Goal: Task Accomplishment & Management: Complete application form

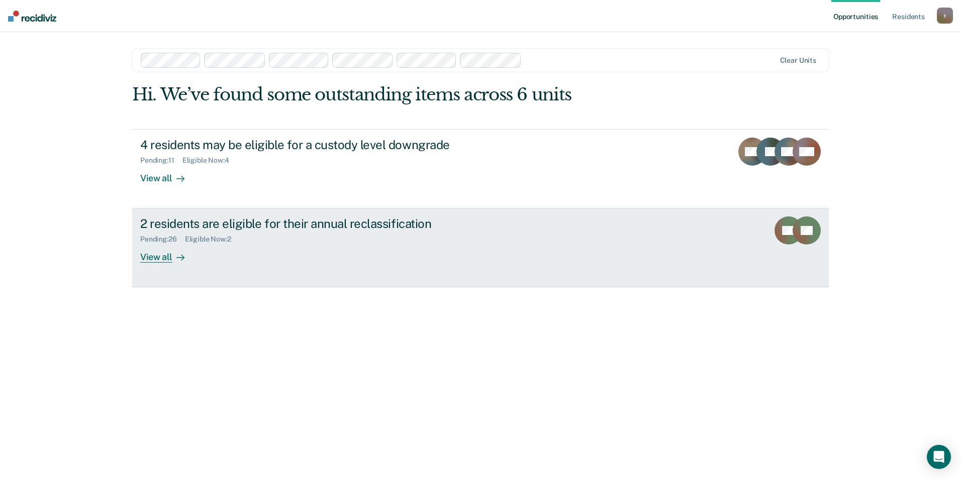
click at [267, 229] on div "2 residents are eligible for their annual reclassification" at bounding box center [316, 224] width 353 height 15
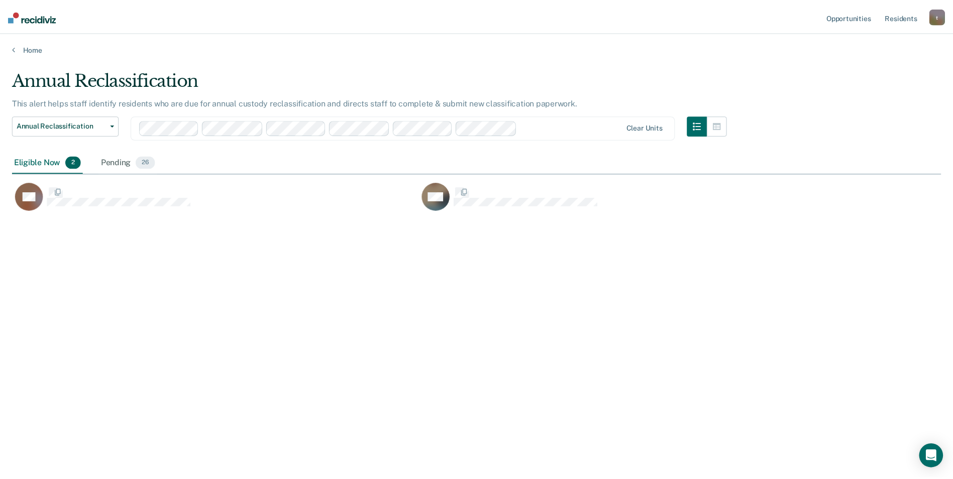
scroll to position [327, 929]
click at [125, 166] on div "Pending 26" at bounding box center [128, 163] width 59 height 22
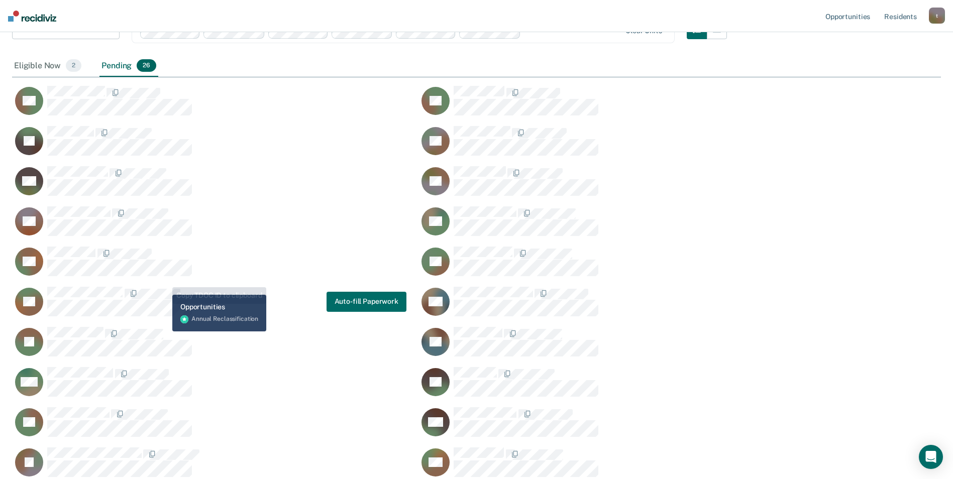
scroll to position [151, 0]
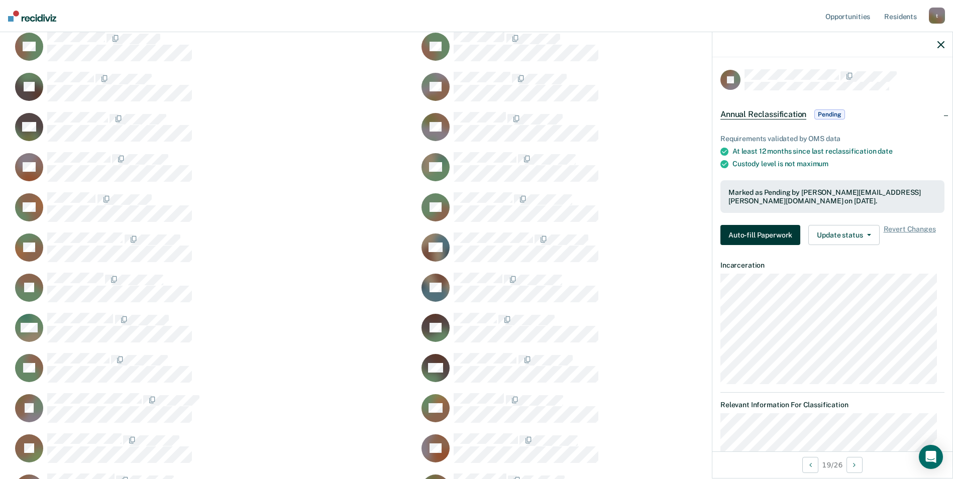
click at [755, 235] on button "Auto-fill Paperwork" at bounding box center [760, 235] width 80 height 20
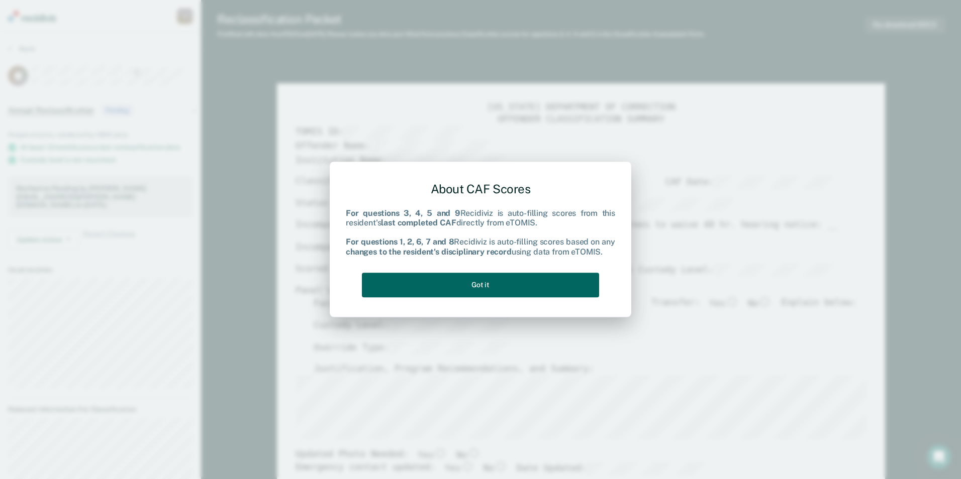
click at [517, 287] on button "Got it" at bounding box center [480, 285] width 237 height 25
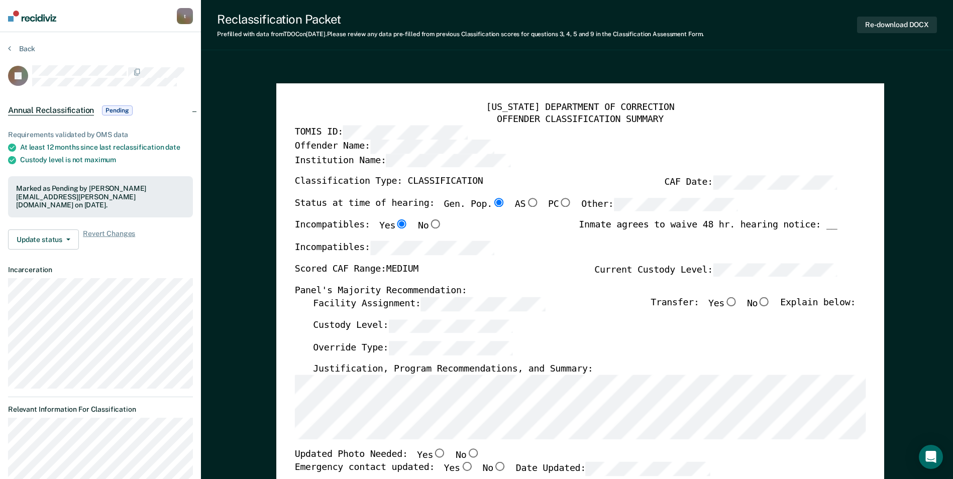
click at [241, 47] on div "Reclassification Packet Prefilled with data from TDOC on [DATE] . Please review…" at bounding box center [577, 25] width 752 height 50
click at [768, 304] on input "No" at bounding box center [764, 301] width 13 height 9
type textarea "x"
radio input "true"
drag, startPoint x: 305, startPoint y: 62, endPoint x: 315, endPoint y: 67, distance: 10.8
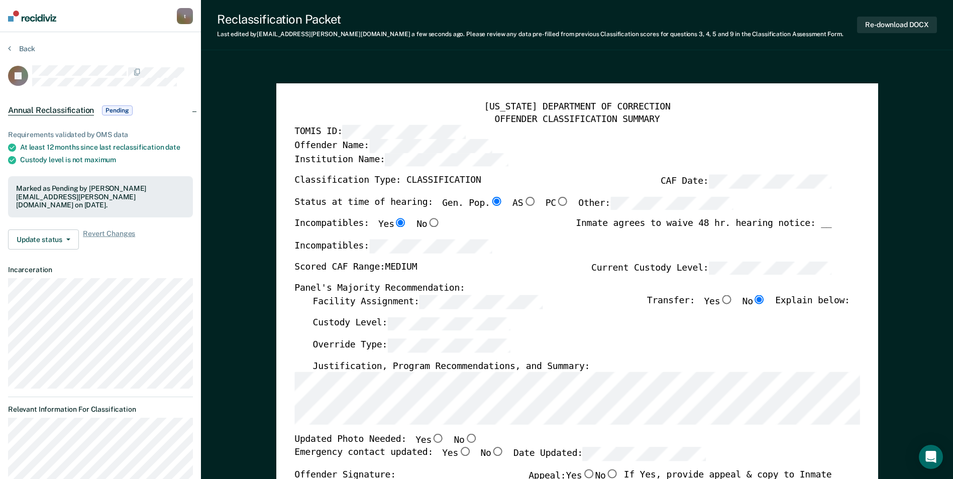
click at [464, 437] on input "No" at bounding box center [470, 439] width 13 height 9
type textarea "x"
radio input "true"
click at [458, 452] on input "Yes" at bounding box center [464, 451] width 13 height 9
type textarea "x"
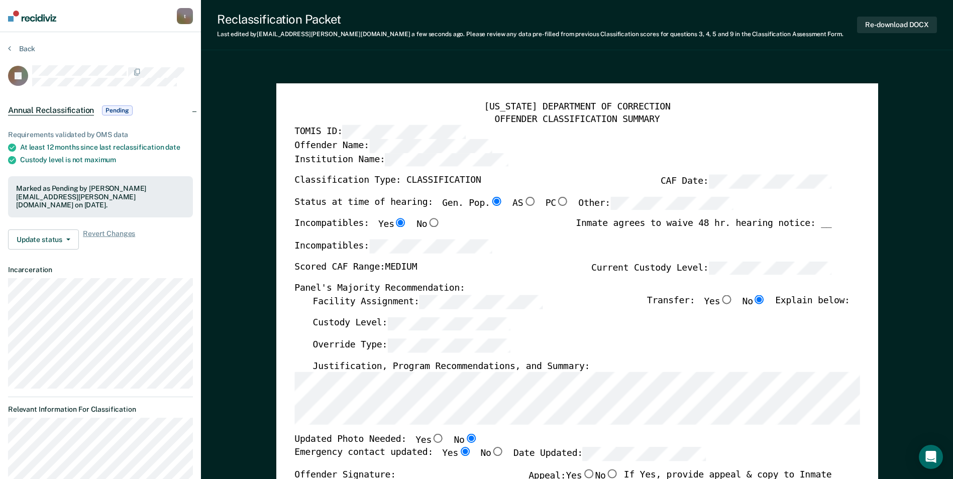
radio input "true"
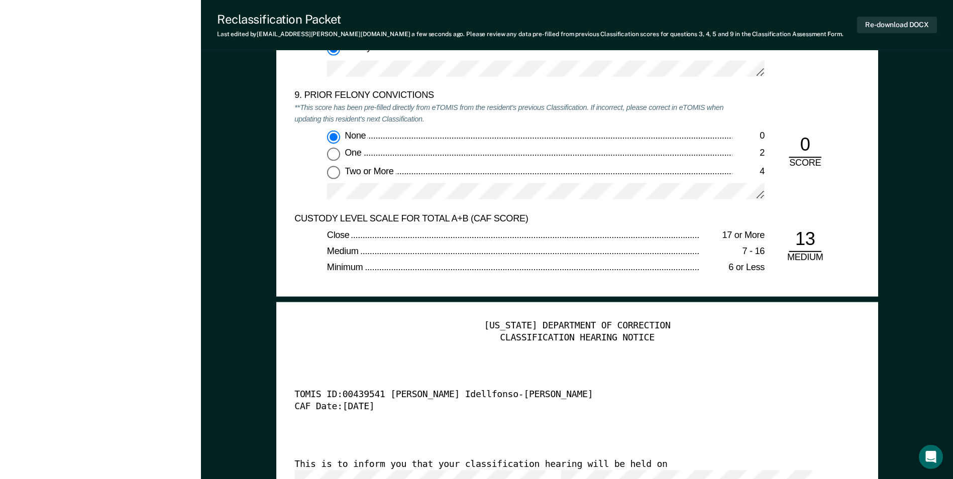
scroll to position [2462, 0]
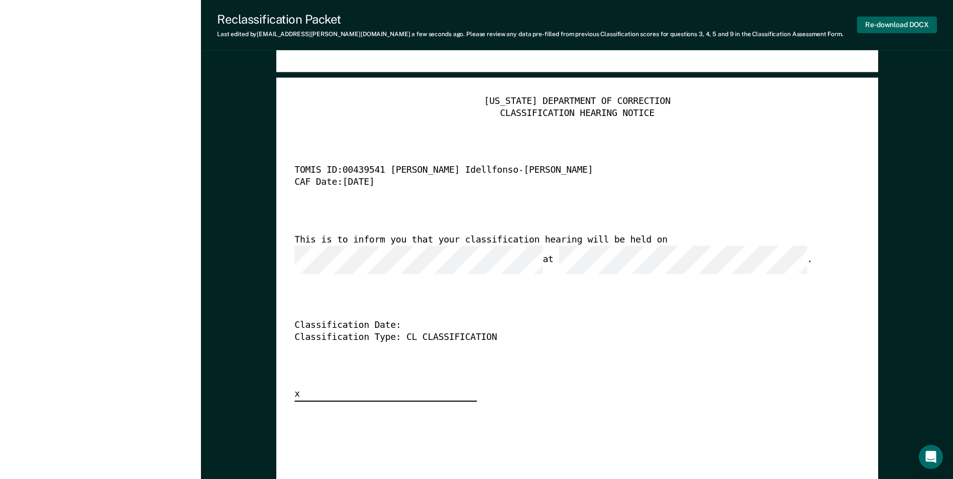
click at [915, 24] on button "Re-download DOCX" at bounding box center [897, 25] width 80 height 17
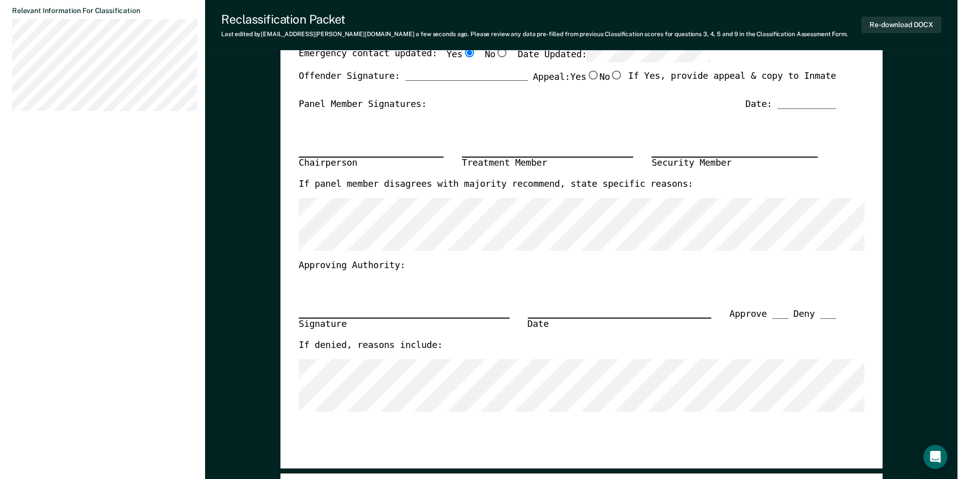
scroll to position [0, 0]
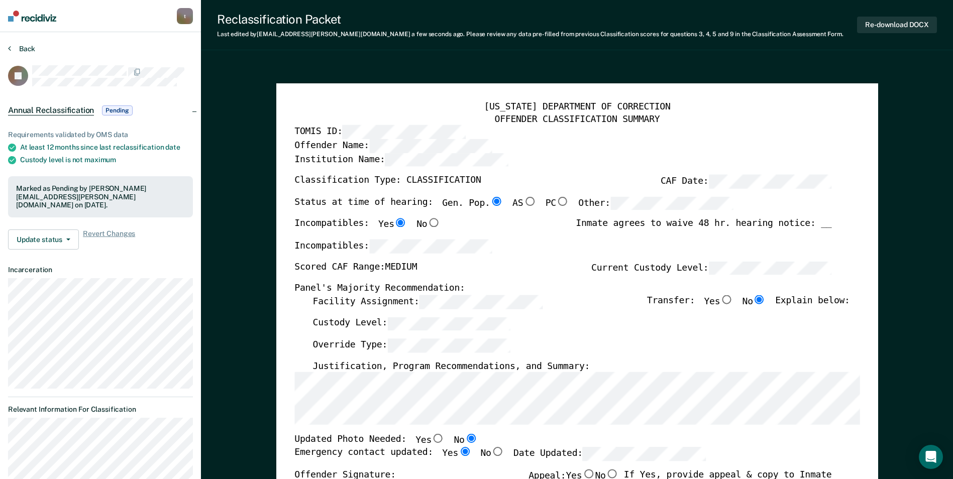
click at [31, 48] on button "Back" at bounding box center [21, 48] width 27 height 9
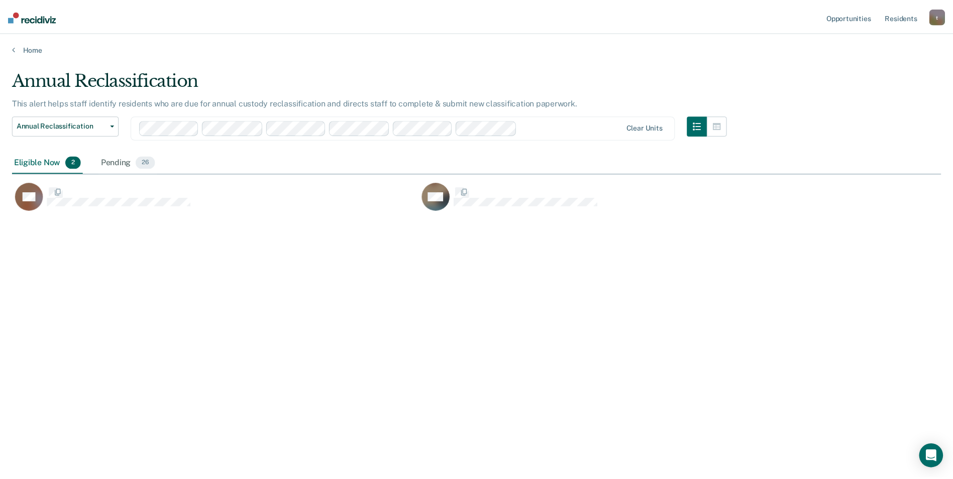
scroll to position [327, 929]
click at [127, 165] on div "Pending 26" at bounding box center [128, 163] width 59 height 22
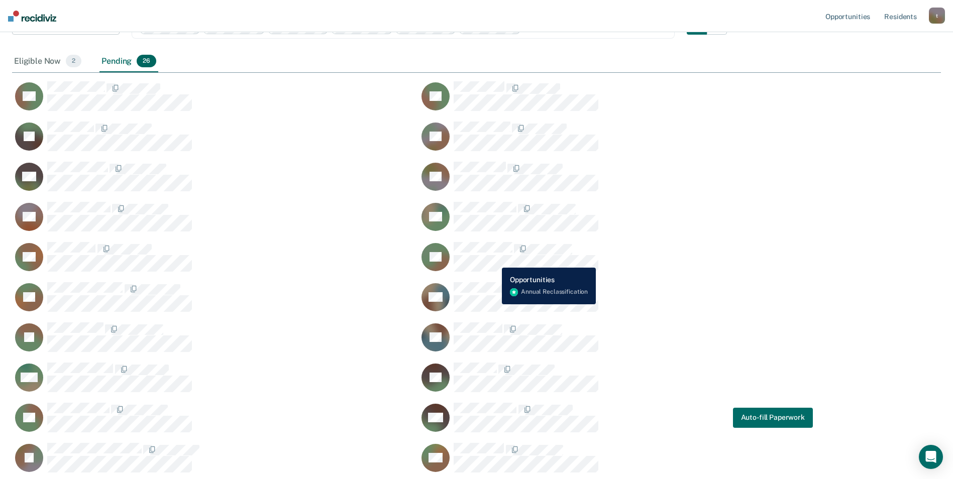
scroll to position [100, 0]
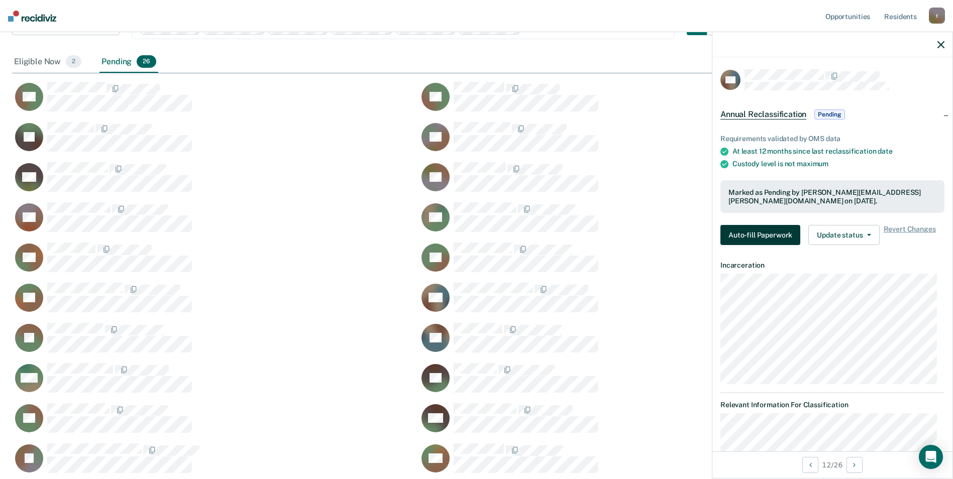
click at [738, 234] on button "Auto-fill Paperwork" at bounding box center [760, 235] width 80 height 20
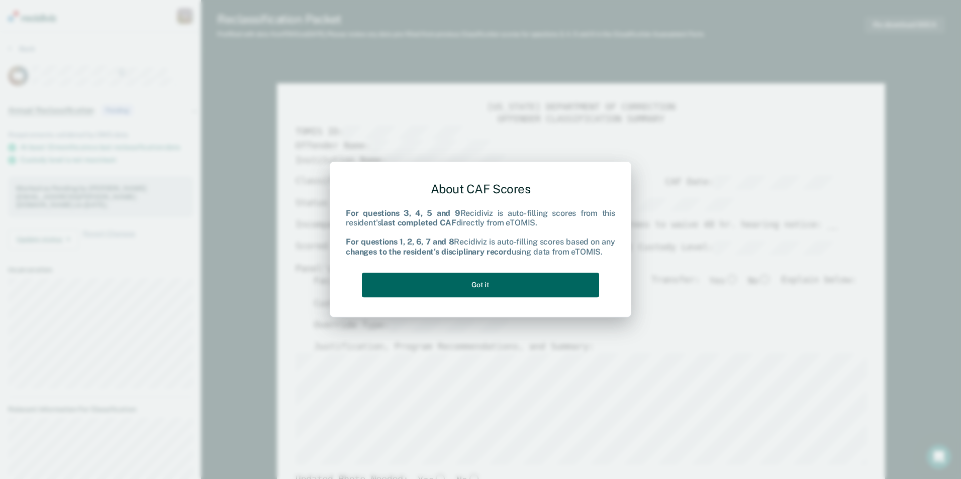
click at [434, 282] on button "Got it" at bounding box center [480, 285] width 237 height 25
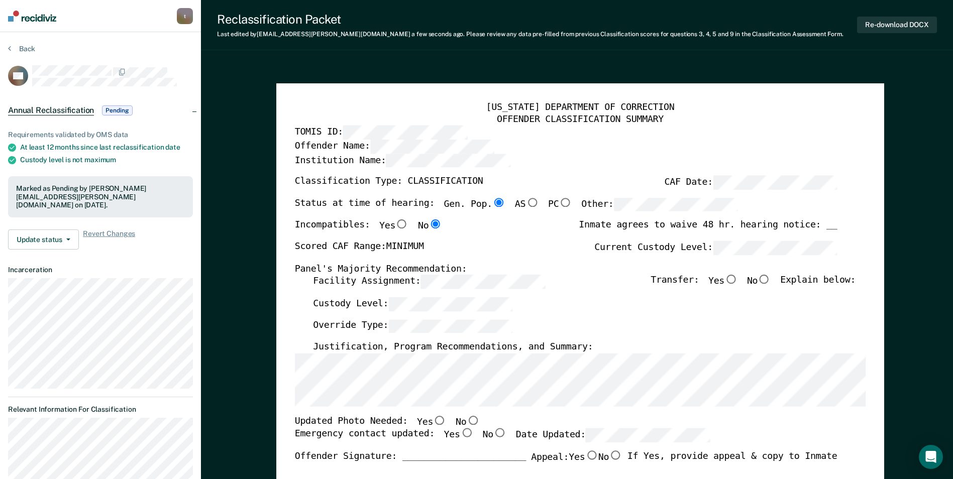
click at [771, 279] on input "No" at bounding box center [764, 279] width 13 height 9
type textarea "x"
radio input "true"
click at [466, 421] on input "No" at bounding box center [472, 420] width 13 height 9
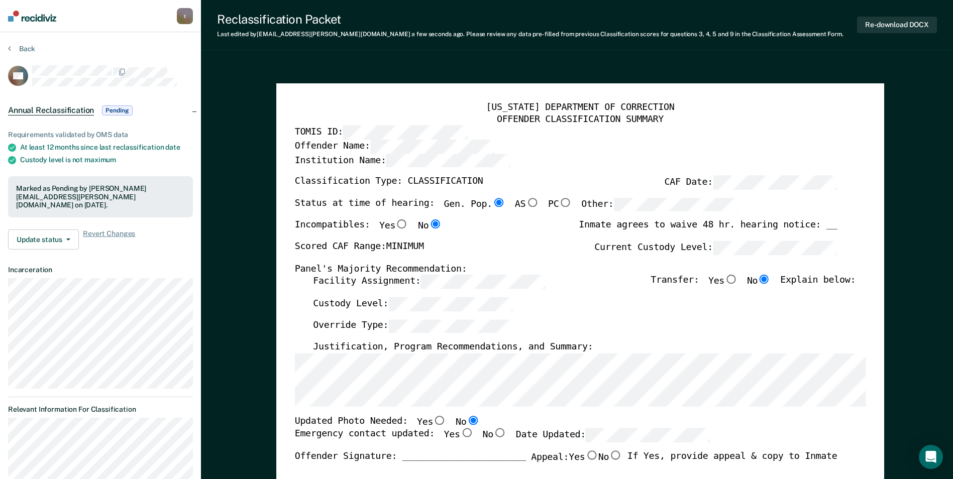
type textarea "x"
radio input "true"
click at [460, 433] on input "Yes" at bounding box center [466, 433] width 13 height 9
type textarea "x"
radio input "true"
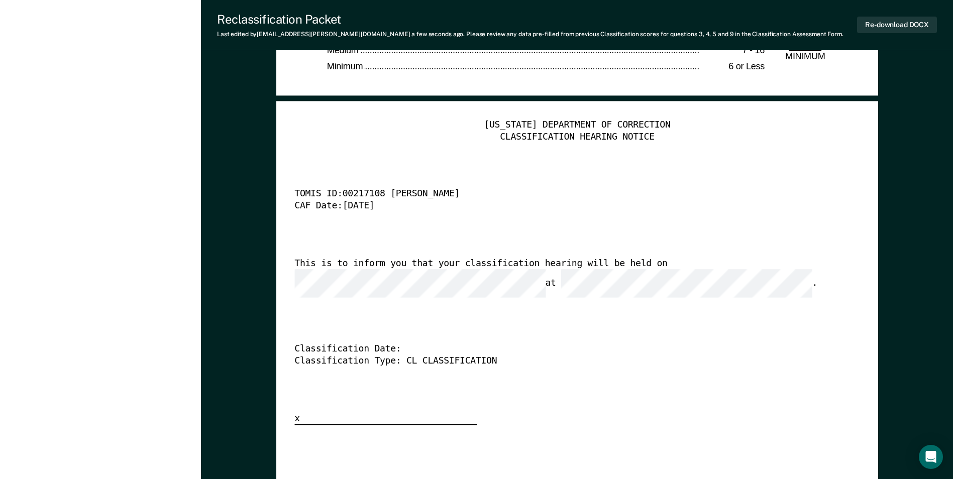
scroll to position [2411, 0]
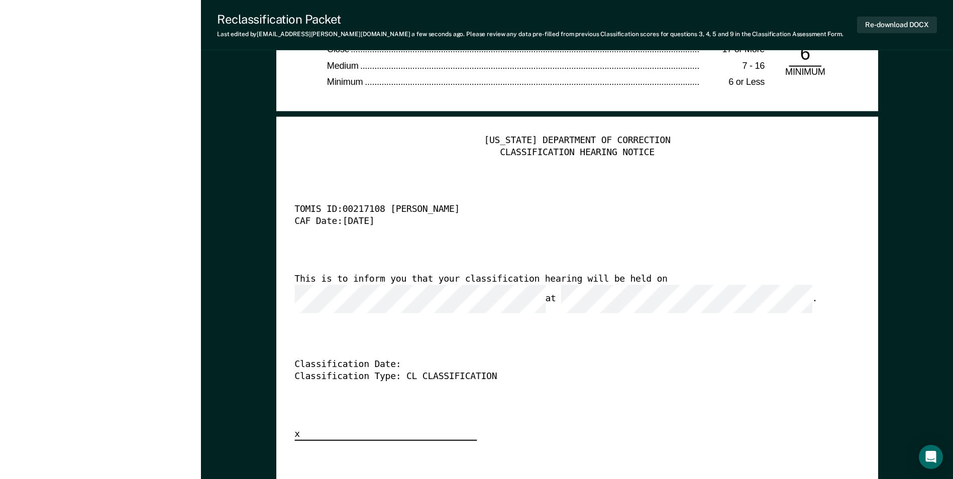
click at [706, 280] on div "[US_STATE] DEPARTMENT OF CORRECTION CLASSIFICATION HEARING NOTICE TOMIS ID: 002…" at bounding box center [576, 288] width 565 height 306
click at [883, 21] on button "Re-download DOCX" at bounding box center [897, 25] width 80 height 17
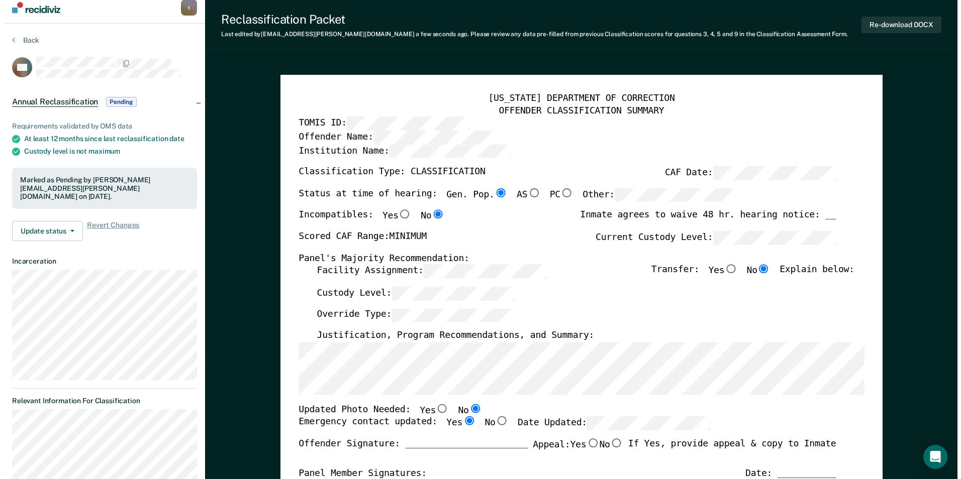
scroll to position [0, 0]
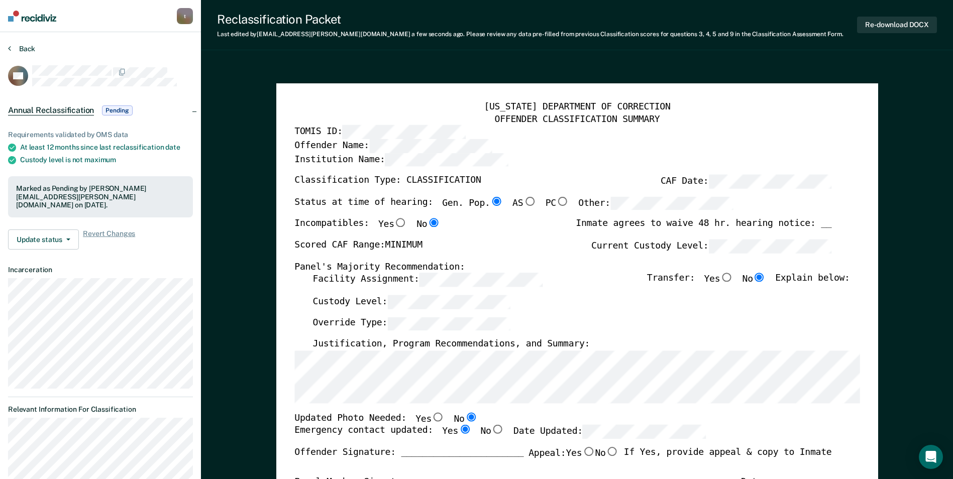
click at [29, 47] on button "Back" at bounding box center [21, 48] width 27 height 9
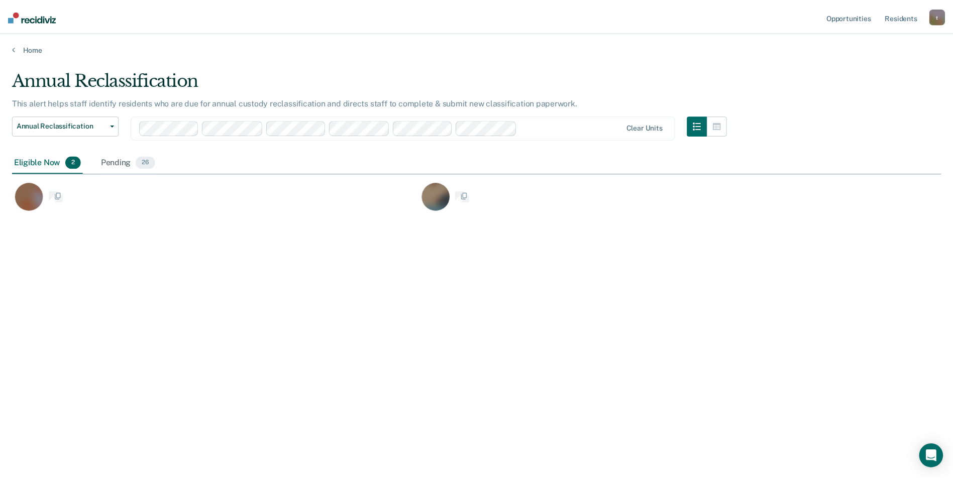
scroll to position [327, 929]
click at [116, 162] on div "Pending 26" at bounding box center [128, 163] width 59 height 22
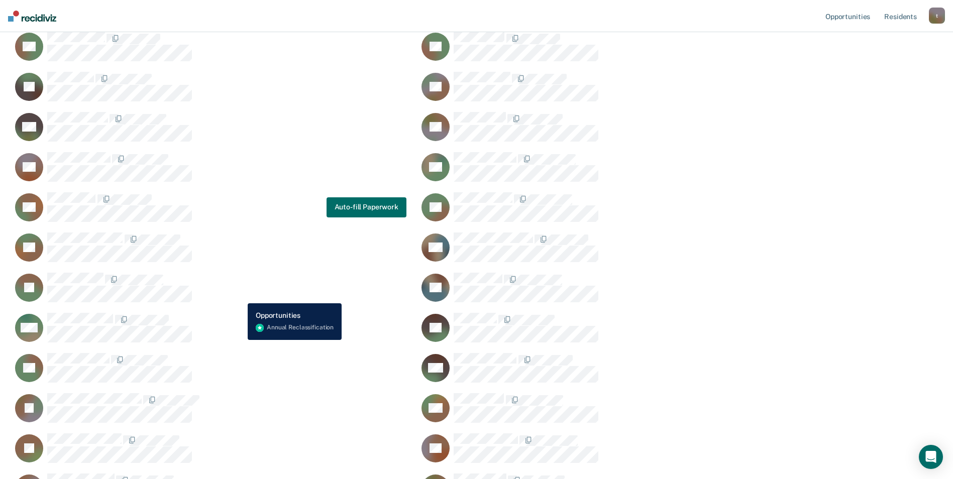
scroll to position [201, 0]
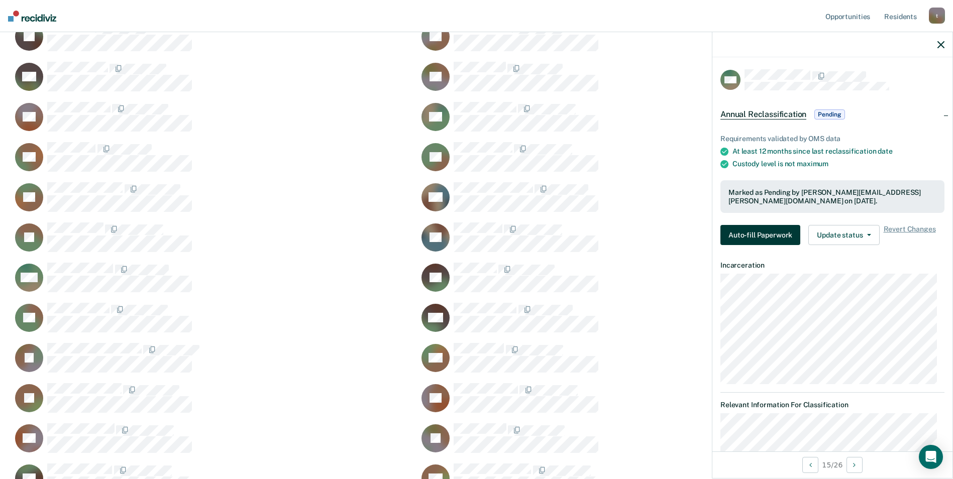
click at [754, 230] on button "Auto-fill Paperwork" at bounding box center [760, 235] width 80 height 20
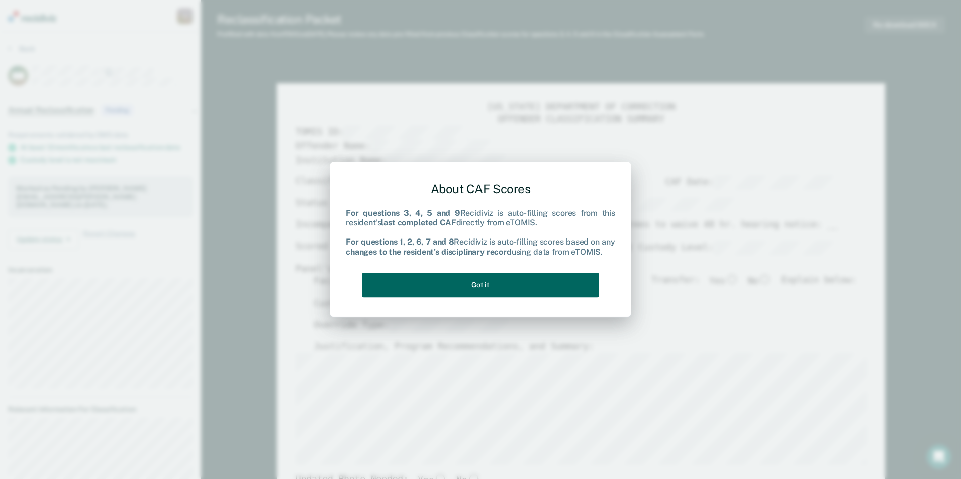
click at [499, 281] on button "Got it" at bounding box center [480, 285] width 237 height 25
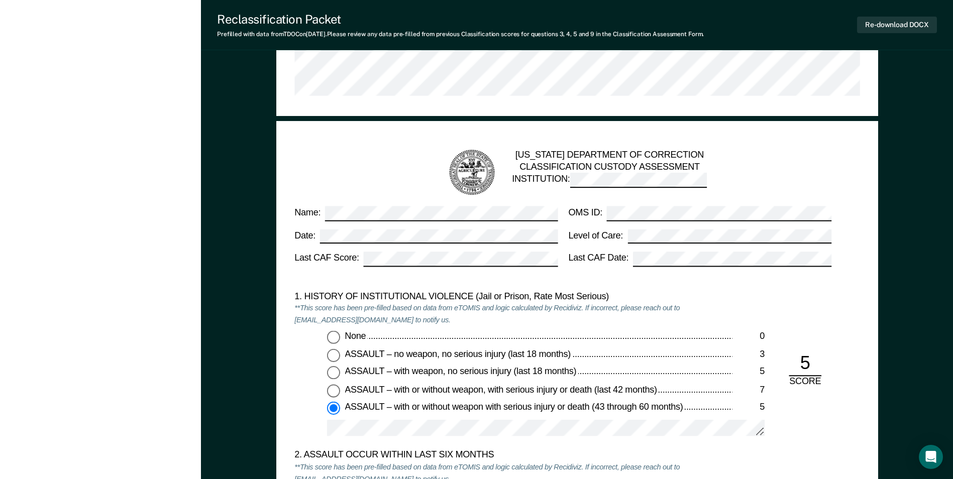
scroll to position [703, 0]
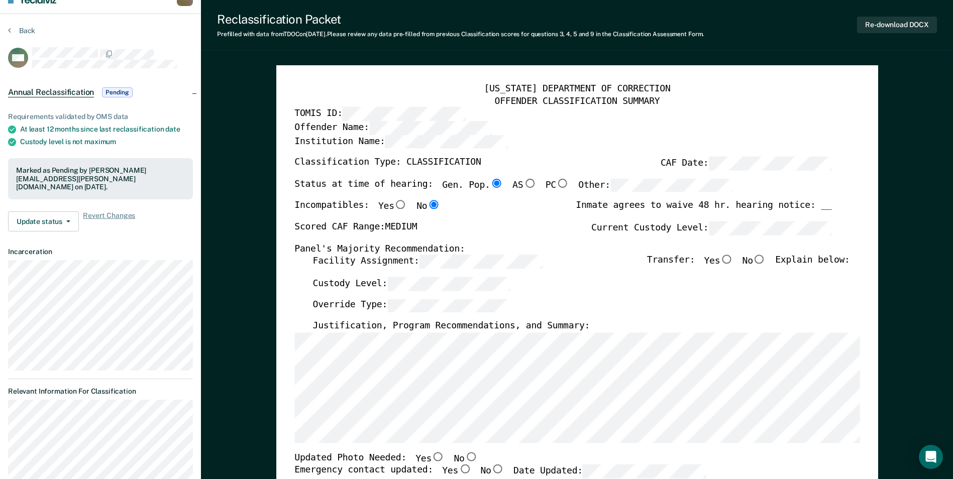
scroll to position [0, 0]
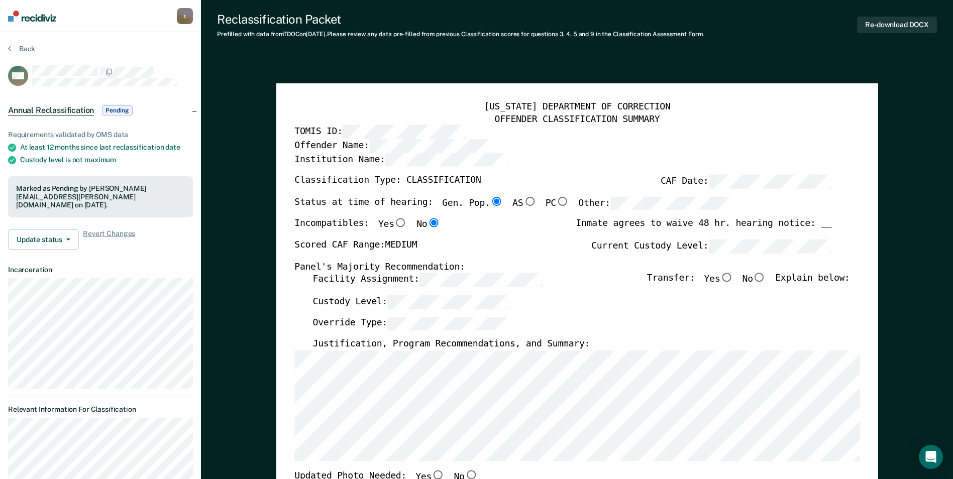
click at [510, 351] on label "Justification, Program Recommendations, and Summary:" at bounding box center [450, 345] width 277 height 12
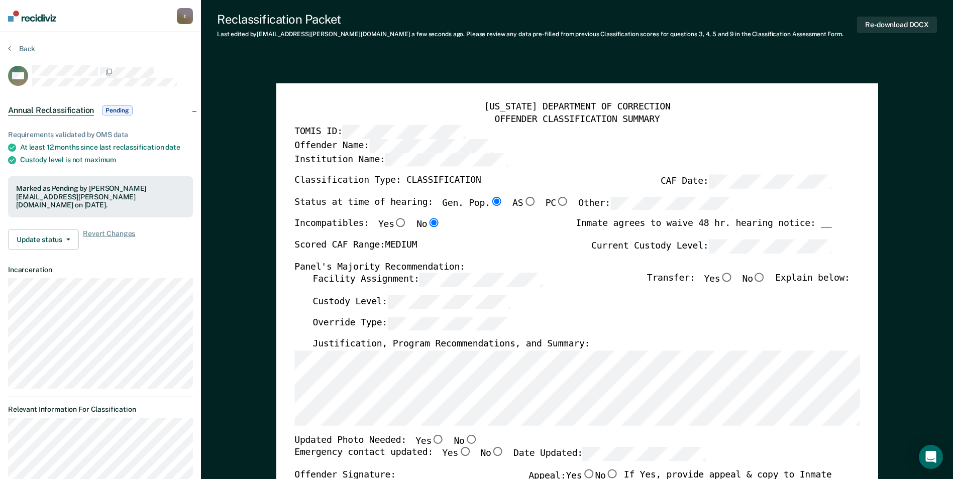
click at [286, 395] on div "[US_STATE] DEPARTMENT OF CORRECTION OFFENDER CLASSIFICATION SUMMARY TOMIS ID: O…" at bounding box center [577, 475] width 602 height 784
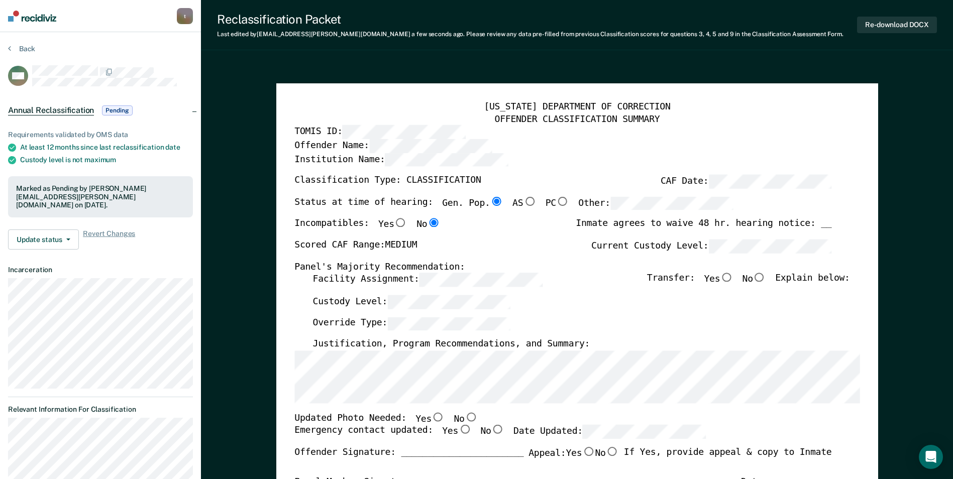
click at [432, 418] on input "Yes" at bounding box center [438, 416] width 13 height 9
type textarea "x"
radio input "true"
click at [458, 429] on input "Yes" at bounding box center [464, 430] width 13 height 9
type textarea "x"
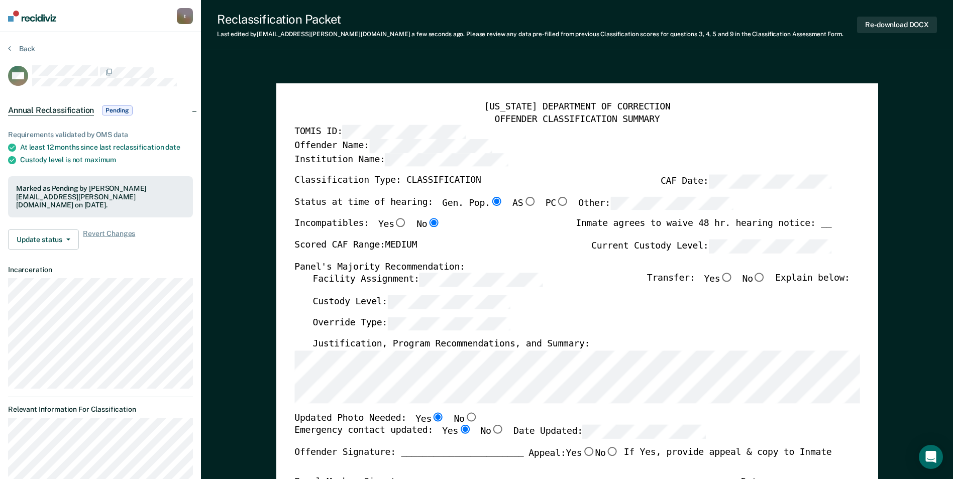
radio input "true"
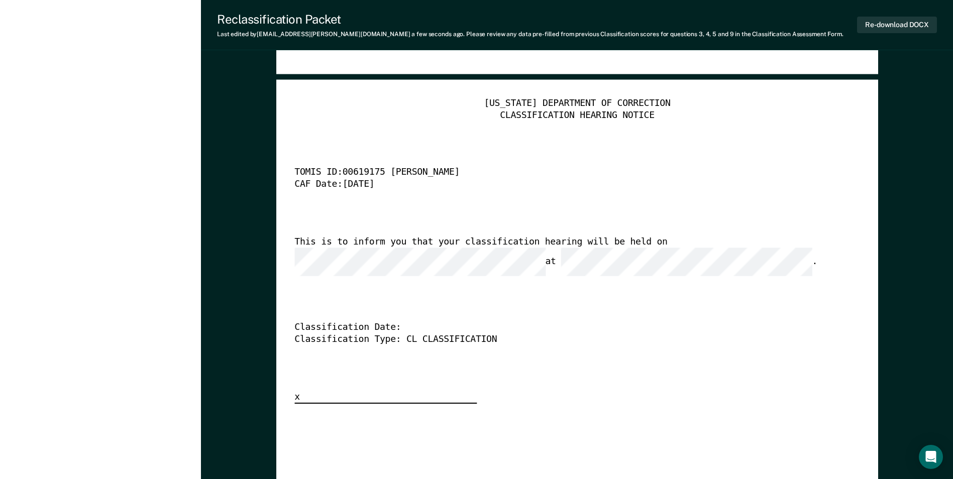
scroll to position [2462, 0]
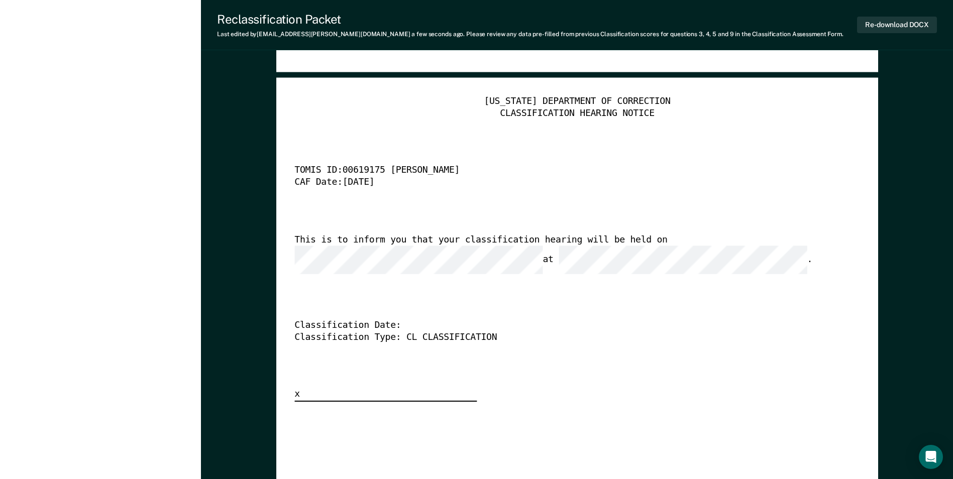
click at [930, 25] on button "Re-download DOCX" at bounding box center [897, 25] width 80 height 17
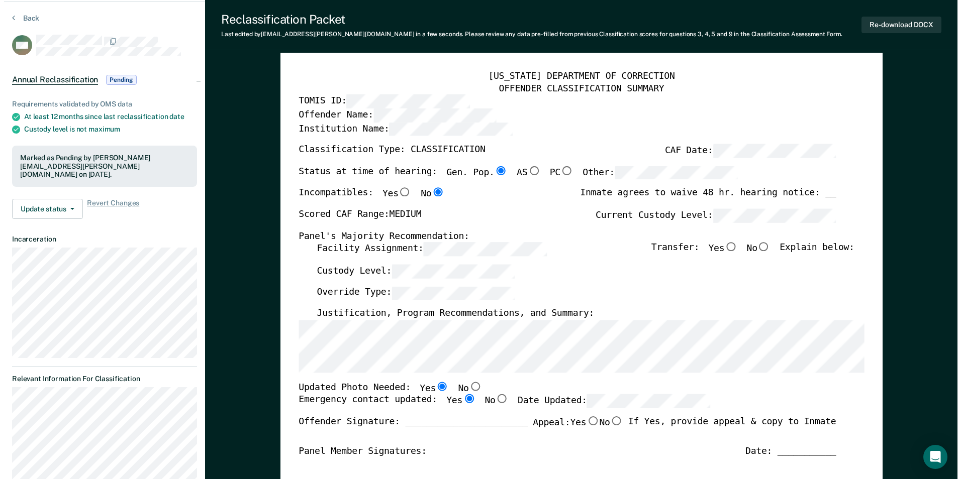
scroll to position [0, 0]
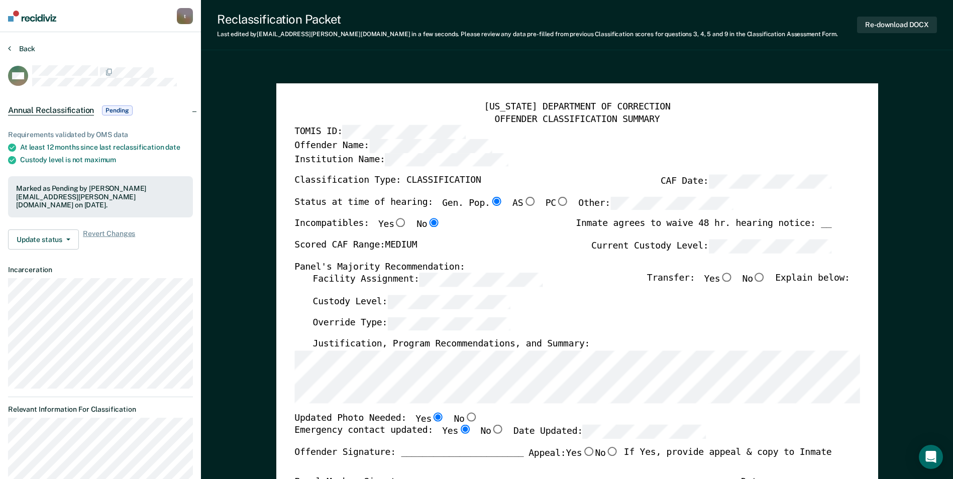
click at [25, 47] on button "Back" at bounding box center [21, 48] width 27 height 9
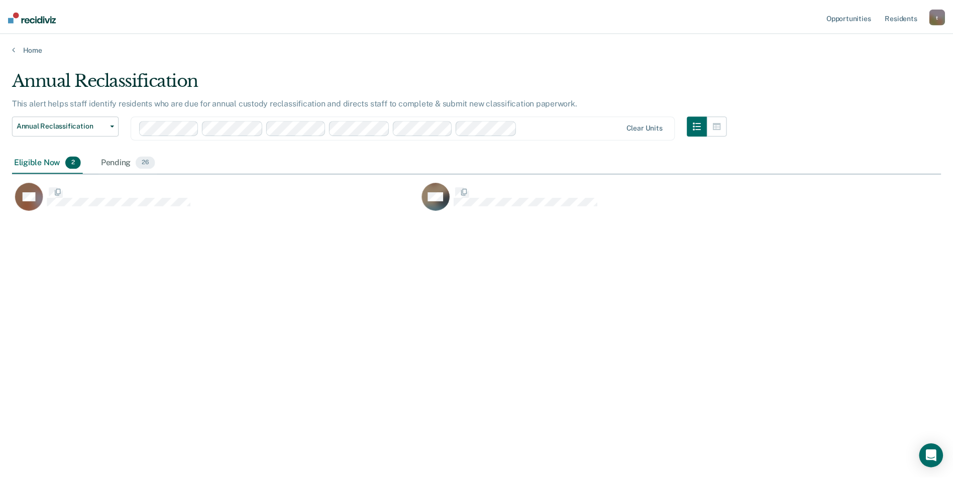
scroll to position [327, 929]
click at [114, 158] on div "Pending 26" at bounding box center [128, 163] width 59 height 22
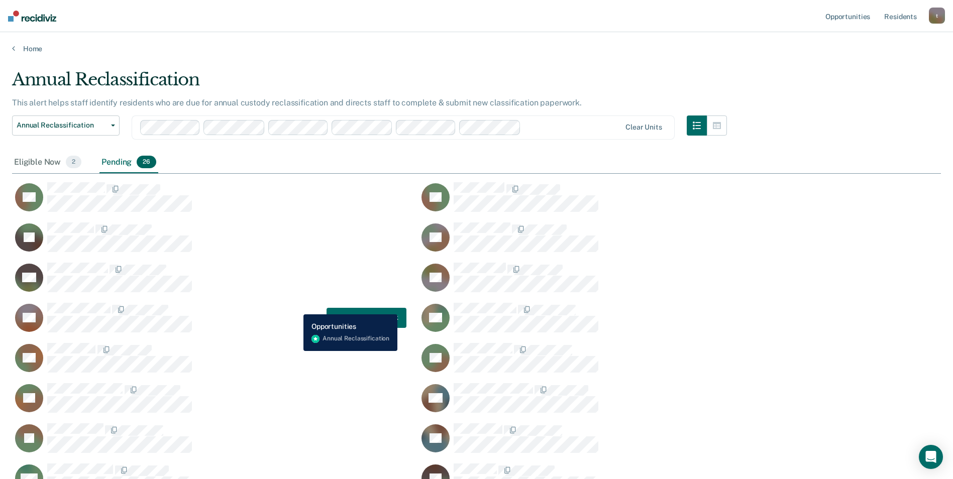
click at [296, 307] on div "SR Auto-fill Paperwork" at bounding box center [209, 317] width 394 height 31
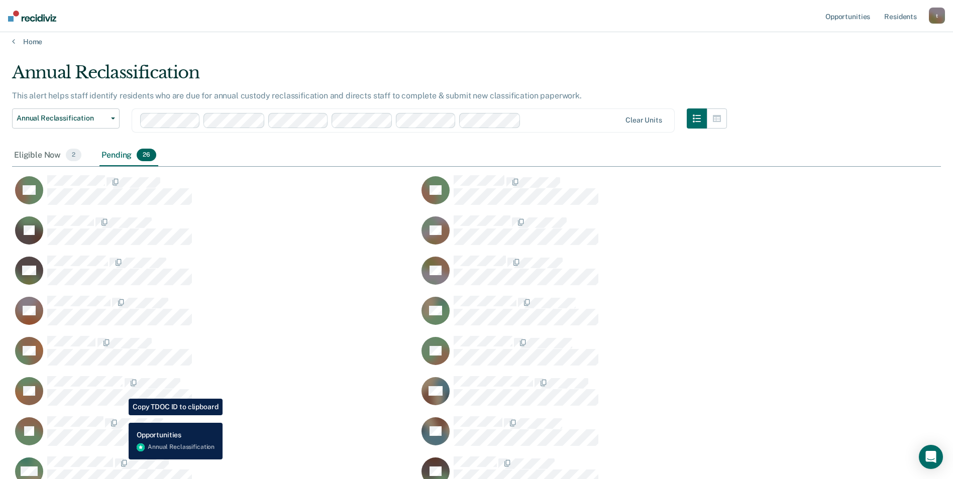
scroll to position [0, 0]
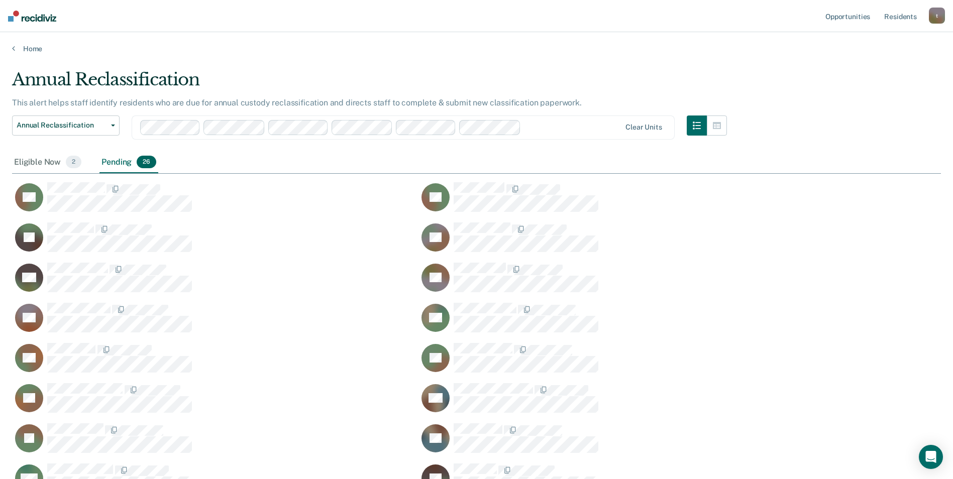
click at [286, 63] on main "Annual Reclassification This alert helps staff identify residents who are due f…" at bounding box center [476, 413] width 953 height 720
click at [309, 58] on main "Annual Reclassification This alert helps staff identify residents who are due f…" at bounding box center [476, 413] width 953 height 720
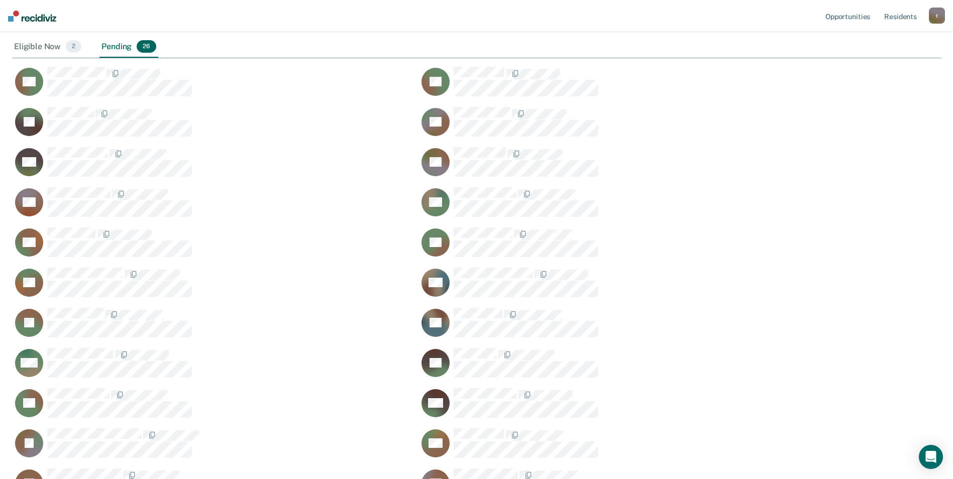
scroll to position [100, 0]
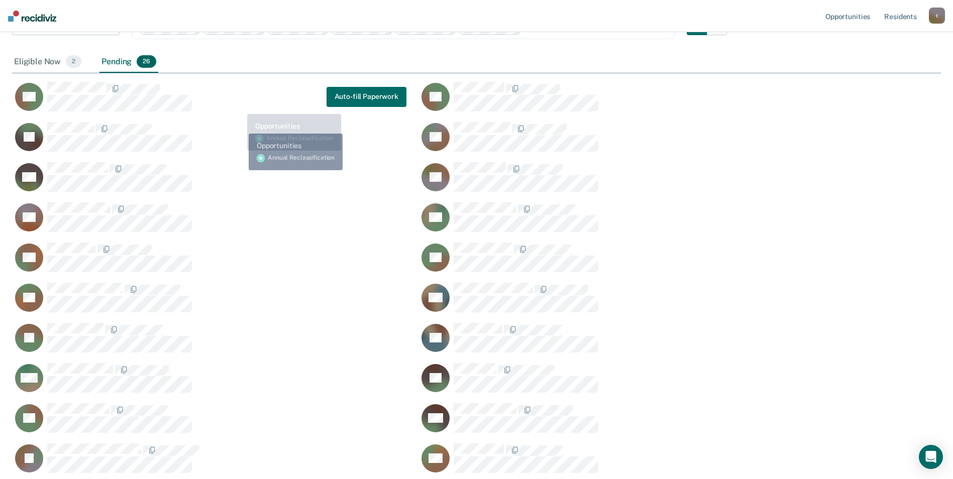
click at [239, 107] on div "RH Auto-fill Paperwork" at bounding box center [209, 96] width 394 height 31
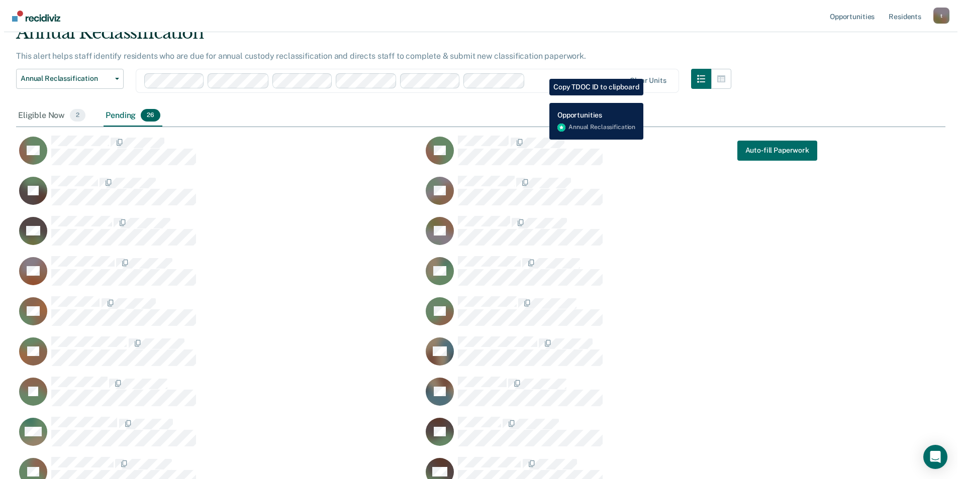
scroll to position [0, 0]
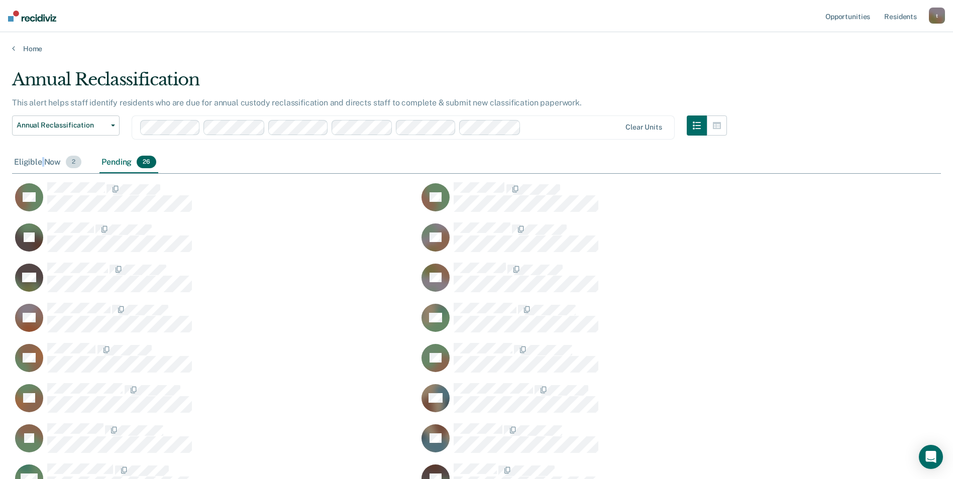
click at [43, 160] on div "Eligible Now 2" at bounding box center [47, 163] width 71 height 22
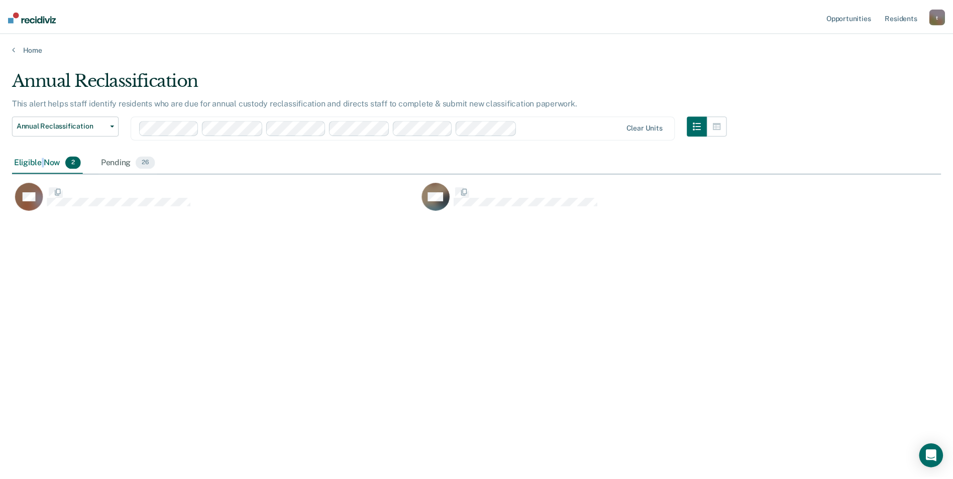
scroll to position [8, 8]
click at [119, 162] on div "Pending 26" at bounding box center [128, 163] width 59 height 22
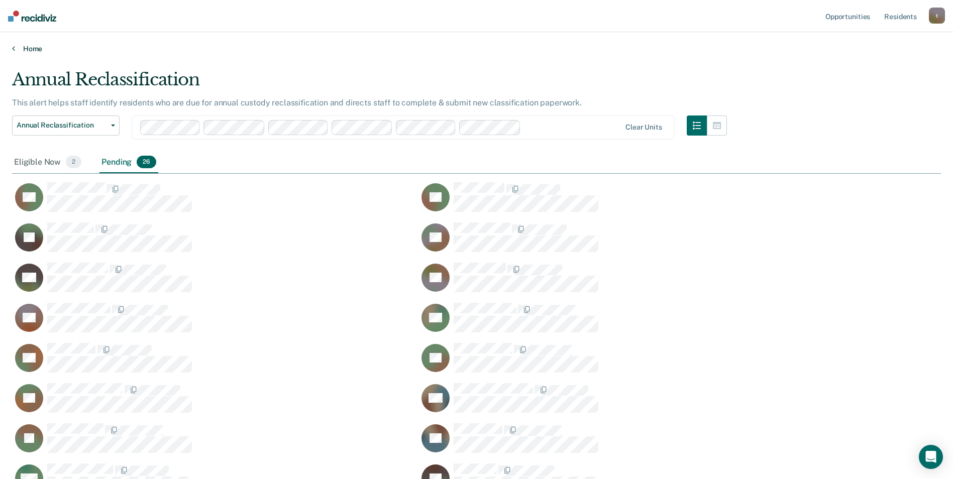
click at [263, 48] on link "Home" at bounding box center [476, 48] width 929 height 9
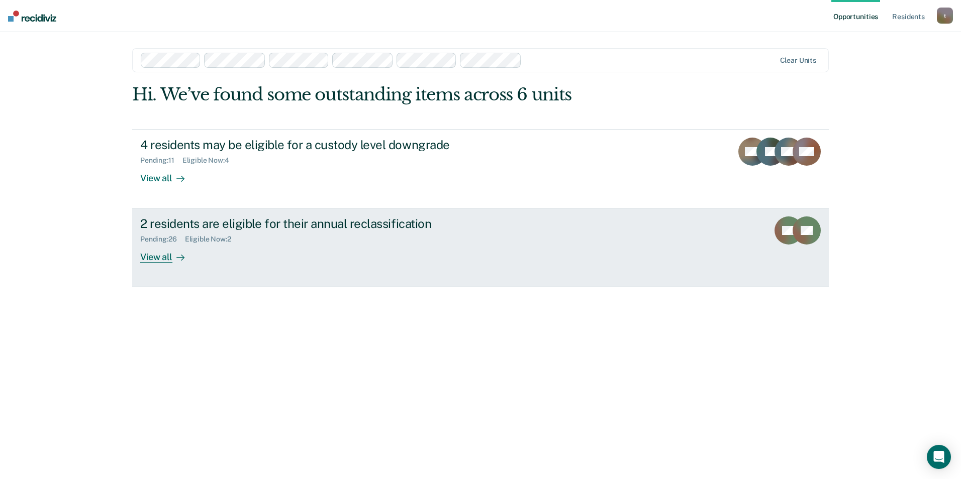
click at [163, 257] on div "View all" at bounding box center [168, 254] width 56 height 20
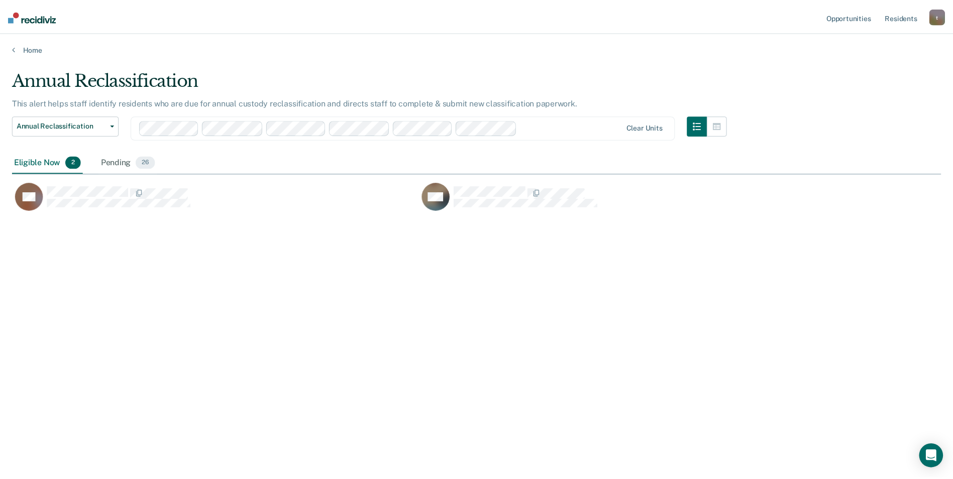
scroll to position [327, 929]
click at [112, 161] on div "Pending 26" at bounding box center [128, 163] width 59 height 22
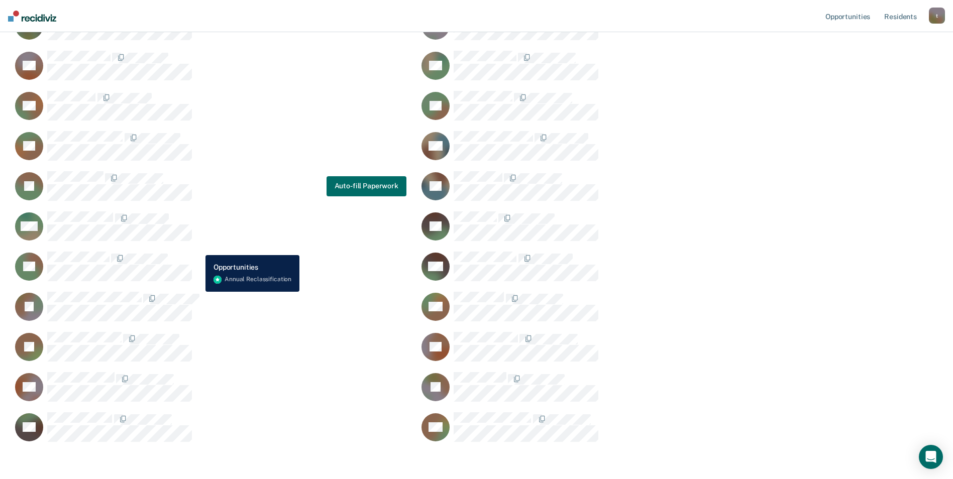
scroll to position [297, 0]
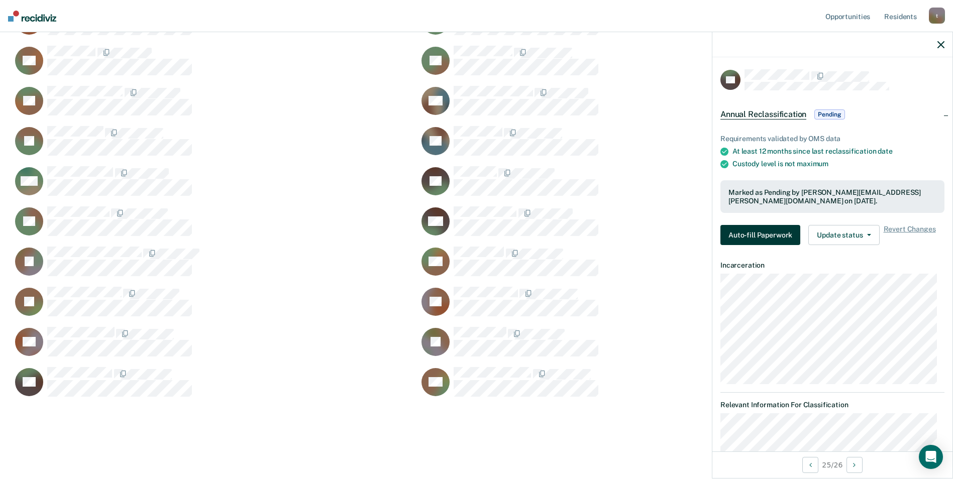
click at [760, 229] on button "Auto-fill Paperwork" at bounding box center [760, 235] width 80 height 20
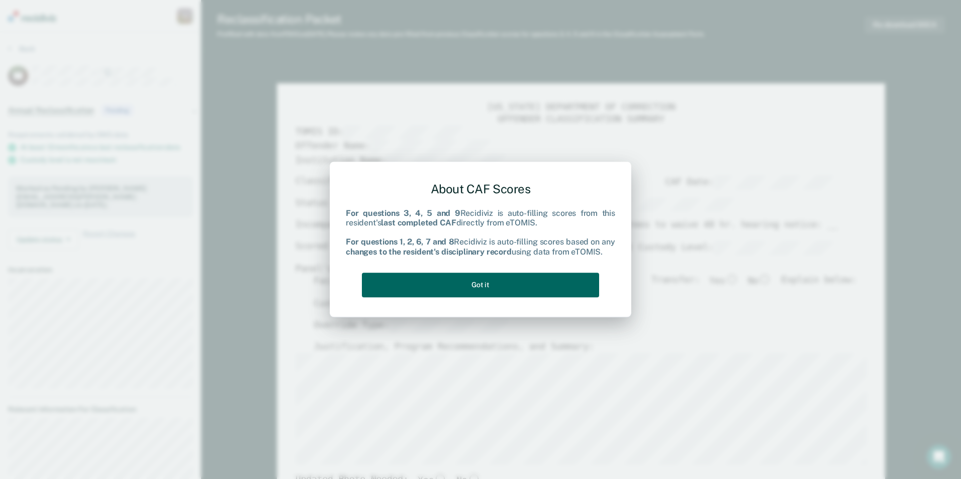
click at [504, 291] on button "Got it" at bounding box center [480, 285] width 237 height 25
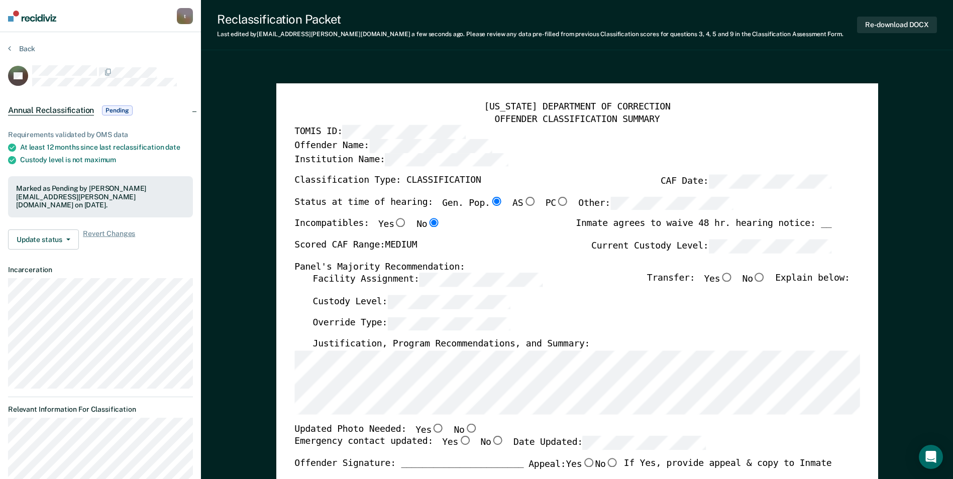
click at [298, 50] on div "Reclassification Packet Last edited by [PERSON_NAME][EMAIL_ADDRESS][PERSON_NAME…" at bounding box center [577, 25] width 752 height 50
click at [766, 280] on input "No" at bounding box center [759, 277] width 13 height 9
type textarea "x"
radio input "true"
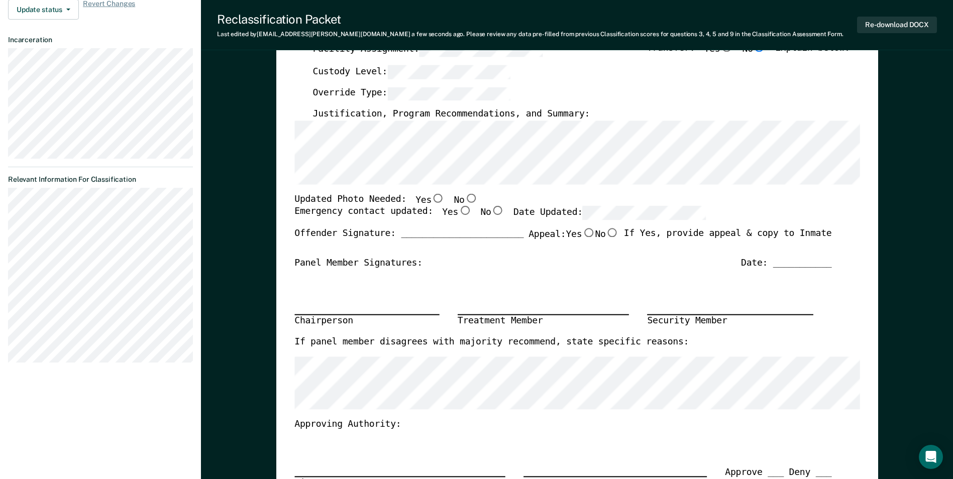
scroll to position [251, 0]
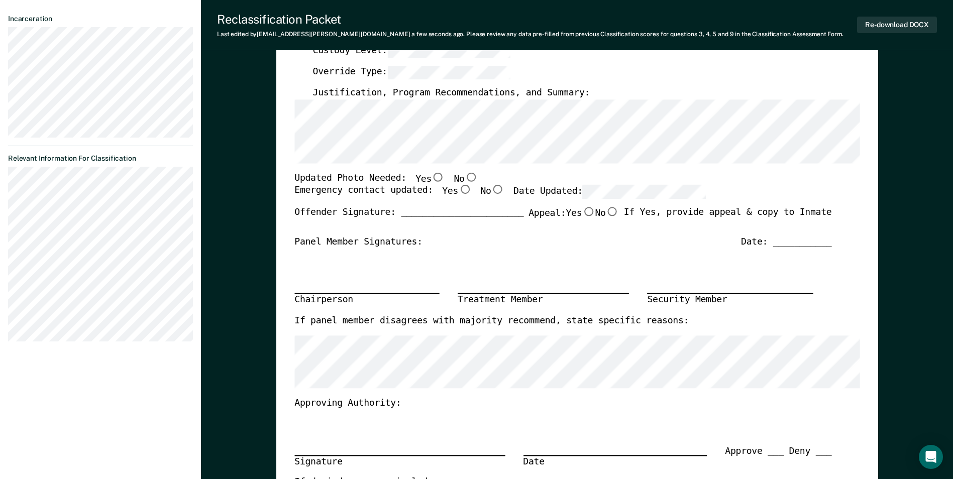
click at [432, 178] on input "Yes" at bounding box center [438, 176] width 13 height 9
type textarea "x"
radio input "true"
click at [458, 190] on input "Yes" at bounding box center [464, 189] width 13 height 9
type textarea "x"
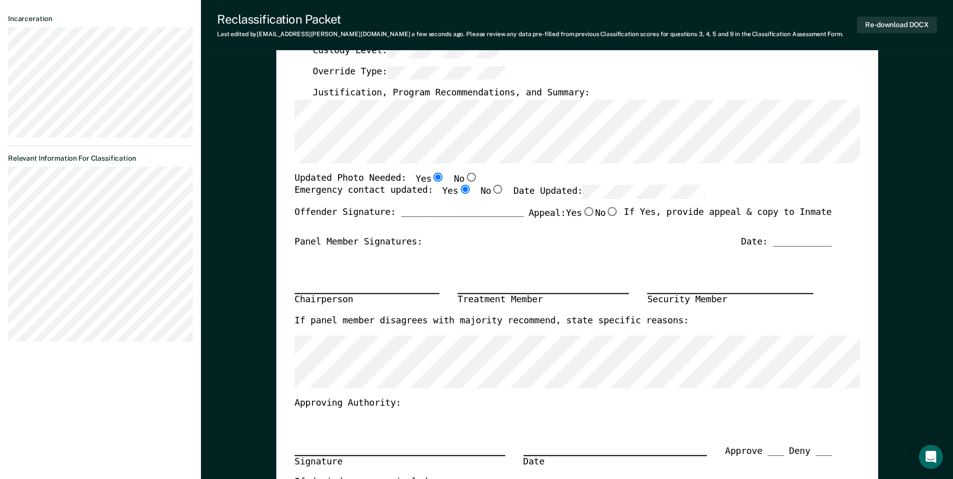
radio input "true"
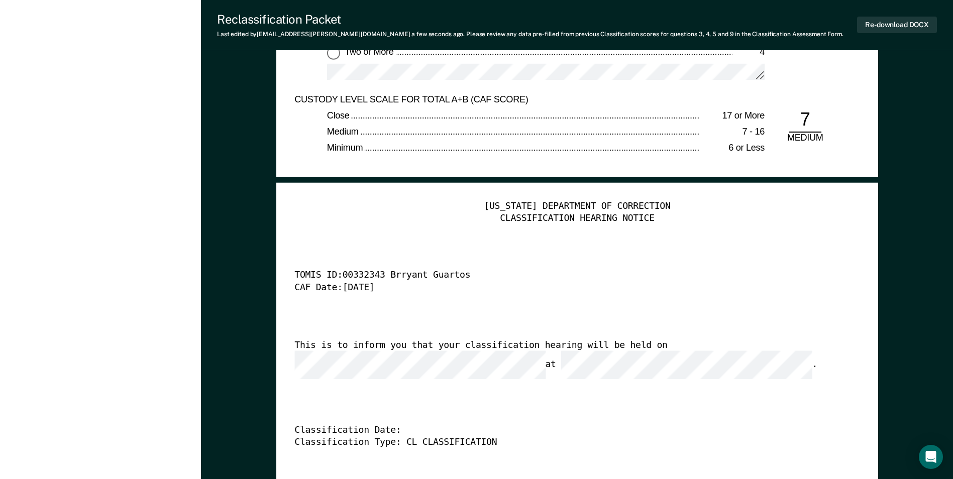
scroll to position [2411, 0]
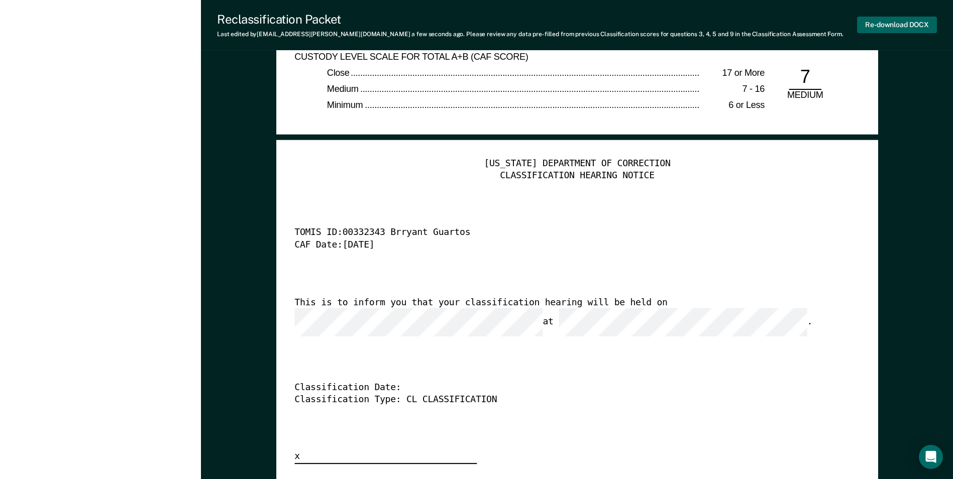
click at [890, 28] on button "Re-download DOCX" at bounding box center [897, 25] width 80 height 17
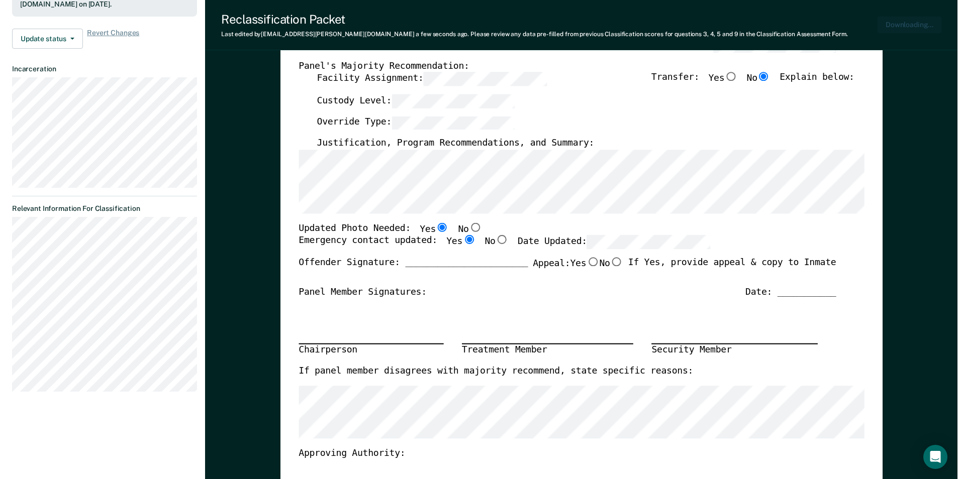
scroll to position [0, 0]
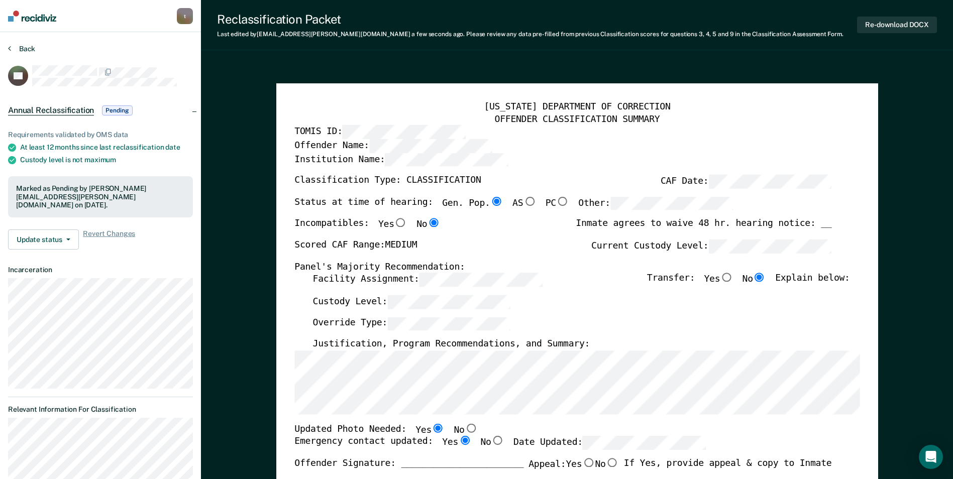
click at [21, 48] on button "Back" at bounding box center [21, 48] width 27 height 9
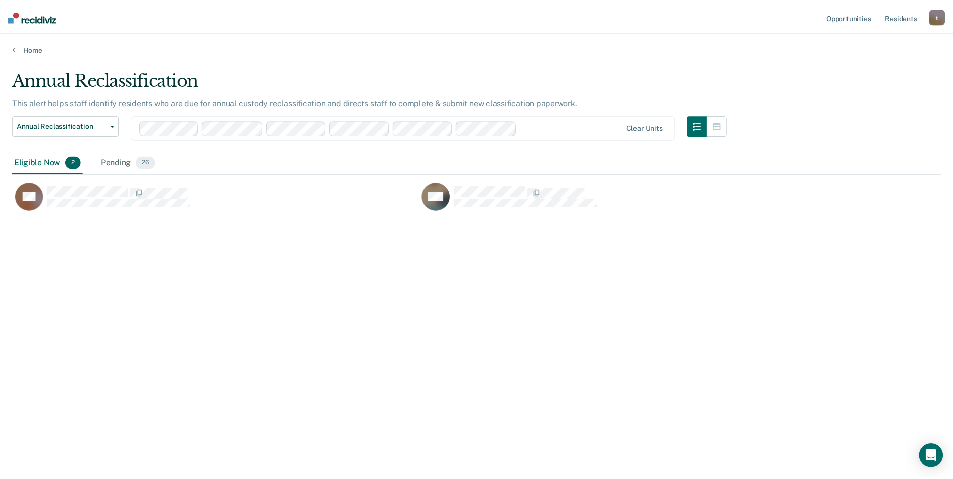
scroll to position [327, 929]
click at [116, 163] on div "Pending 26" at bounding box center [128, 163] width 59 height 22
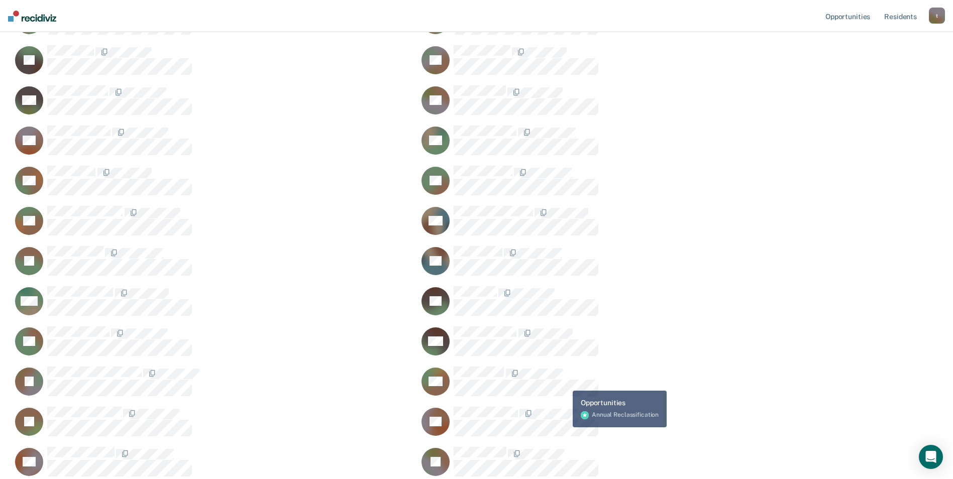
scroll to position [201, 0]
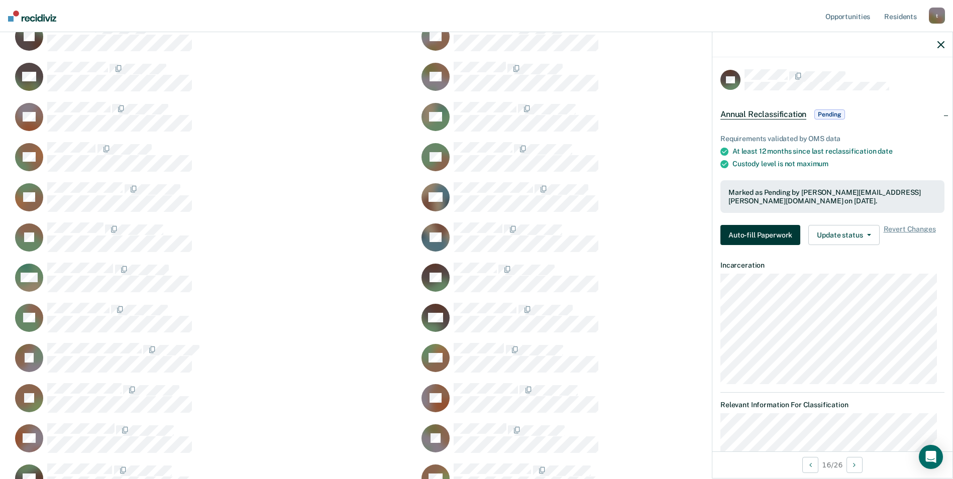
click at [761, 234] on button "Auto-fill Paperwork" at bounding box center [760, 235] width 80 height 20
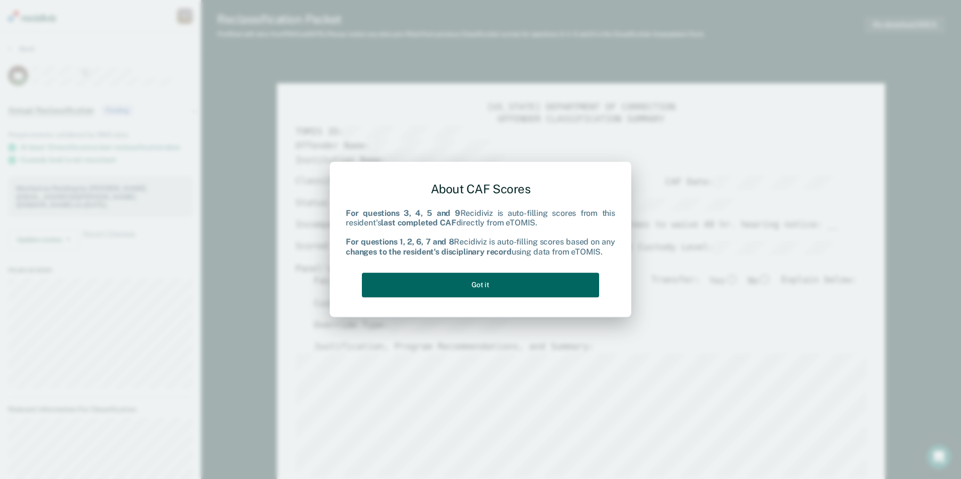
click at [523, 283] on button "Got it" at bounding box center [480, 285] width 237 height 25
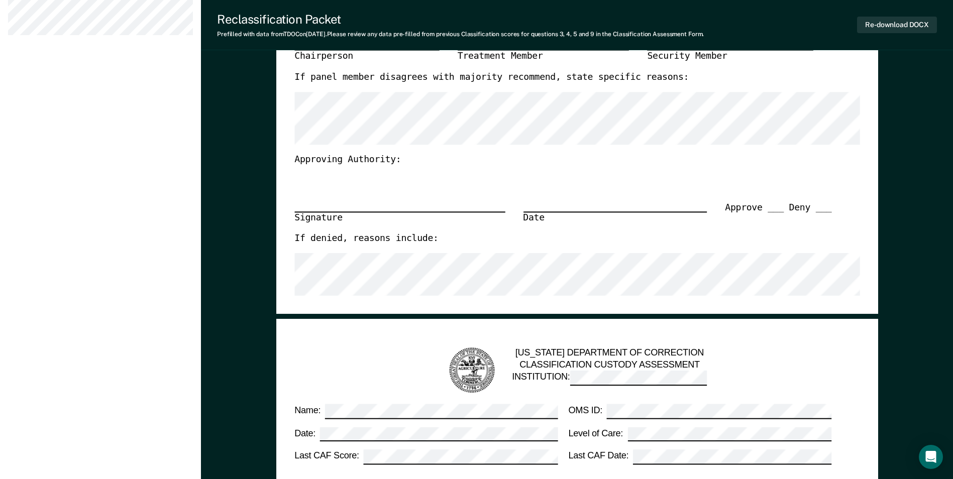
scroll to position [452, 0]
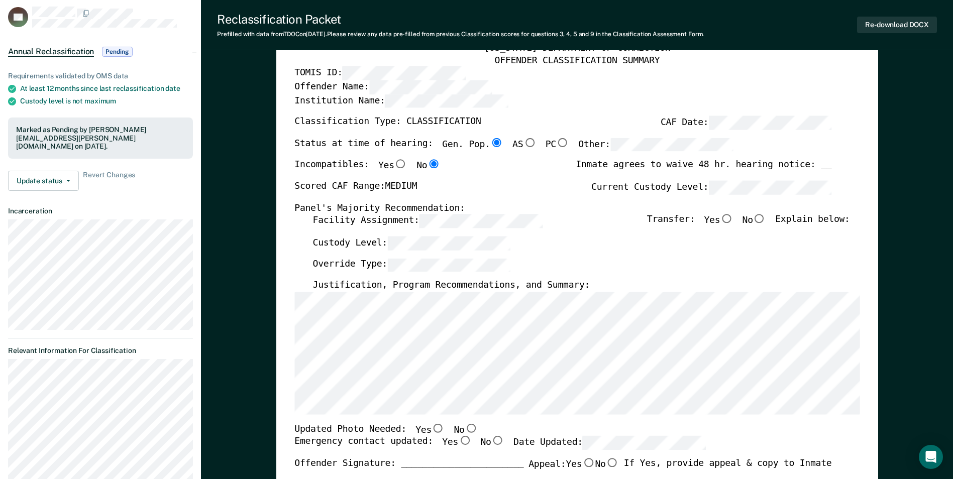
scroll to position [0, 0]
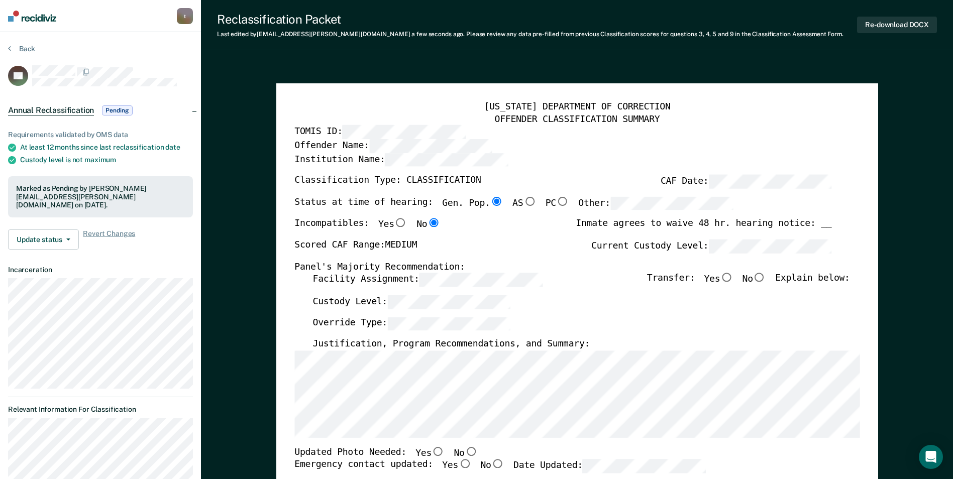
click at [293, 400] on div "[US_STATE] DEPARTMENT OF CORRECTION OFFENDER CLASSIFICATION SUMMARY TOMIS ID: O…" at bounding box center [577, 475] width 602 height 784
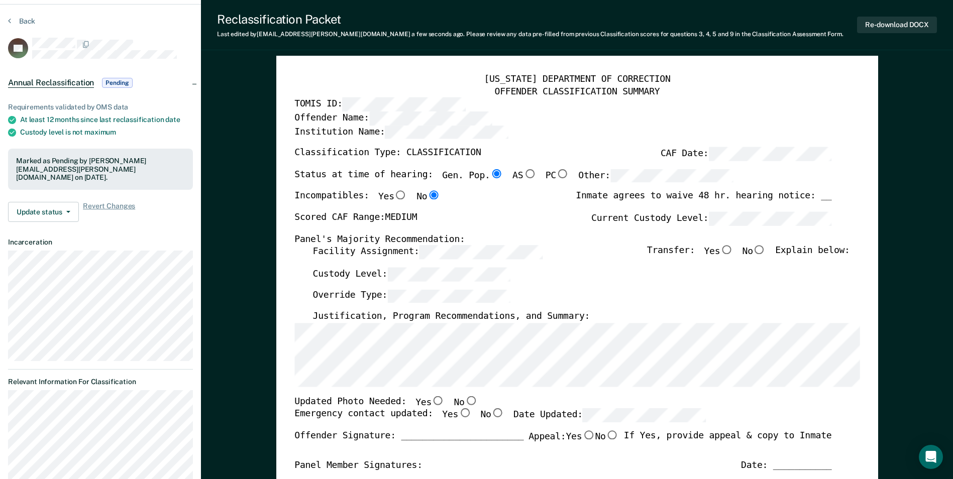
scroll to position [201, 0]
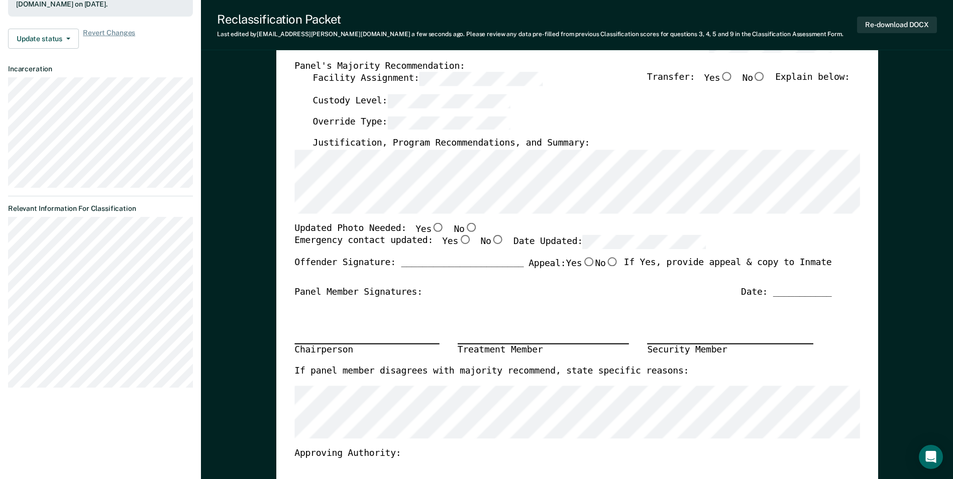
click at [464, 228] on input "No" at bounding box center [470, 227] width 13 height 9
type textarea "x"
radio input "true"
click at [444, 243] on label "Yes" at bounding box center [456, 243] width 29 height 14
click at [458, 243] on input "Yes" at bounding box center [464, 240] width 13 height 9
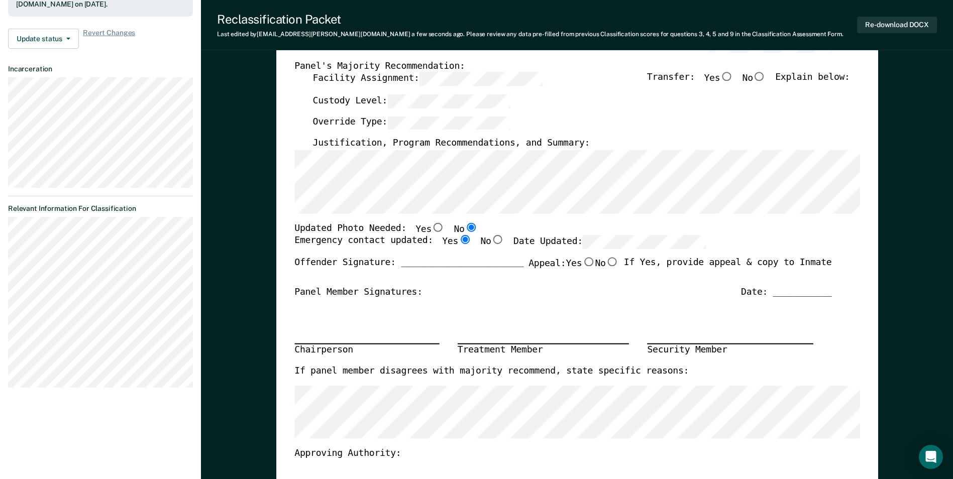
type textarea "x"
radio input "true"
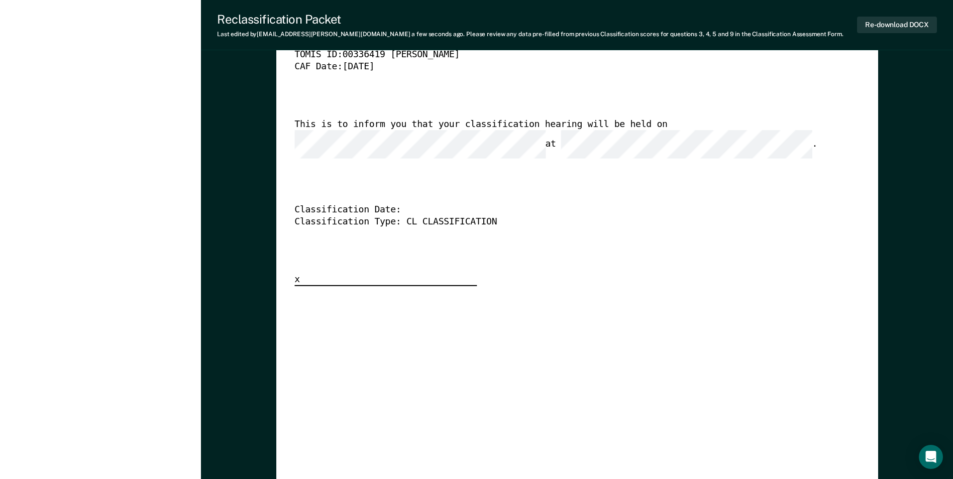
scroll to position [2411, 0]
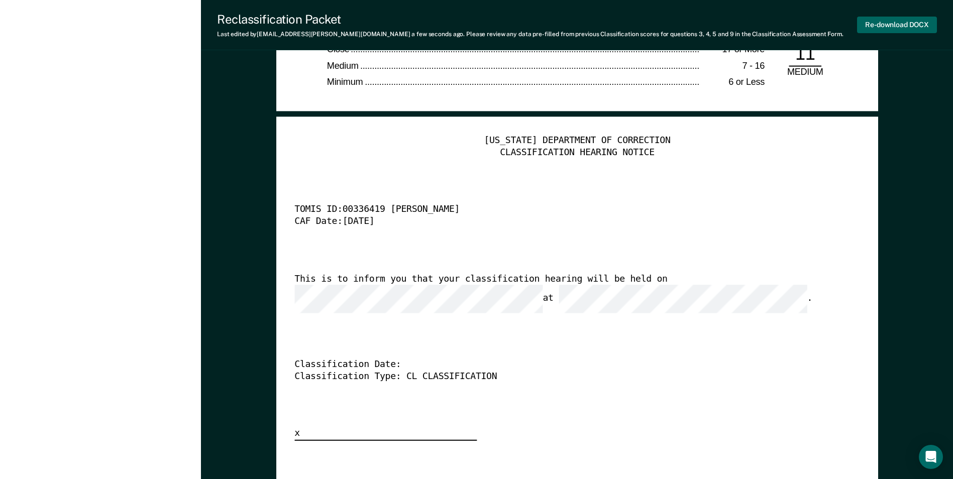
click at [896, 29] on button "Re-download DOCX" at bounding box center [897, 25] width 80 height 17
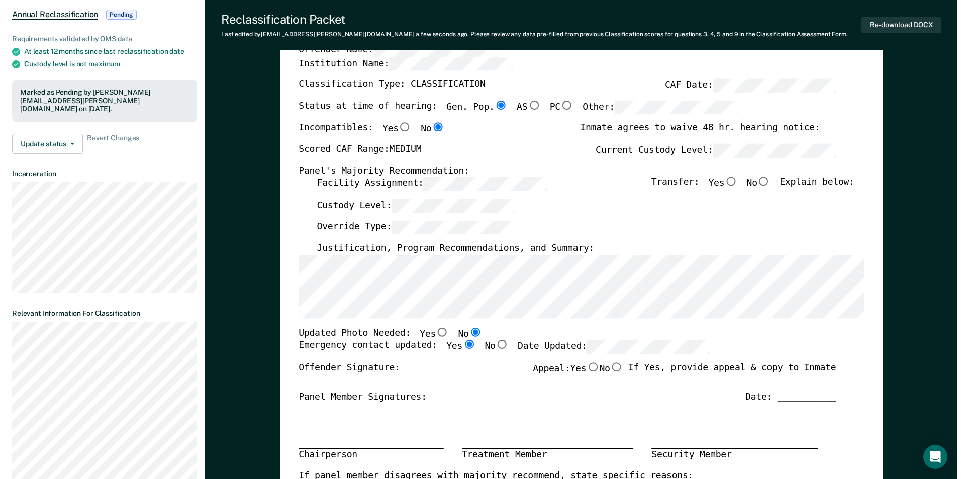
scroll to position [0, 0]
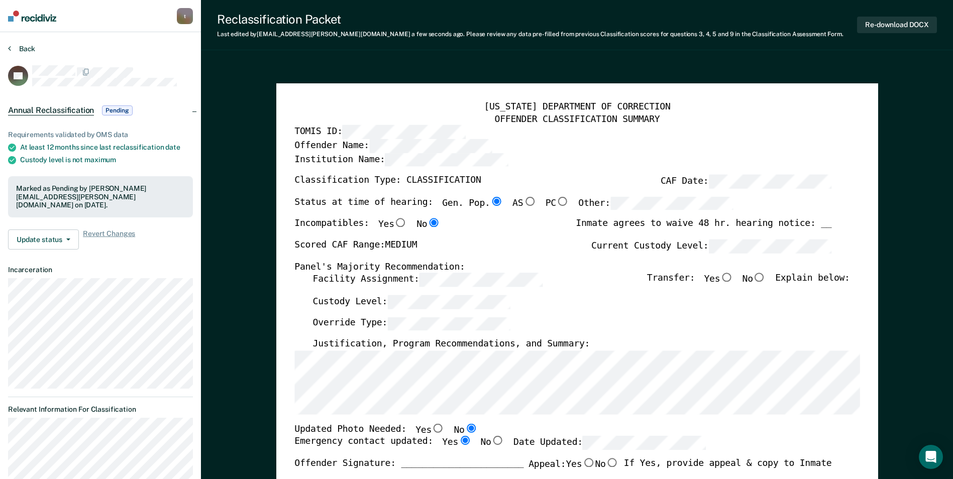
click at [25, 45] on button "Back" at bounding box center [21, 48] width 27 height 9
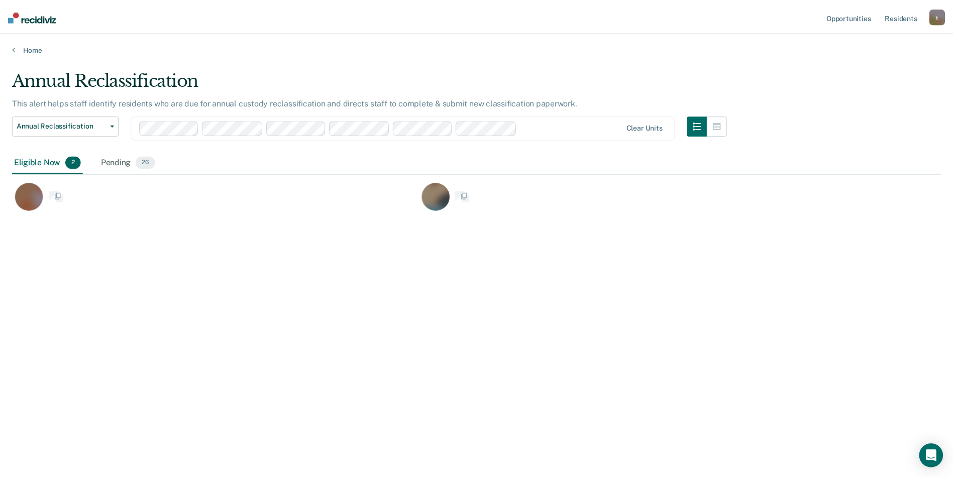
scroll to position [327, 929]
click at [120, 160] on div "Pending 26" at bounding box center [128, 163] width 59 height 22
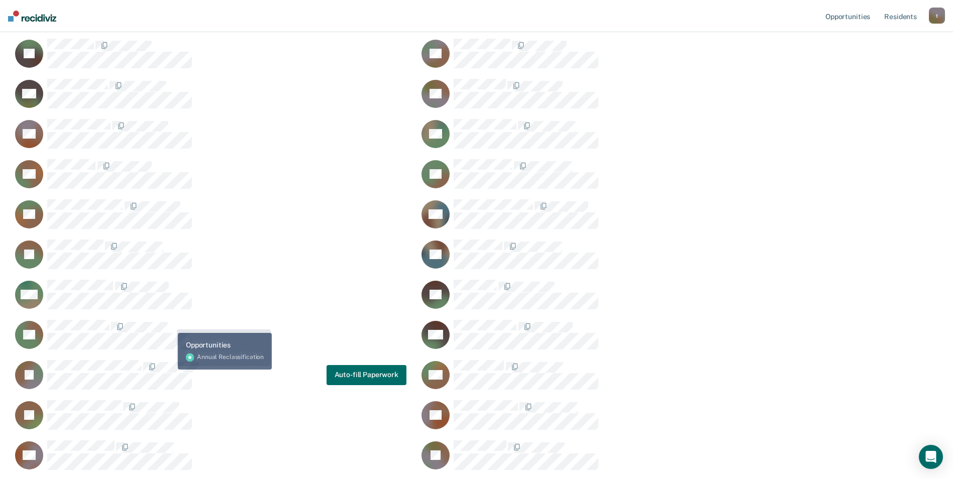
scroll to position [251, 0]
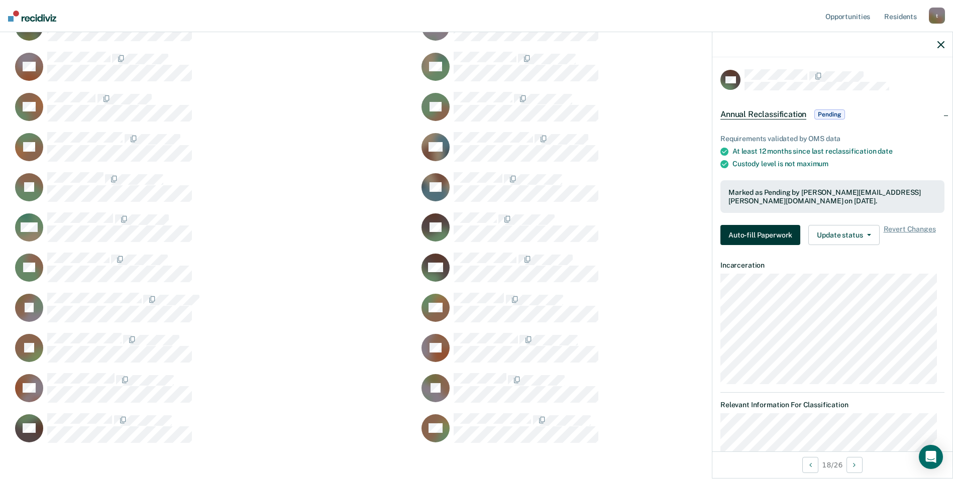
click at [772, 233] on button "Auto-fill Paperwork" at bounding box center [760, 235] width 80 height 20
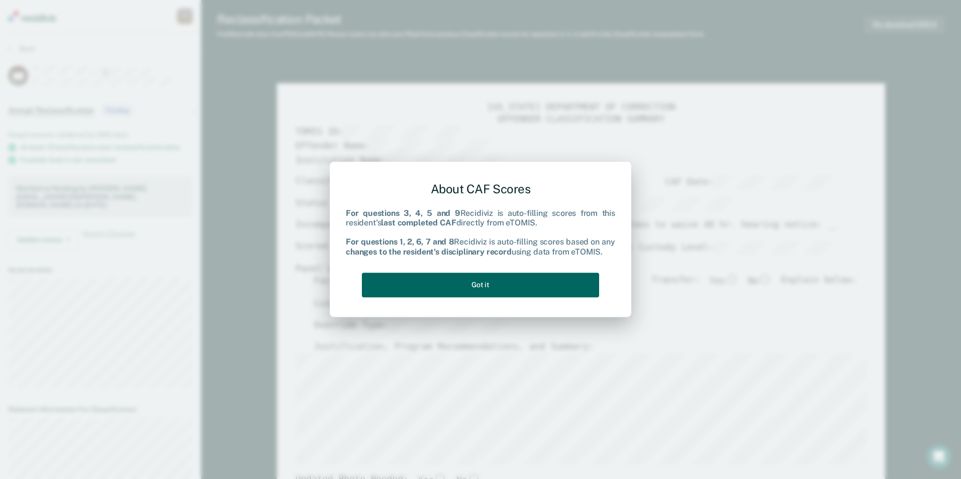
click at [469, 286] on button "Got it" at bounding box center [480, 285] width 237 height 25
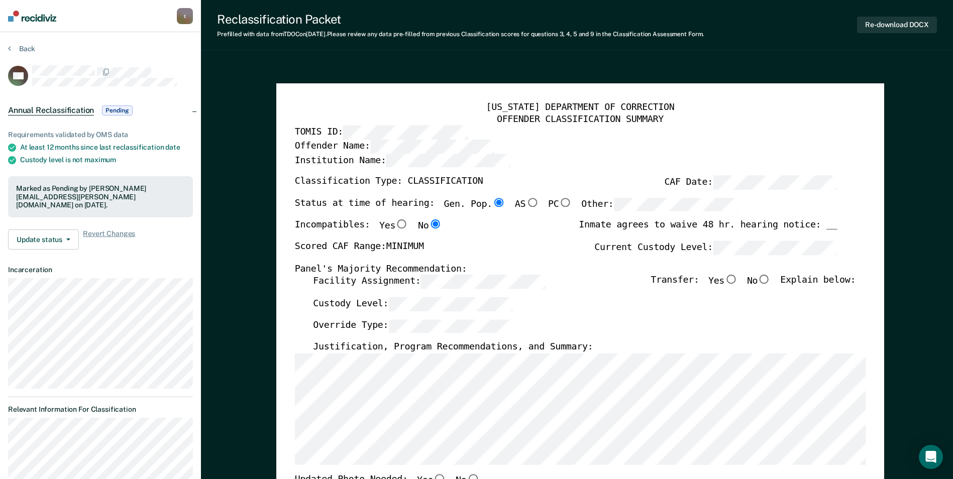
click at [770, 282] on input "No" at bounding box center [764, 279] width 13 height 9
type textarea "x"
radio input "true"
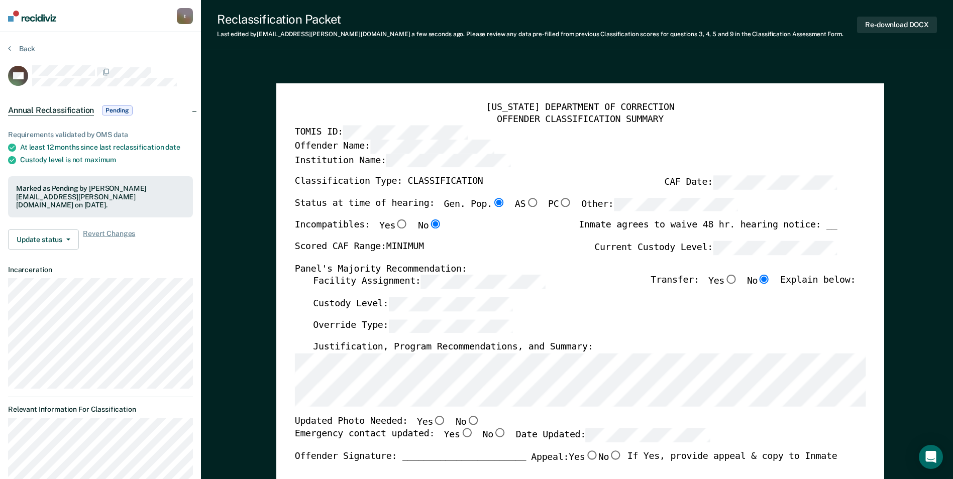
click at [466, 421] on input "No" at bounding box center [472, 420] width 13 height 9
type textarea "x"
radio input "true"
click at [460, 436] on input "Yes" at bounding box center [466, 433] width 13 height 9
type textarea "x"
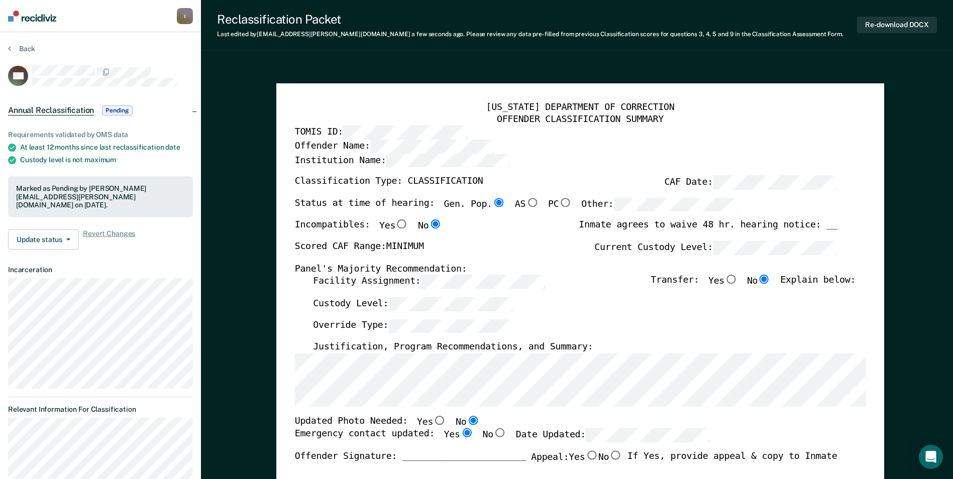
radio input "true"
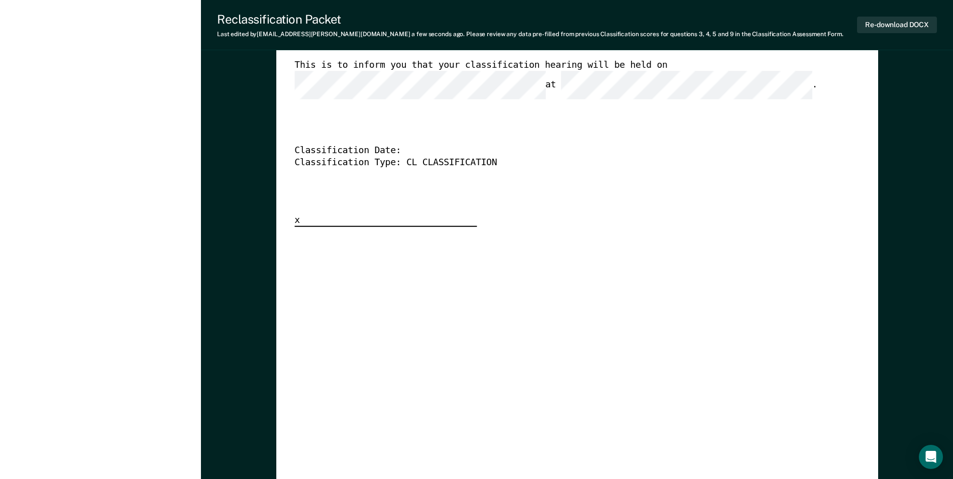
scroll to position [2512, 0]
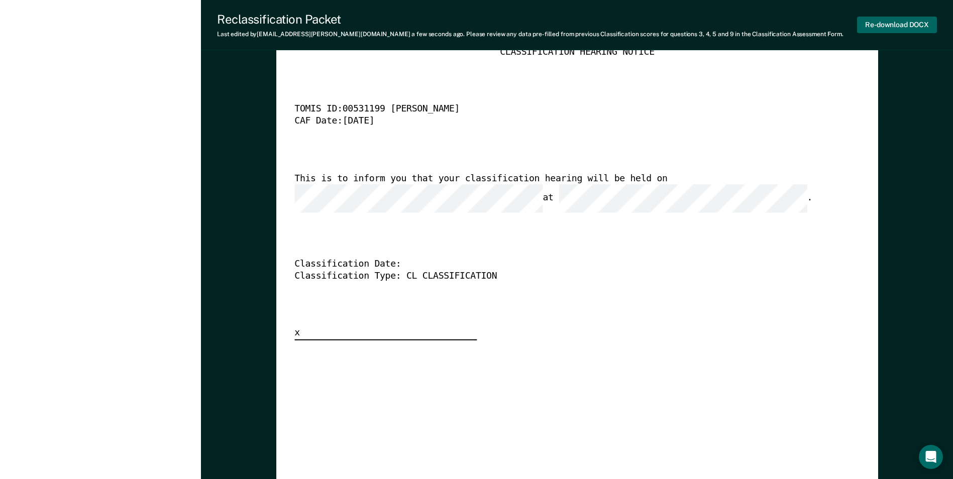
click at [892, 22] on button "Re-download DOCX" at bounding box center [897, 25] width 80 height 17
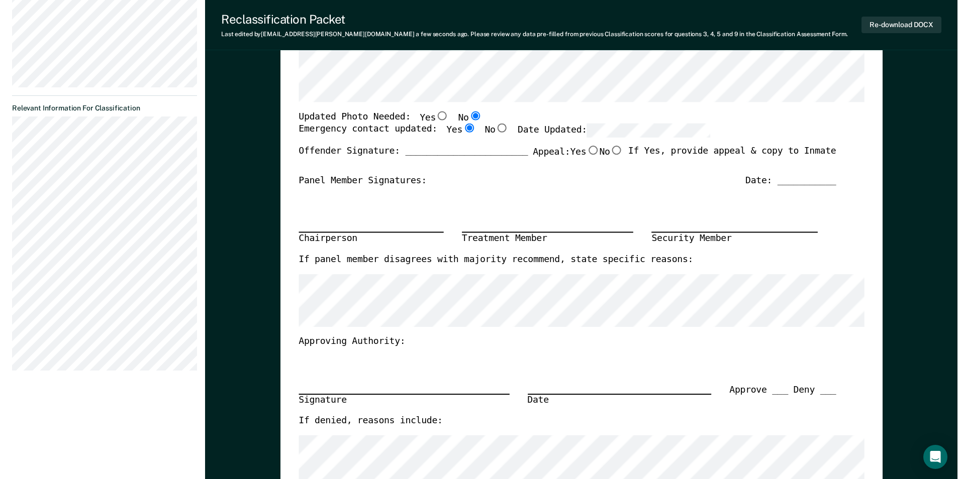
scroll to position [0, 0]
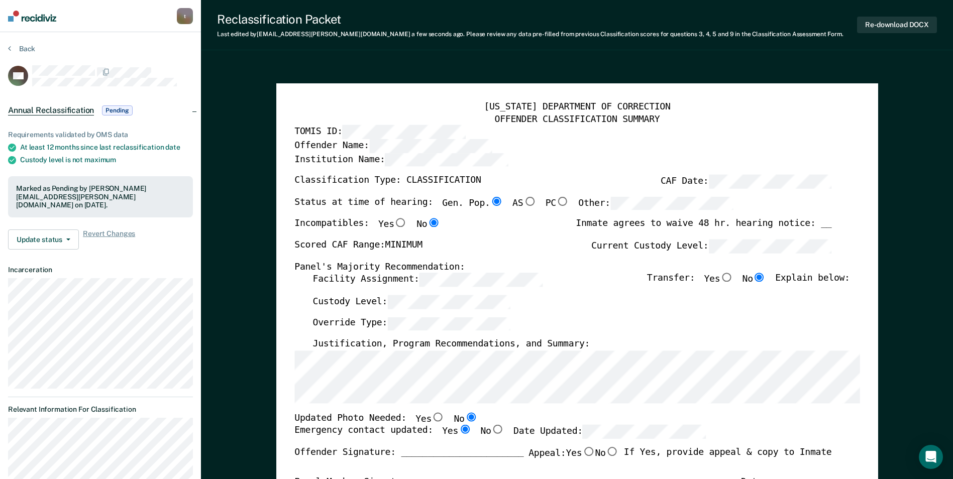
click at [29, 42] on section "Back MB Annual Reclassification Pending Requirements validated by OMS data At l…" at bounding box center [100, 362] width 201 height 660
click at [29, 50] on button "Back" at bounding box center [21, 48] width 27 height 9
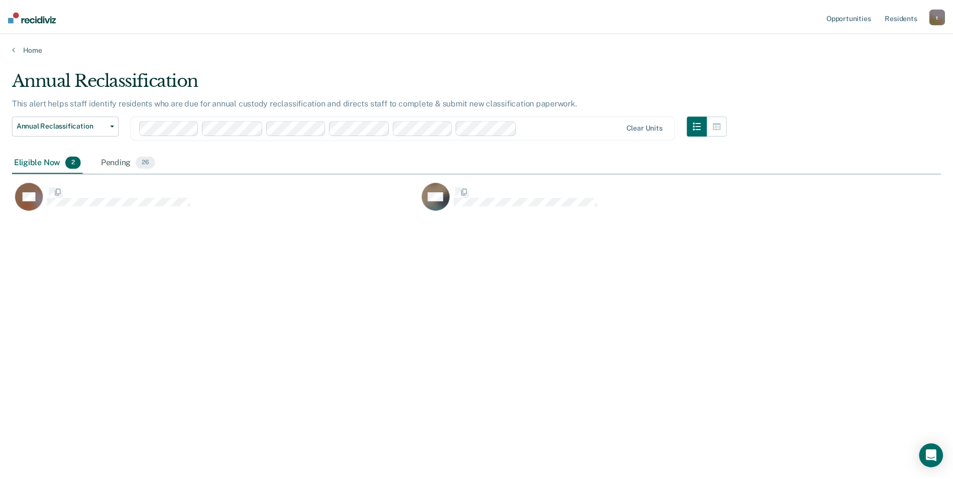
scroll to position [327, 929]
click at [118, 161] on div "Pending 26" at bounding box center [128, 163] width 59 height 22
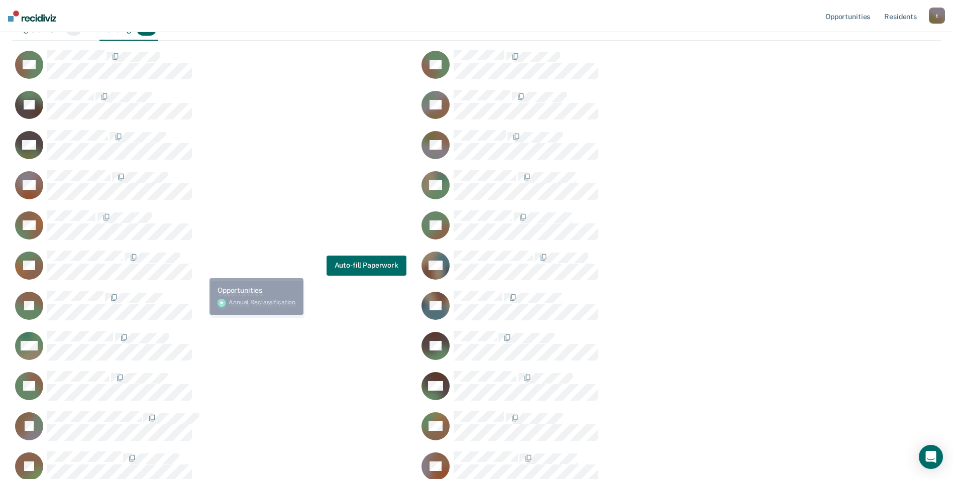
scroll to position [201, 0]
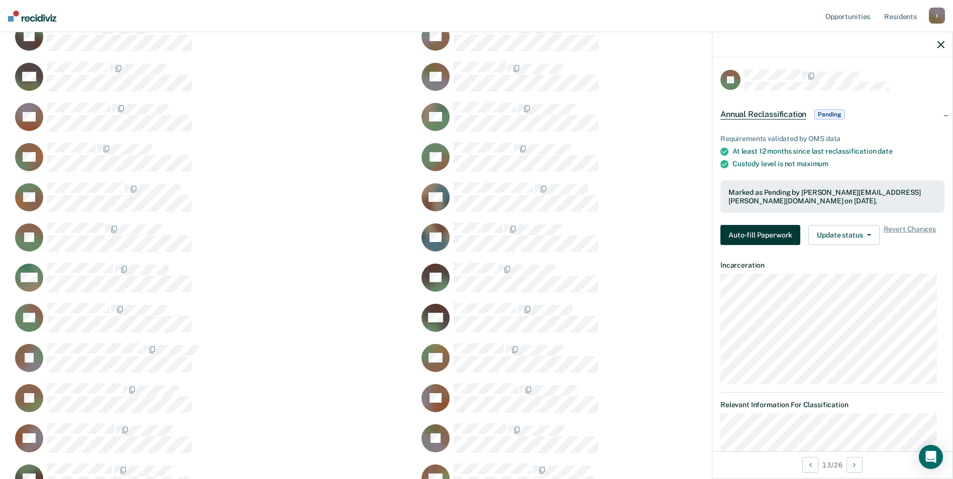
click at [748, 230] on button "Auto-fill Paperwork" at bounding box center [760, 235] width 80 height 20
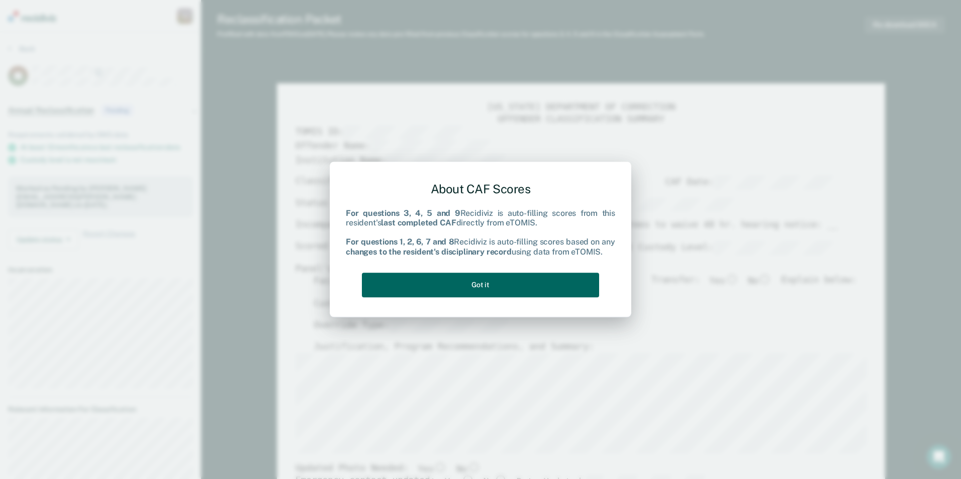
click at [480, 293] on button "Got it" at bounding box center [480, 285] width 237 height 25
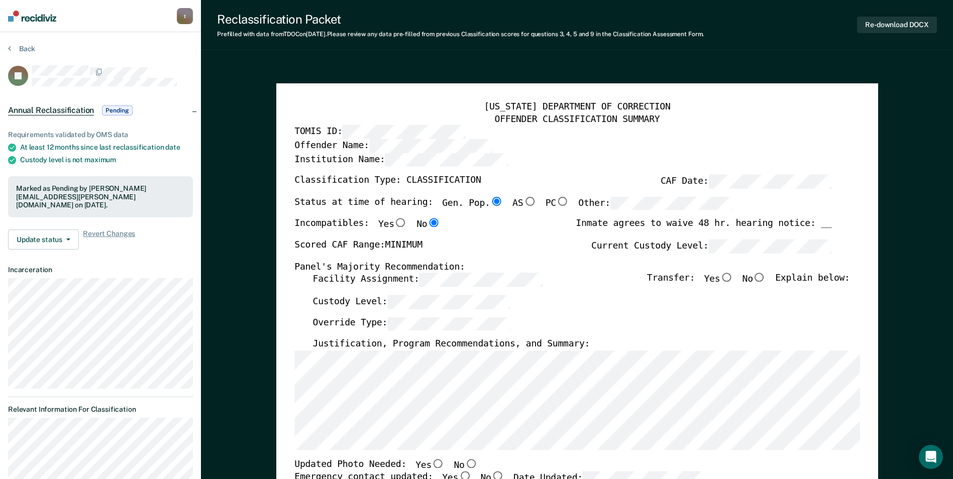
drag, startPoint x: 278, startPoint y: 50, endPoint x: 334, endPoint y: 162, distance: 125.1
click at [278, 50] on div "Reclassification Packet Prefilled with data from TDOC on [DATE] . Please review…" at bounding box center [577, 25] width 752 height 50
click at [766, 278] on input "No" at bounding box center [759, 277] width 13 height 9
type textarea "x"
radio input "true"
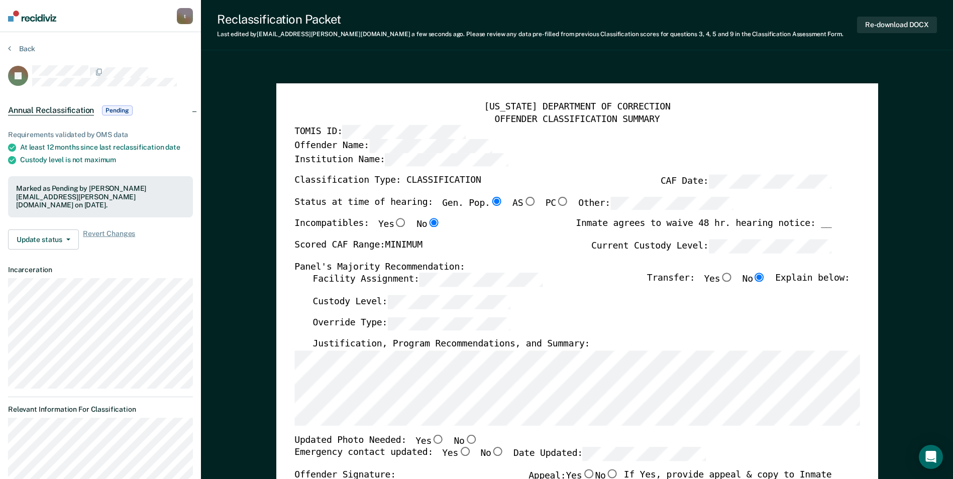
click at [292, 409] on div "[US_STATE] DEPARTMENT OF CORRECTION OFFENDER CLASSIFICATION SUMMARY TOMIS ID: O…" at bounding box center [577, 475] width 602 height 784
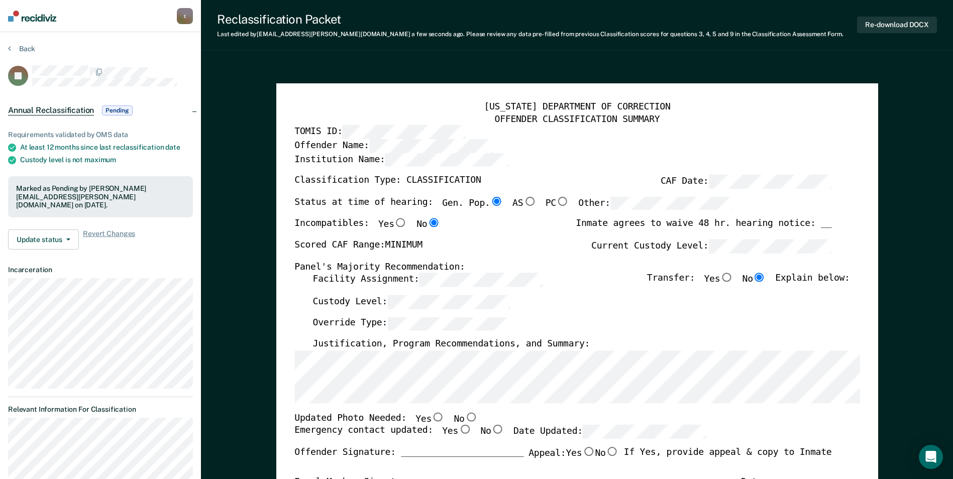
click at [464, 416] on input "No" at bounding box center [470, 416] width 13 height 9
type textarea "x"
radio input "true"
click at [458, 431] on input "Yes" at bounding box center [464, 430] width 13 height 9
type textarea "x"
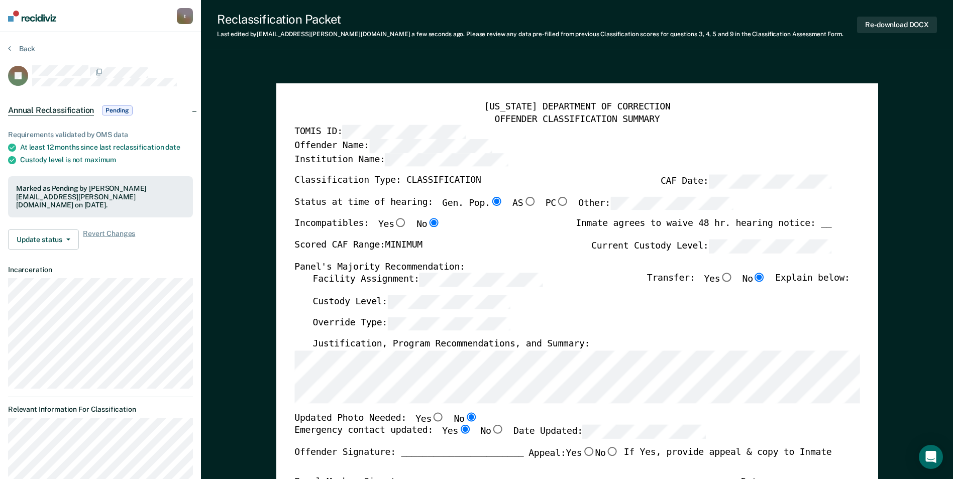
radio input "true"
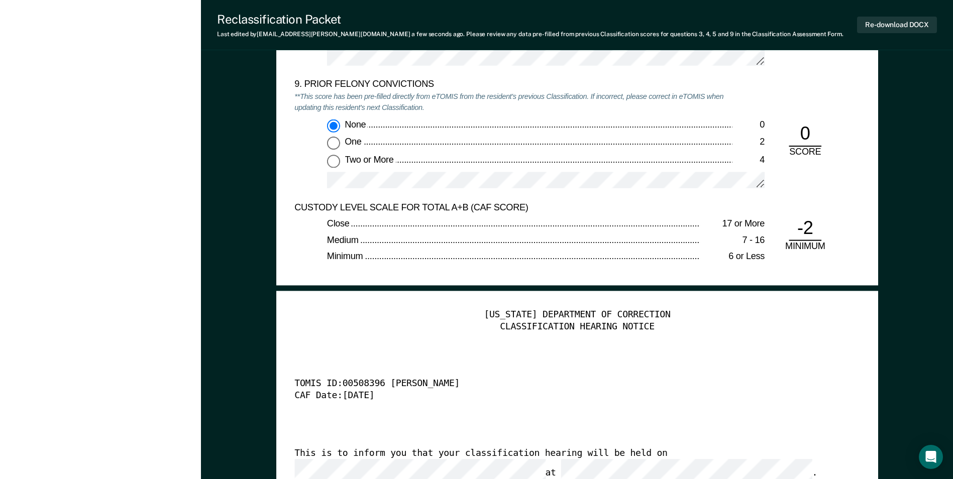
scroll to position [2361, 0]
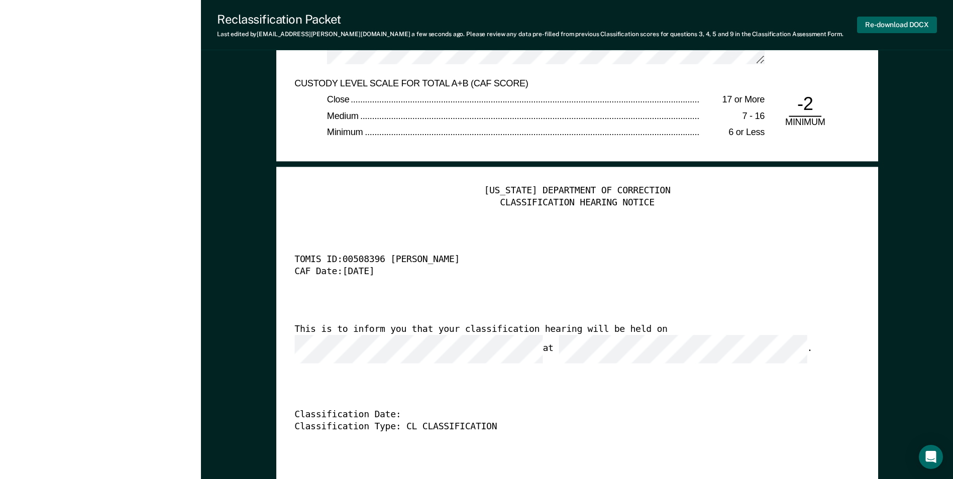
click at [914, 20] on button "Re-download DOCX" at bounding box center [897, 25] width 80 height 17
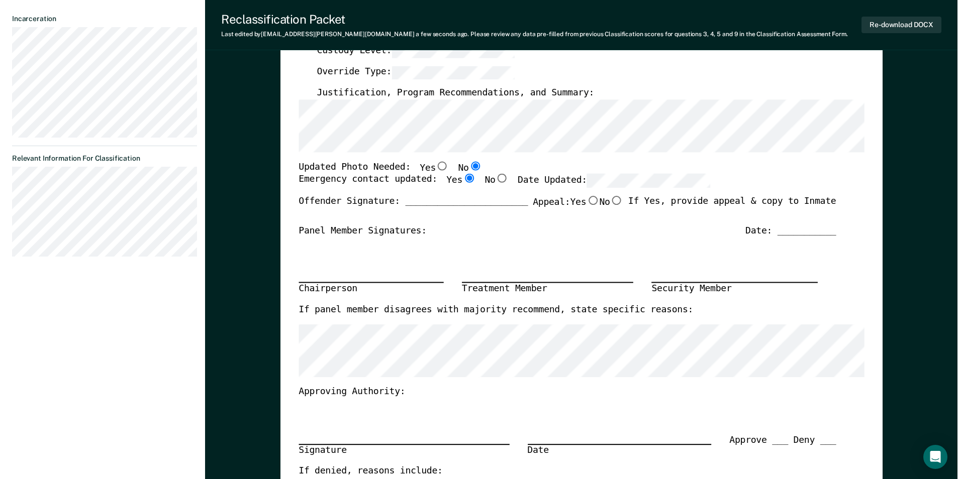
scroll to position [0, 0]
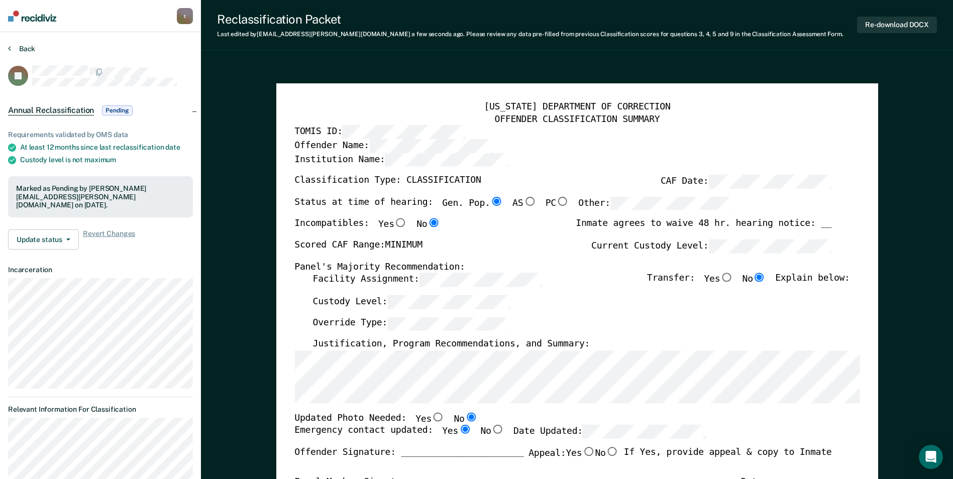
click at [24, 48] on button "Back" at bounding box center [21, 48] width 27 height 9
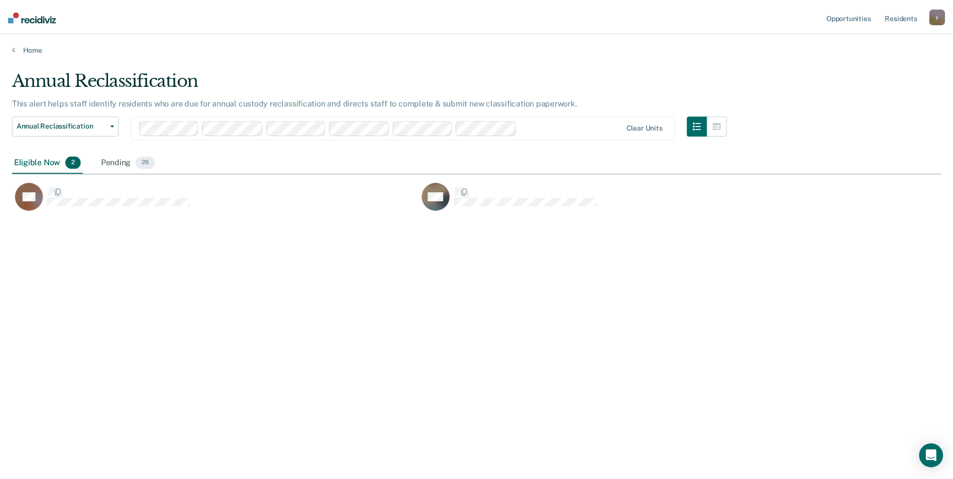
scroll to position [327, 929]
click at [121, 158] on div "Pending 26" at bounding box center [128, 163] width 59 height 22
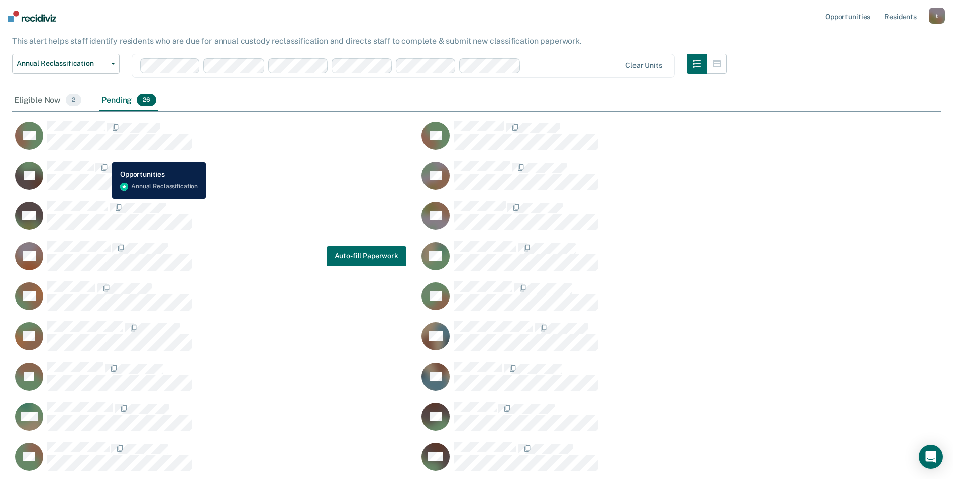
scroll to position [50, 0]
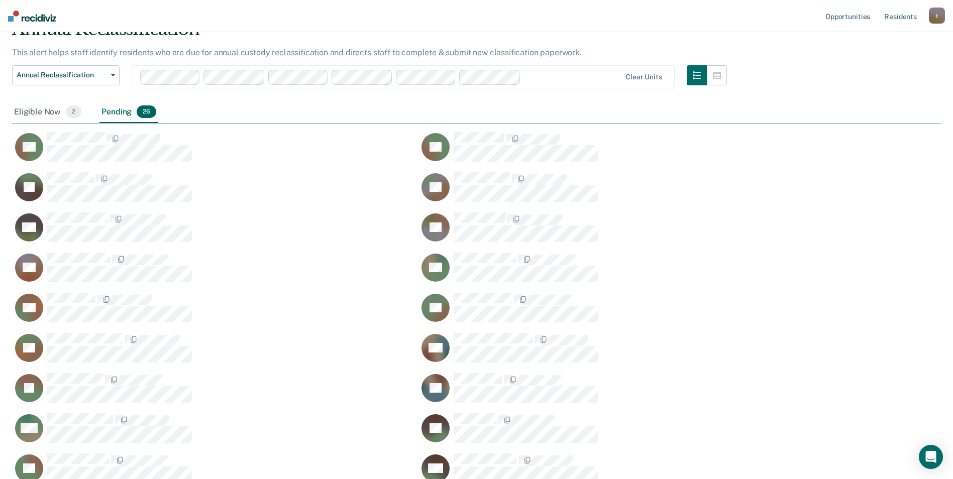
click at [233, 88] on div "Clear units" at bounding box center [403, 77] width 543 height 24
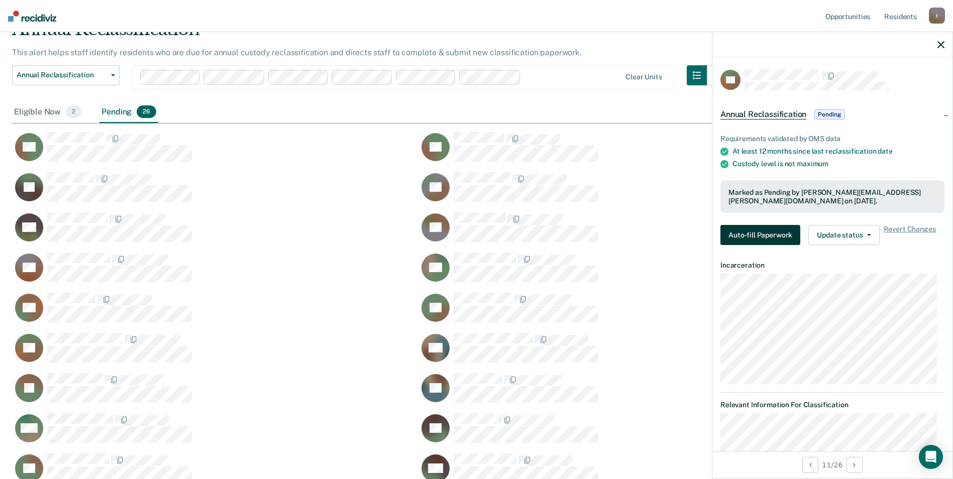
click at [778, 233] on button "Auto-fill Paperwork" at bounding box center [760, 235] width 80 height 20
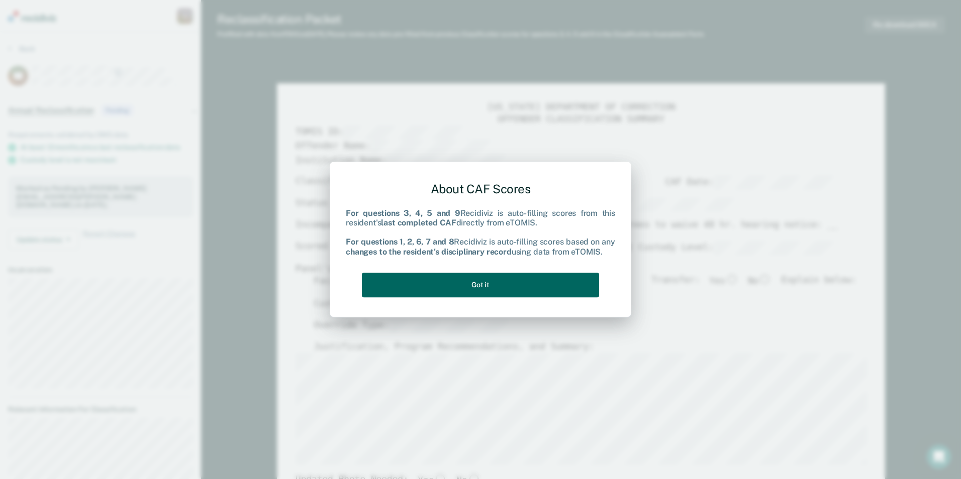
click at [486, 283] on button "Got it" at bounding box center [480, 285] width 237 height 25
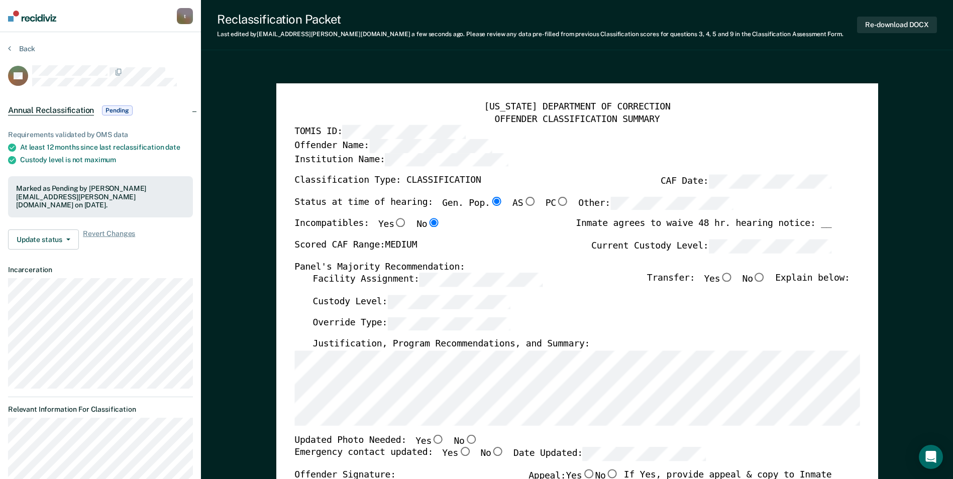
click at [292, 409] on div "[US_STATE] DEPARTMENT OF CORRECTION OFFENDER CLASSIFICATION SUMMARY TOMIS ID: O…" at bounding box center [577, 475] width 602 height 784
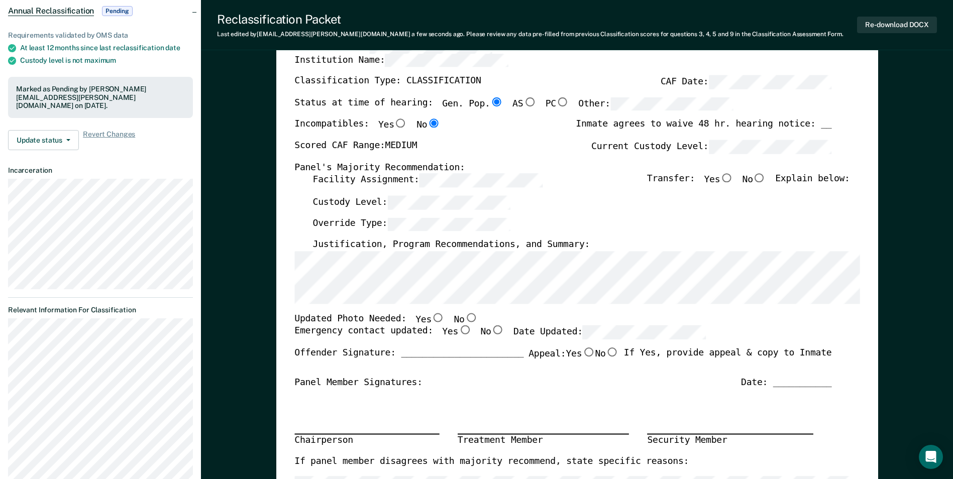
scroll to position [100, 0]
click at [464, 318] on input "No" at bounding box center [470, 316] width 13 height 9
type textarea "x"
radio input "true"
click at [458, 329] on input "Yes" at bounding box center [464, 329] width 13 height 9
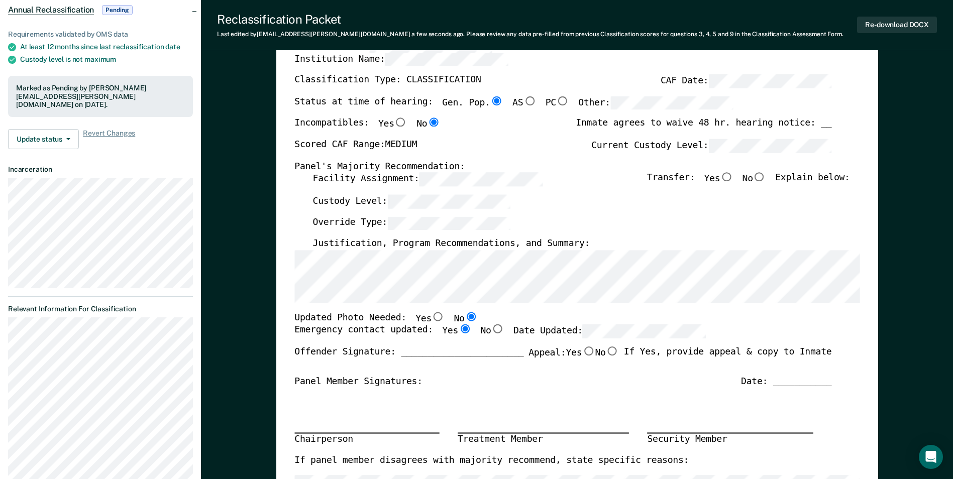
type textarea "x"
radio input "true"
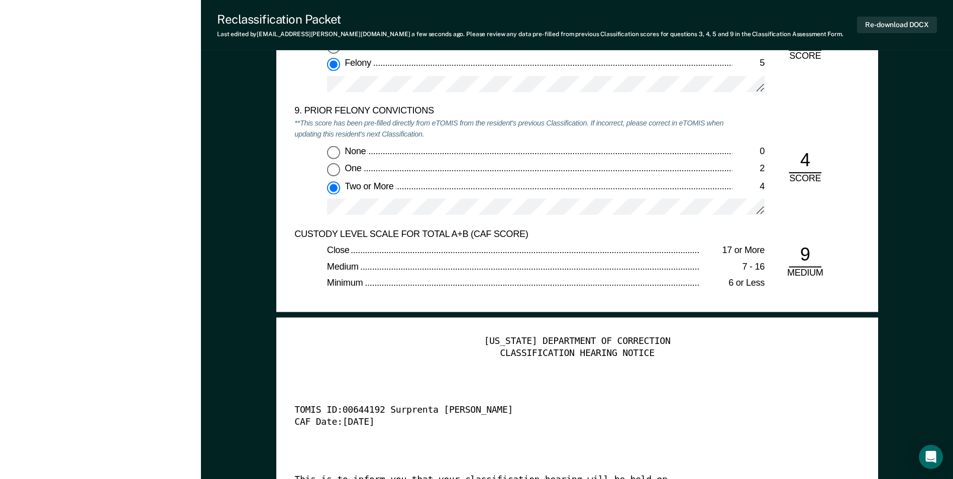
scroll to position [2562, 0]
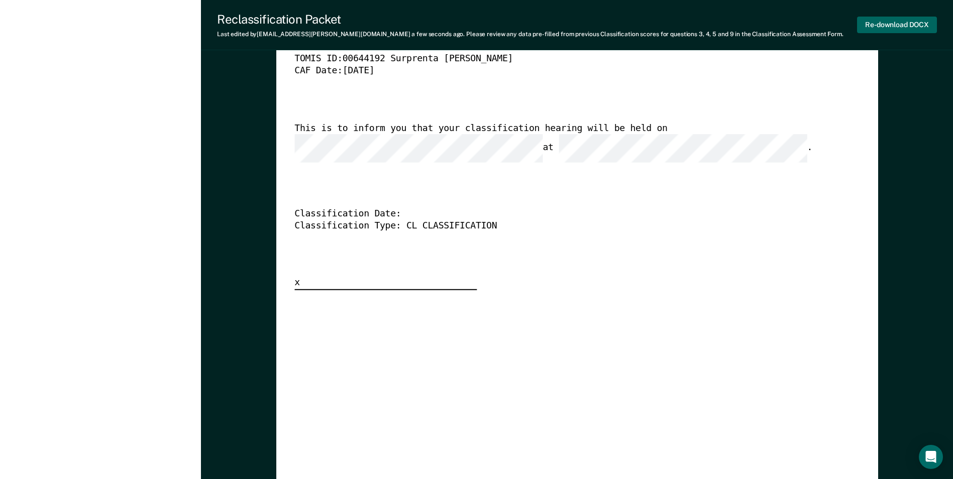
click at [895, 24] on button "Re-download DOCX" at bounding box center [897, 25] width 80 height 17
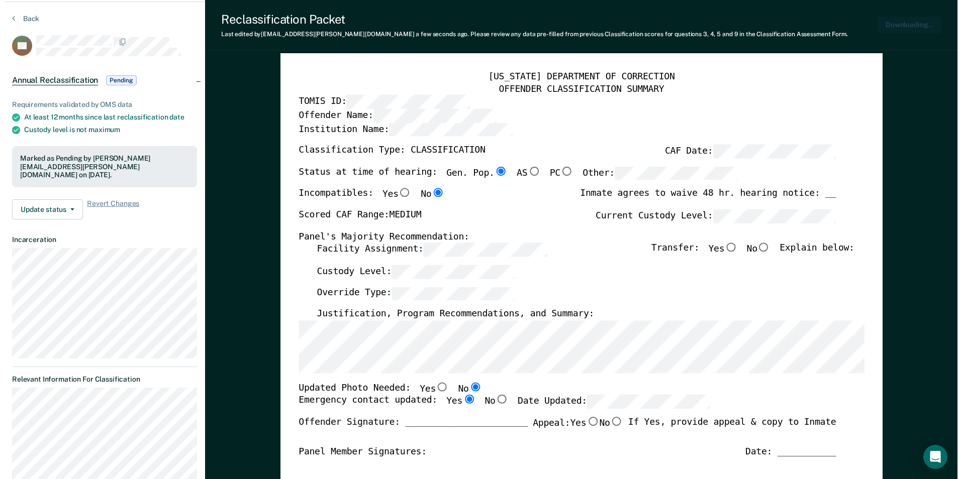
scroll to position [0, 0]
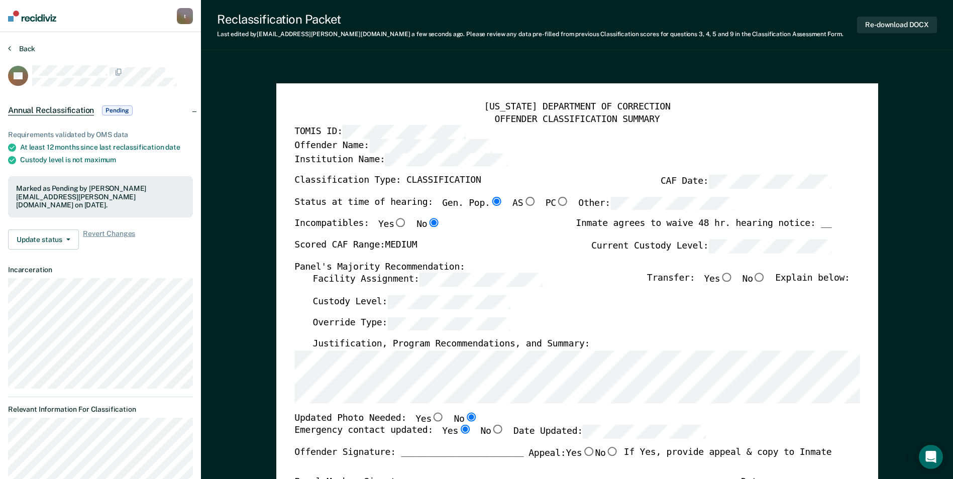
click at [26, 50] on button "Back" at bounding box center [21, 48] width 27 height 9
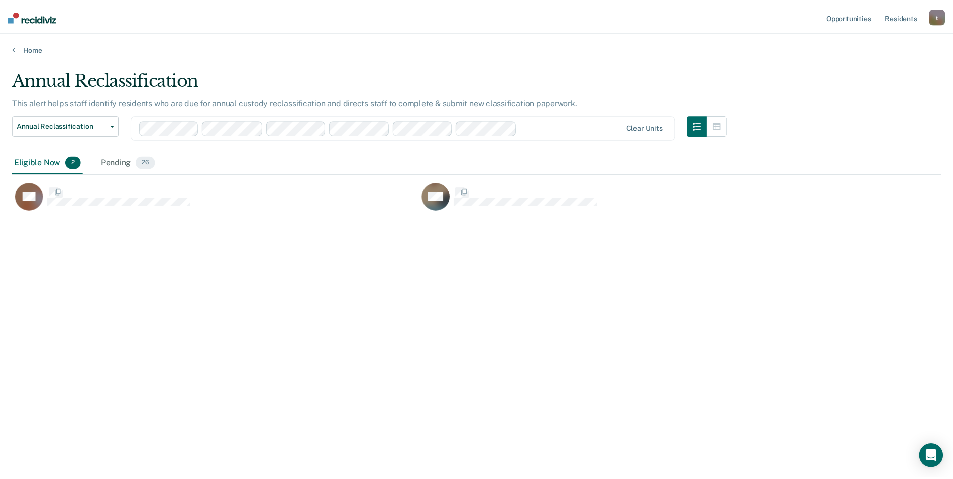
scroll to position [327, 929]
click at [115, 167] on div "Pending 26" at bounding box center [128, 163] width 59 height 22
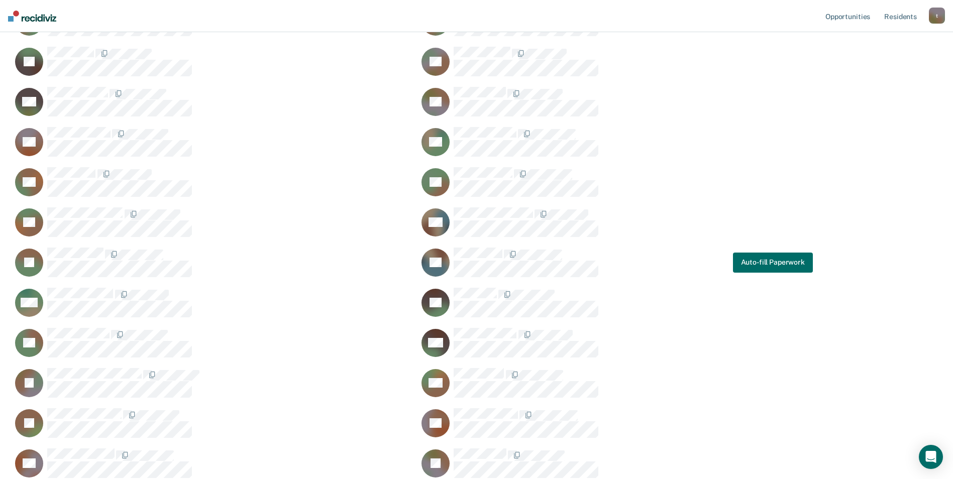
scroll to position [201, 0]
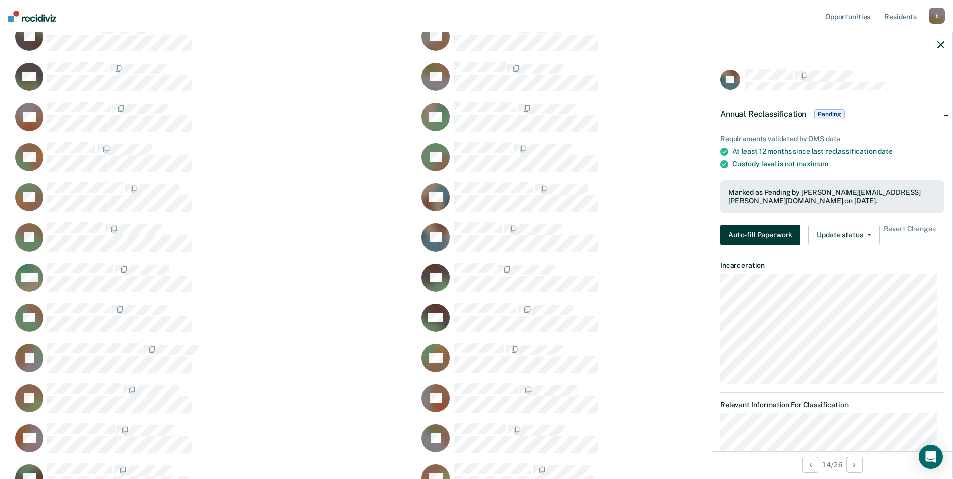
click at [763, 233] on button "Auto-fill Paperwork" at bounding box center [760, 235] width 80 height 20
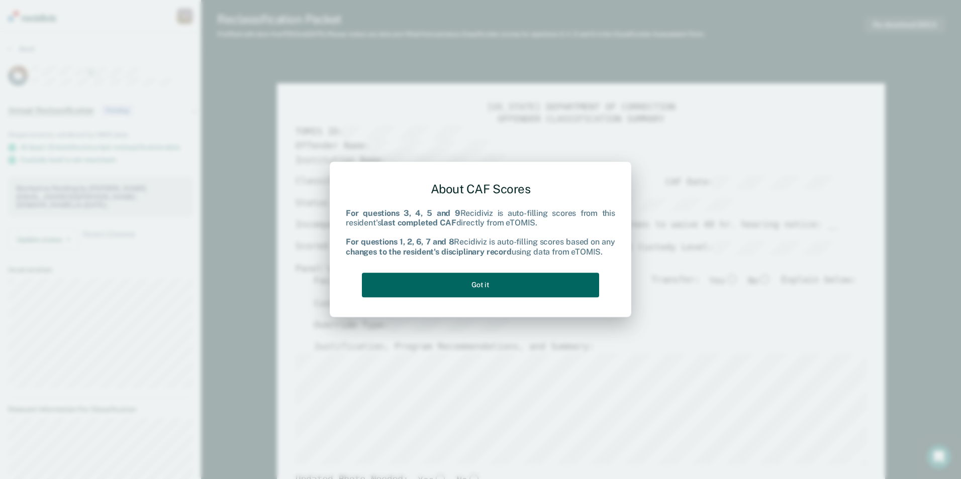
click at [496, 286] on button "Got it" at bounding box center [480, 285] width 237 height 25
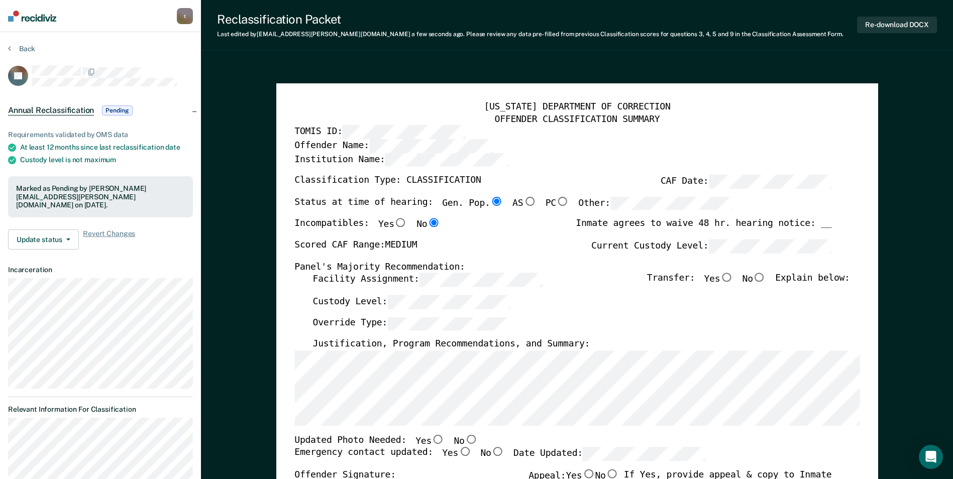
click at [288, 403] on div "[US_STATE] DEPARTMENT OF CORRECTION OFFENDER CLASSIFICATION SUMMARY TOMIS ID: O…" at bounding box center [577, 475] width 602 height 784
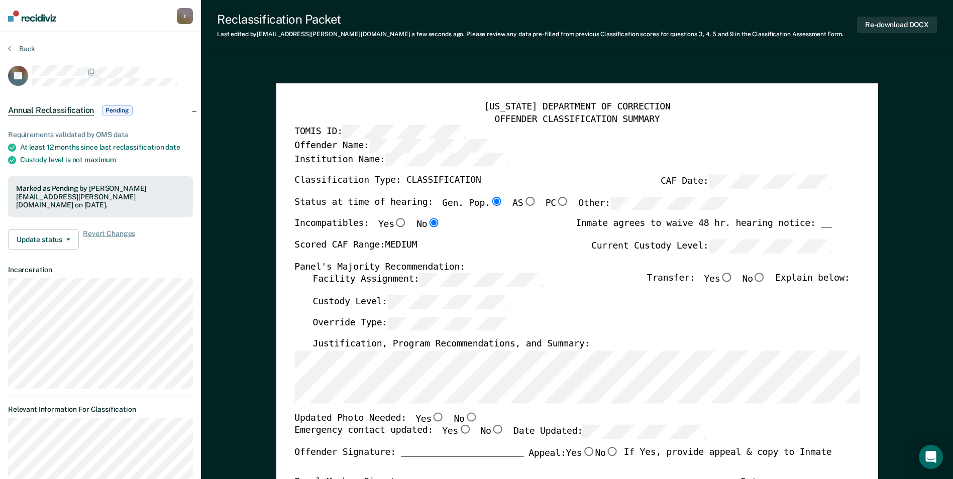
click at [464, 417] on input "No" at bounding box center [470, 416] width 13 height 9
type textarea "x"
radio input "true"
click at [458, 431] on input "Yes" at bounding box center [464, 430] width 13 height 9
type textarea "x"
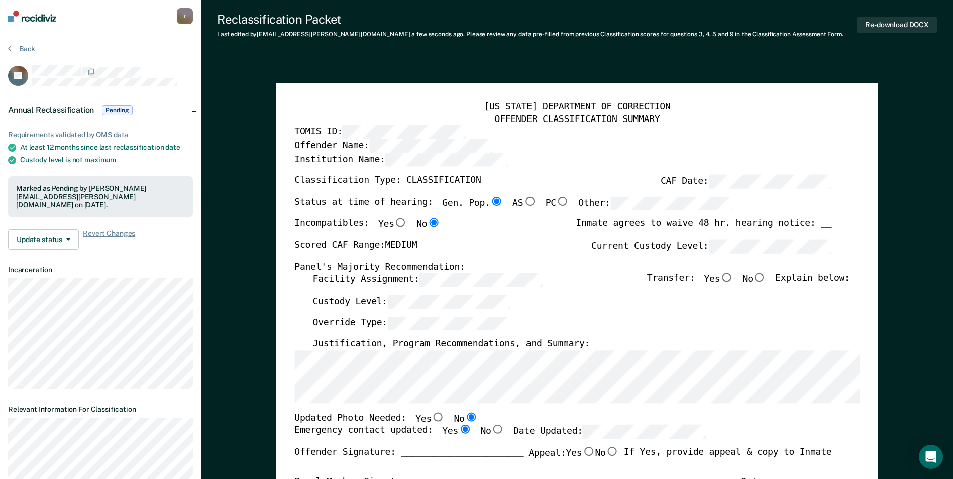
radio input "true"
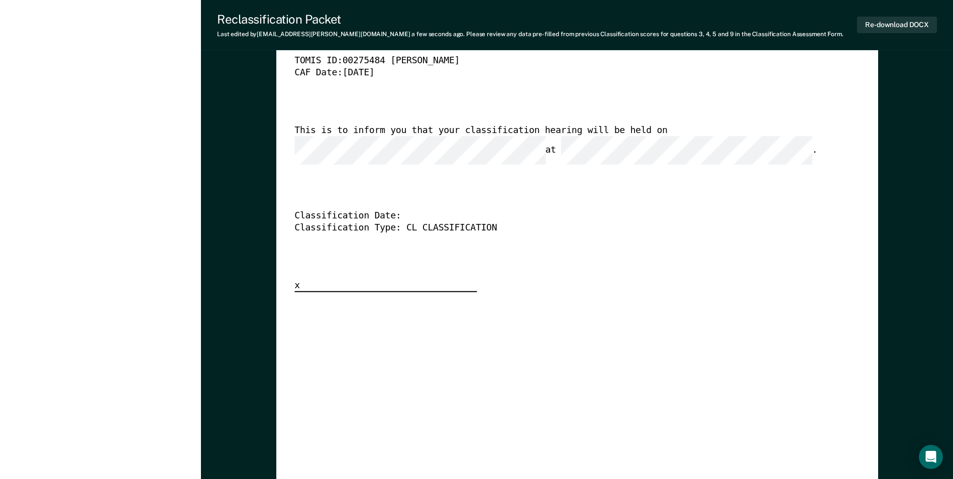
scroll to position [2411, 0]
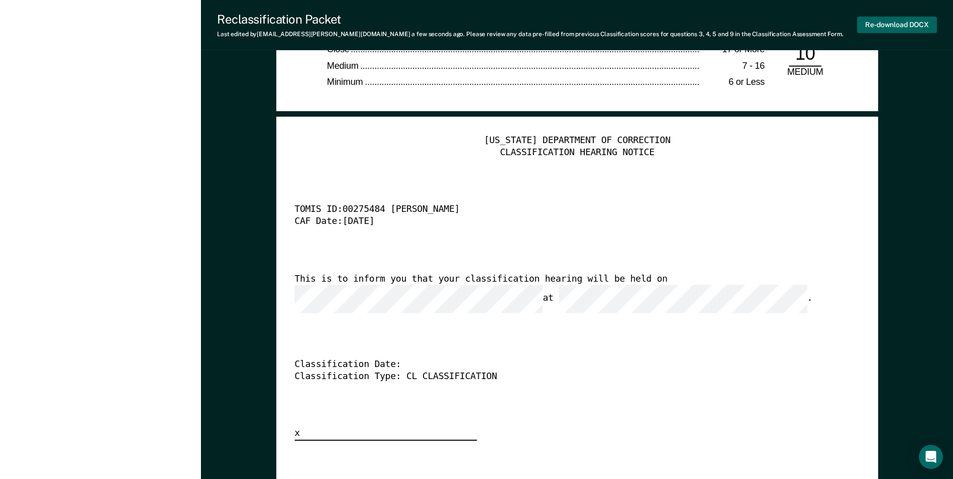
click at [901, 24] on button "Re-download DOCX" at bounding box center [897, 25] width 80 height 17
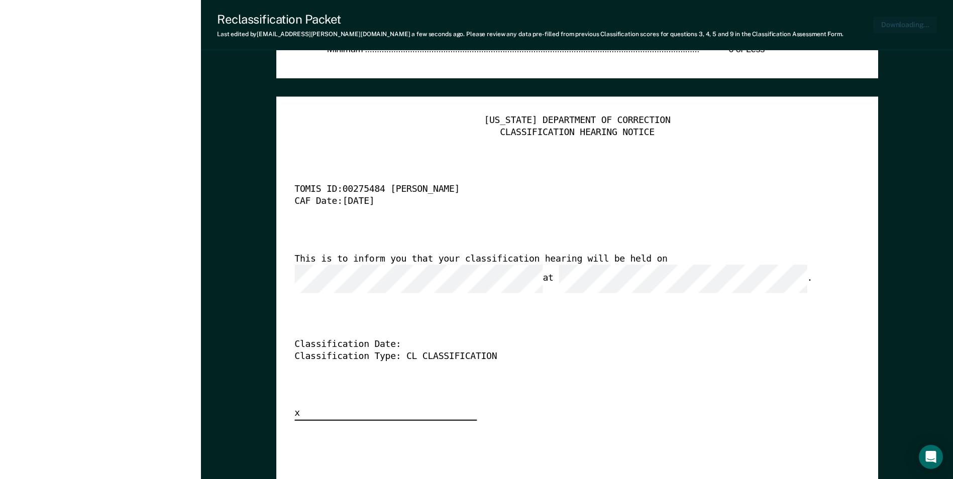
type textarea "x"
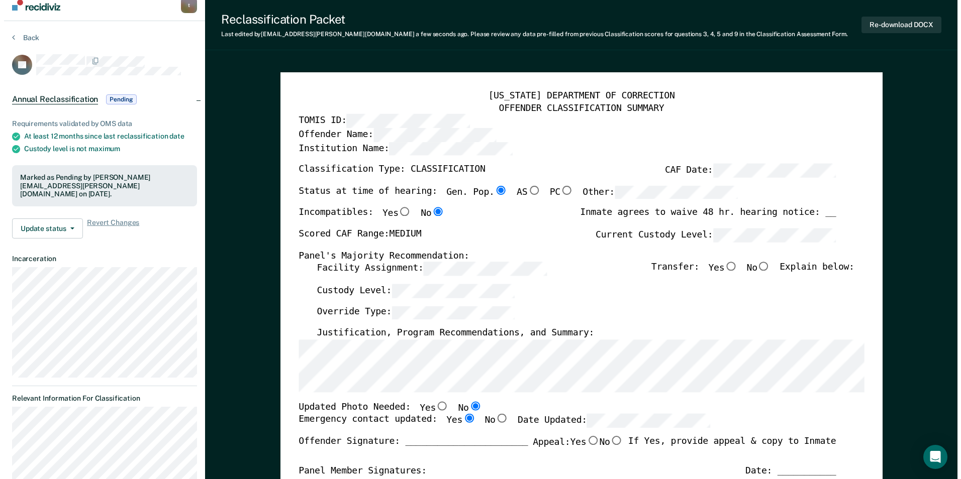
scroll to position [0, 0]
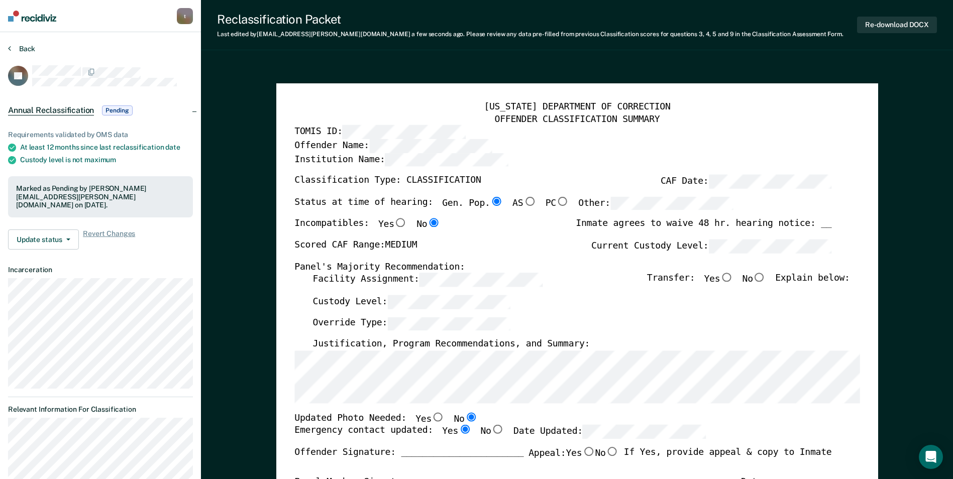
click at [24, 47] on button "Back" at bounding box center [21, 48] width 27 height 9
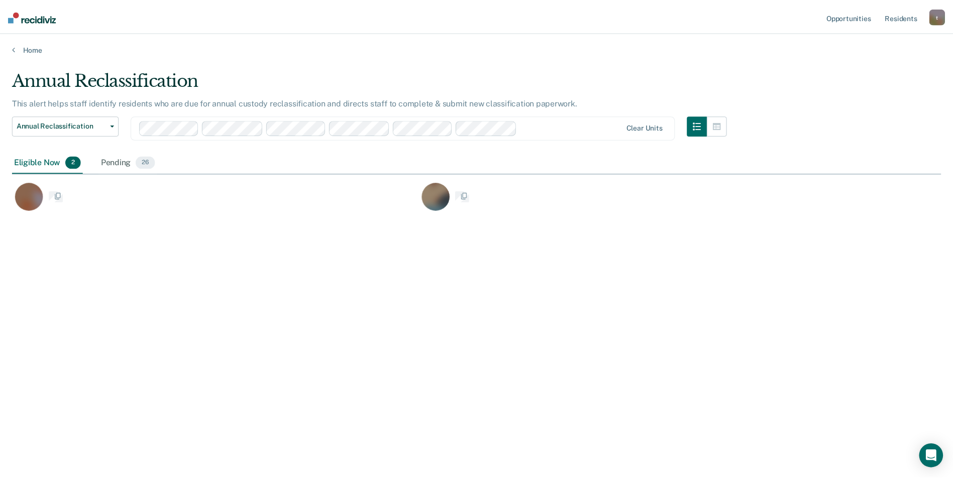
scroll to position [327, 929]
click at [119, 159] on div "Pending 26" at bounding box center [128, 163] width 59 height 22
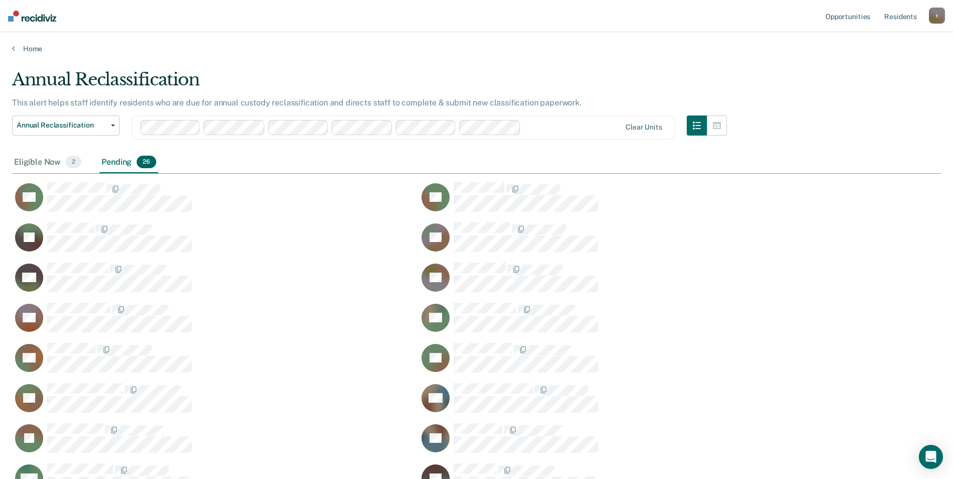
click at [219, 40] on div "Home" at bounding box center [476, 42] width 953 height 21
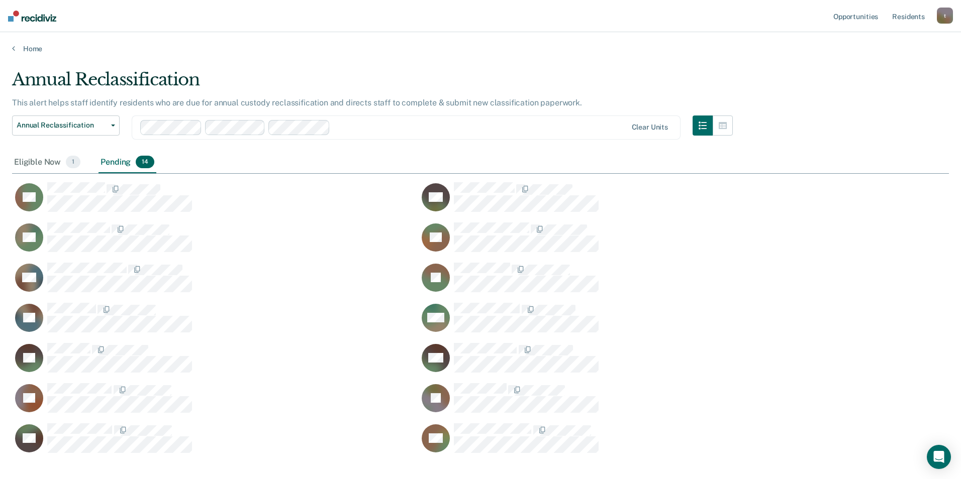
scroll to position [8, 8]
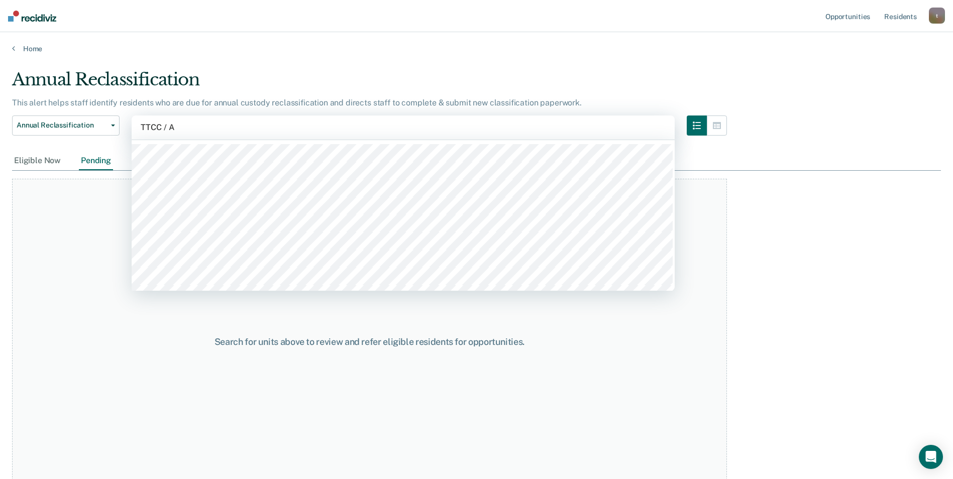
type input "TTCC / AA"
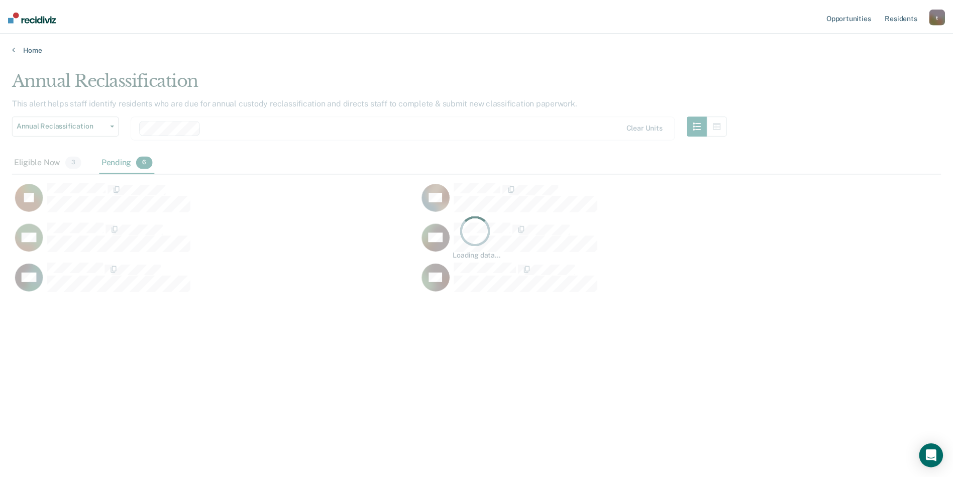
scroll to position [327, 929]
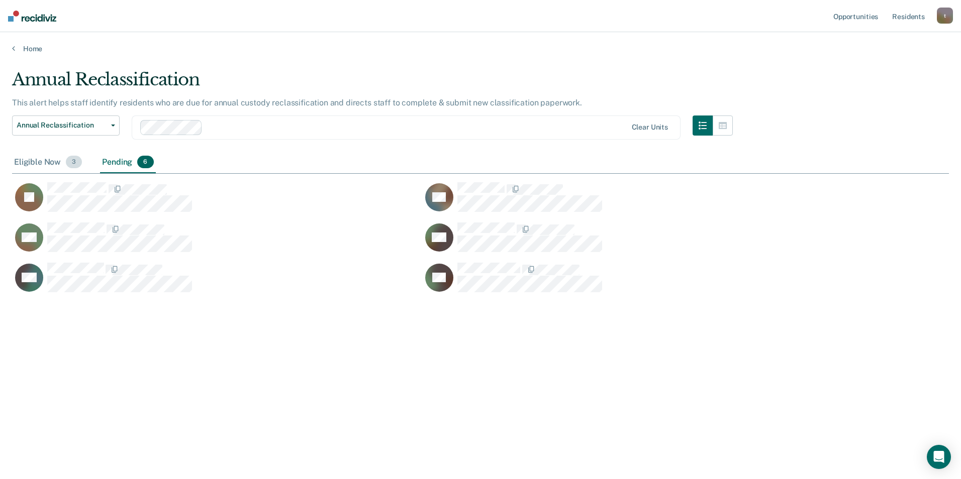
click at [41, 160] on div "Eligible Now 3" at bounding box center [48, 163] width 72 height 22
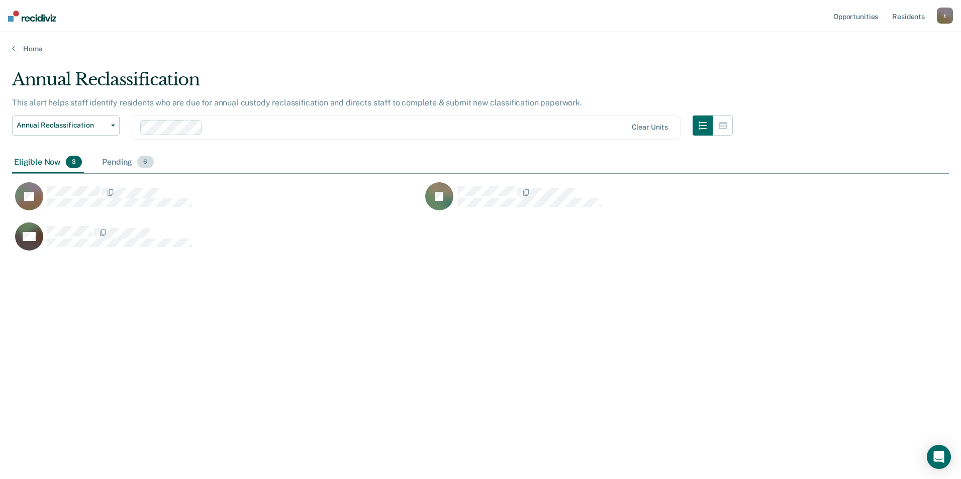
click at [116, 160] on div "Pending 6" at bounding box center [127, 163] width 55 height 22
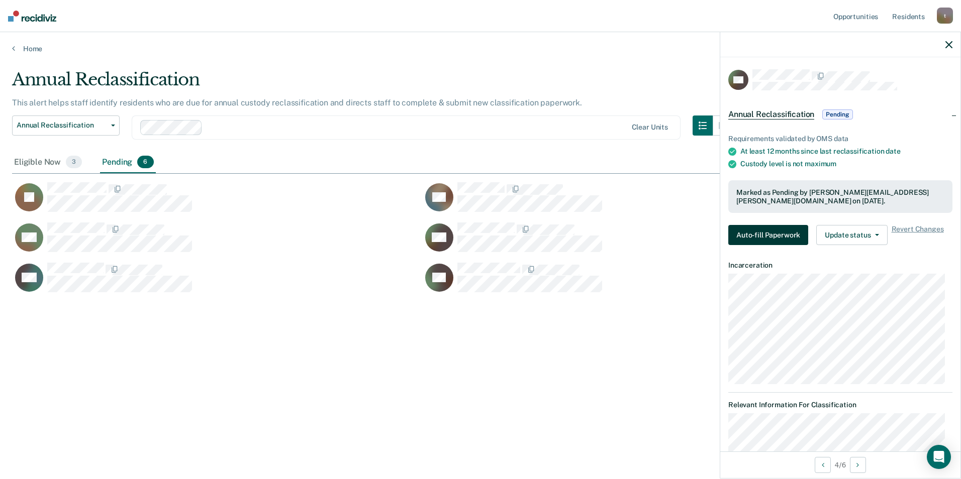
click at [747, 229] on button "Auto-fill Paperwork" at bounding box center [768, 235] width 80 height 20
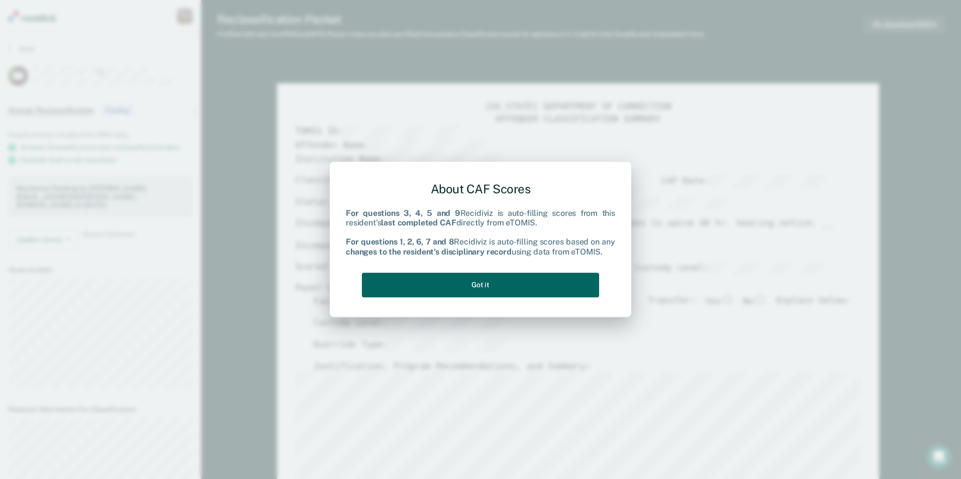
click at [547, 278] on button "Got it" at bounding box center [480, 285] width 237 height 25
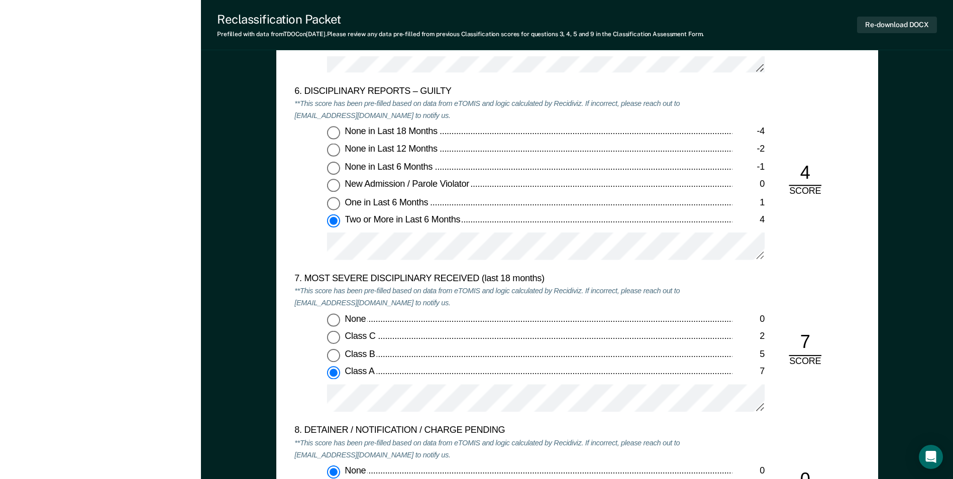
scroll to position [1658, 0]
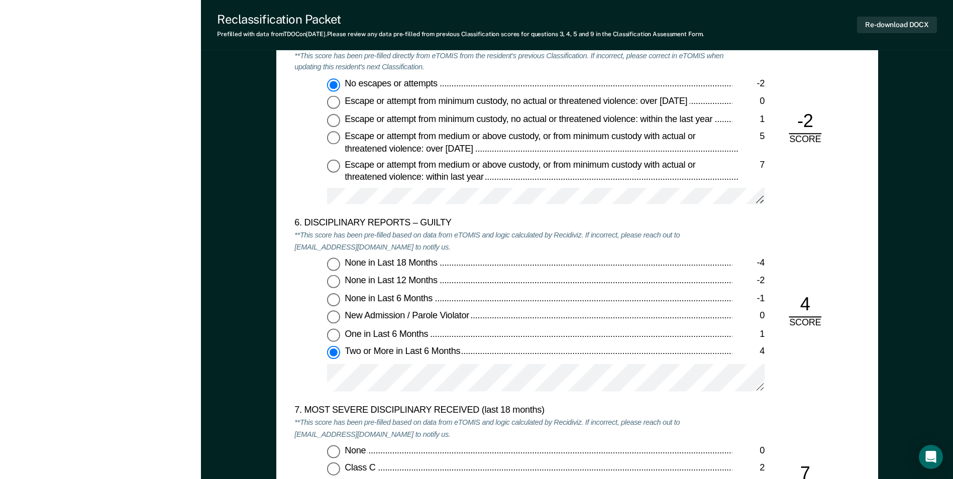
click at [263, 74] on div "[US_STATE] DEPARTMENT OF CORRECTION OFFENDER CLASSIFICATION SUMMARY TOMIS ID: O…" at bounding box center [577, 79] width 752 height 3351
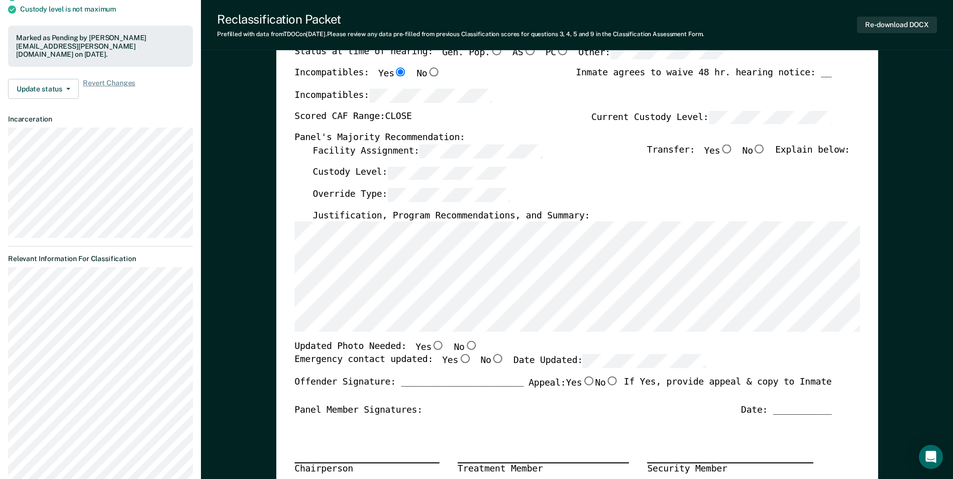
scroll to position [0, 0]
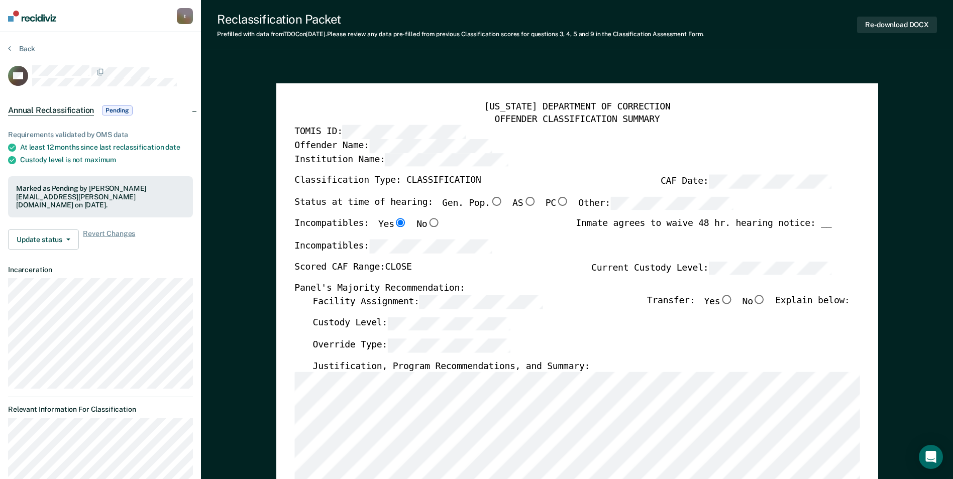
drag, startPoint x: 291, startPoint y: 58, endPoint x: 360, endPoint y: 85, distance: 73.5
click at [766, 299] on input "No" at bounding box center [759, 299] width 13 height 9
type textarea "x"
radio input "true"
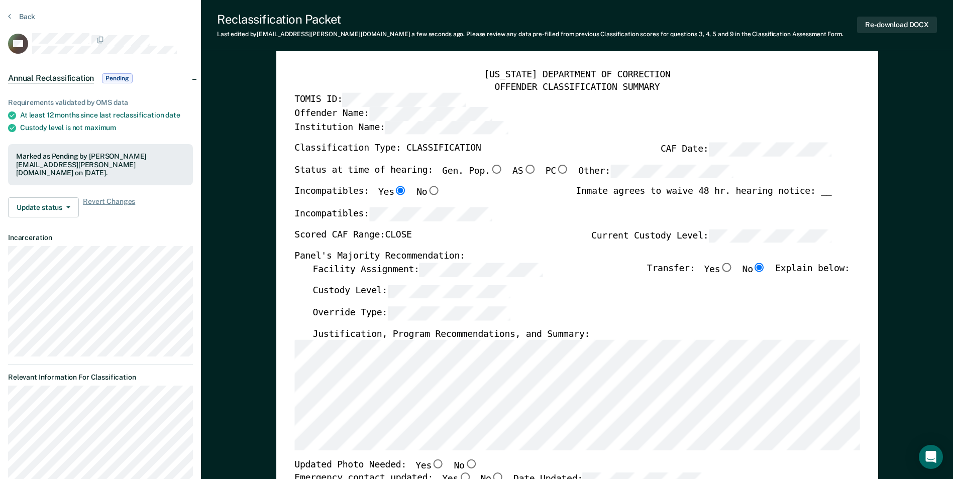
scroll to position [50, 0]
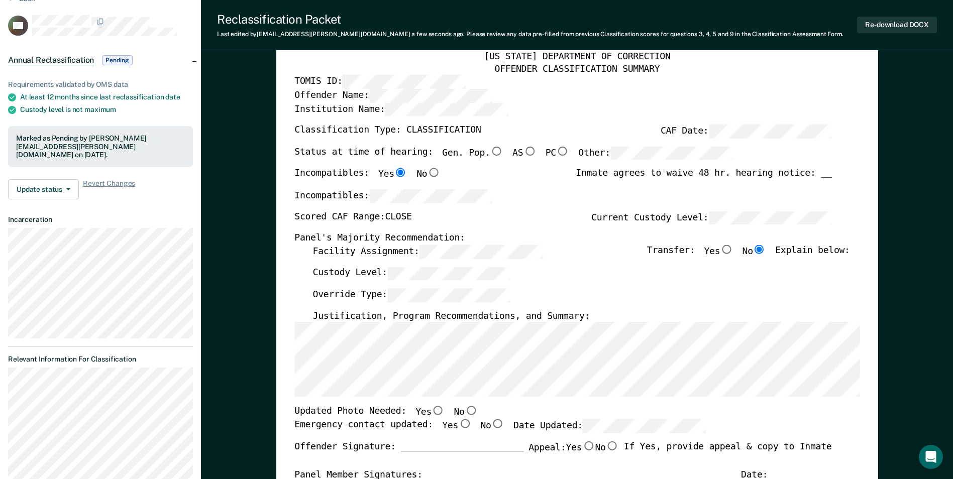
click at [287, 366] on div "[US_STATE] DEPARTMENT OF CORRECTION OFFENDER CLASSIFICATION SUMMARY TOMIS ID: O…" at bounding box center [577, 425] width 602 height 784
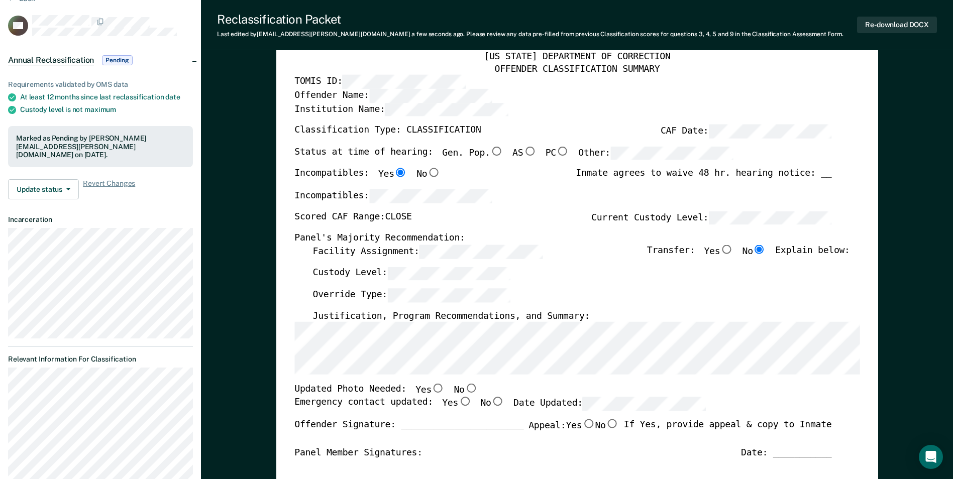
click at [464, 389] on input "No" at bounding box center [470, 388] width 13 height 9
type textarea "x"
radio input "true"
click at [458, 401] on input "Yes" at bounding box center [464, 401] width 13 height 9
type textarea "x"
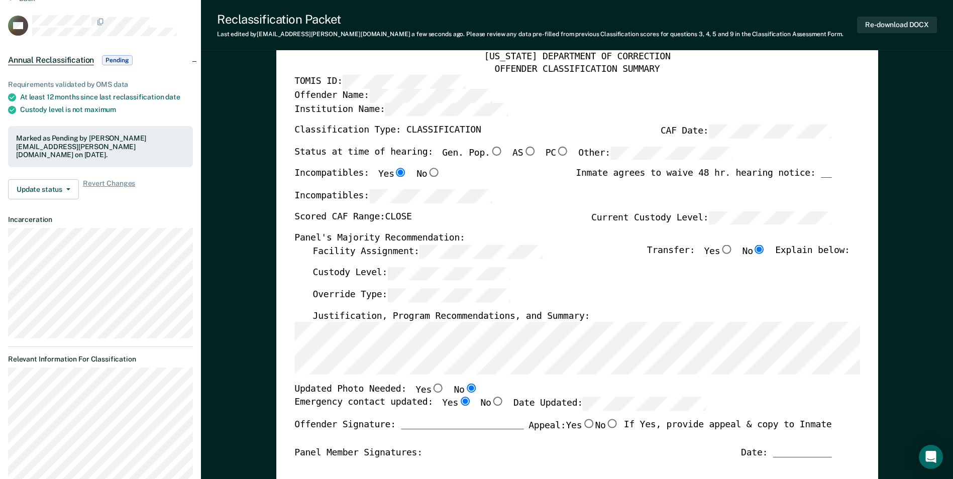
radio input "true"
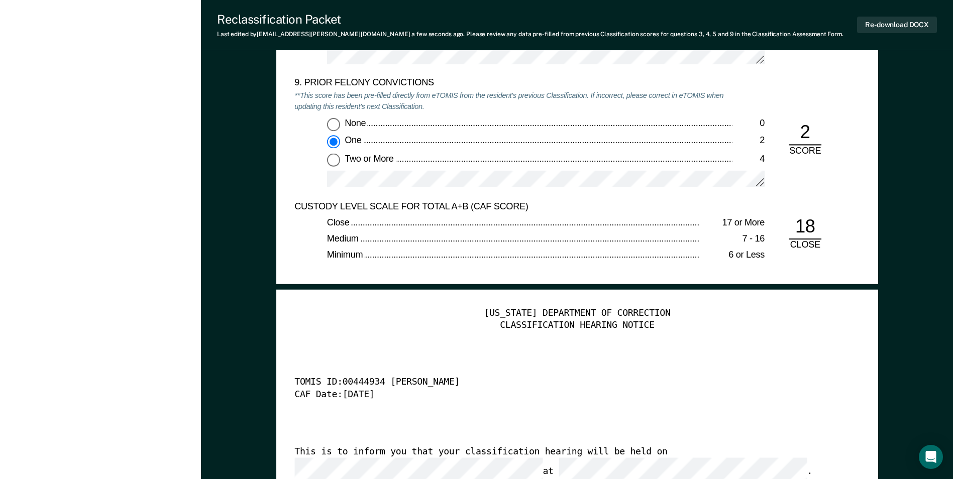
scroll to position [2411, 0]
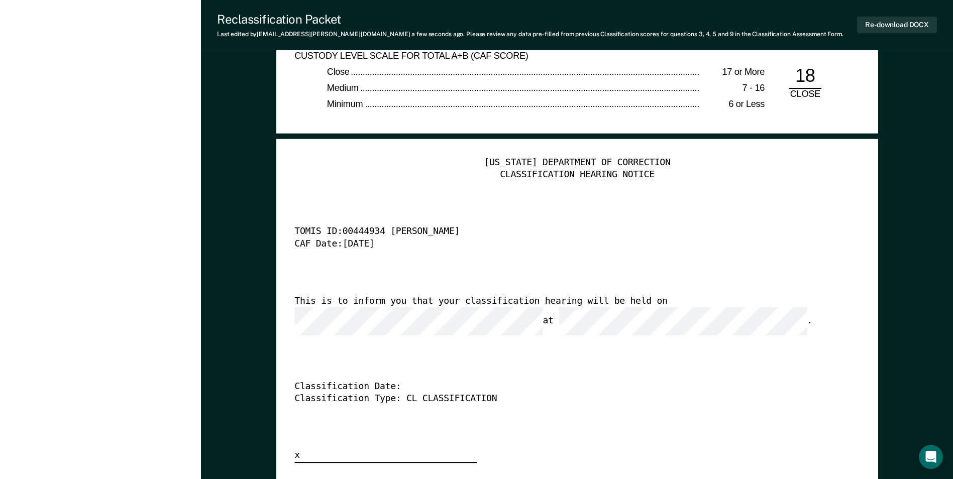
click at [708, 311] on div "This is to inform you that your classification hearing will be held on at ." at bounding box center [562, 316] width 537 height 40
click at [865, 29] on button "Re-download DOCX" at bounding box center [897, 25] width 80 height 17
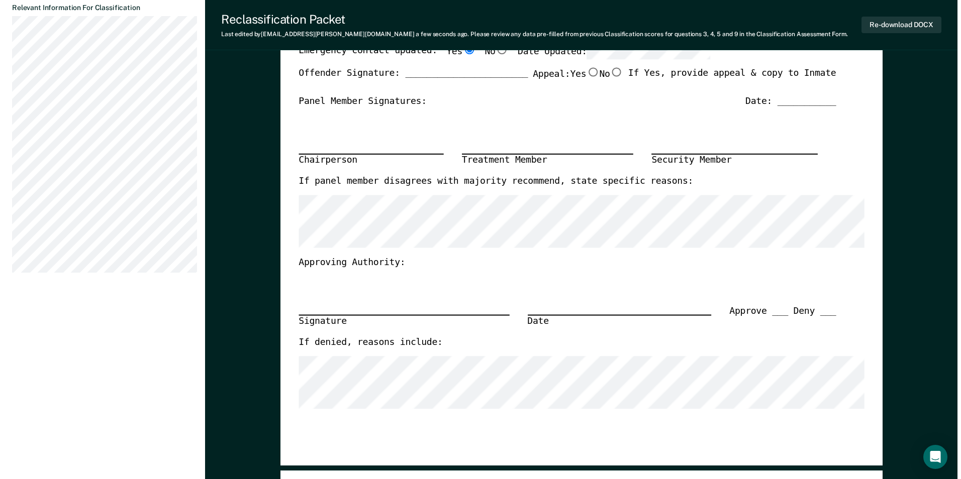
scroll to position [0, 0]
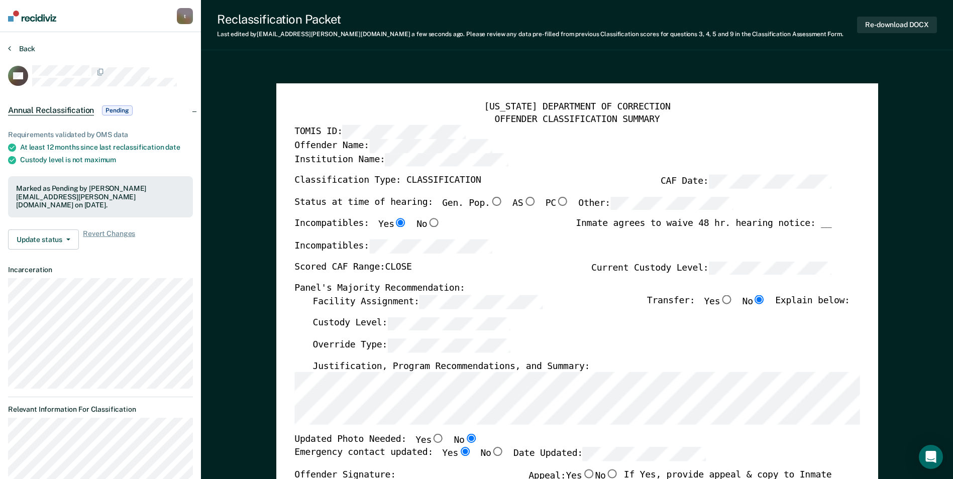
click at [25, 50] on button "Back" at bounding box center [21, 48] width 27 height 9
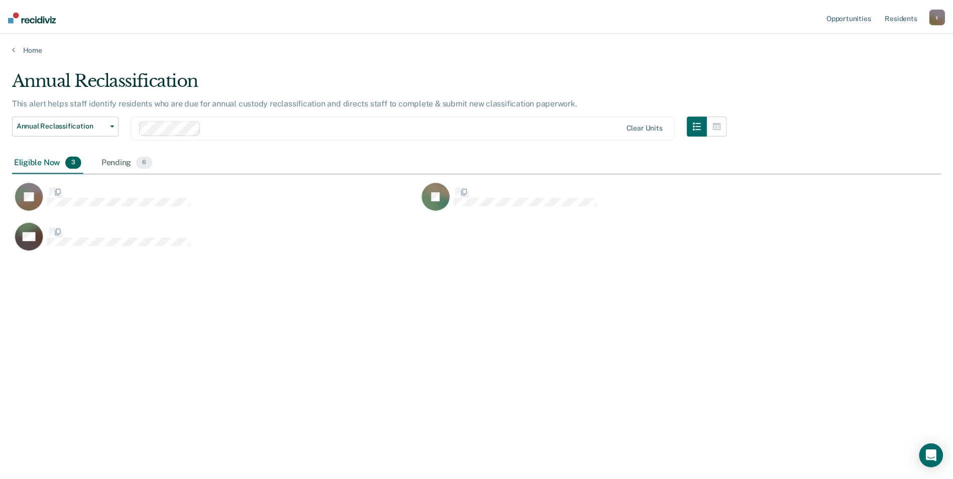
scroll to position [327, 929]
click at [120, 161] on div "Pending 6" at bounding box center [127, 163] width 55 height 22
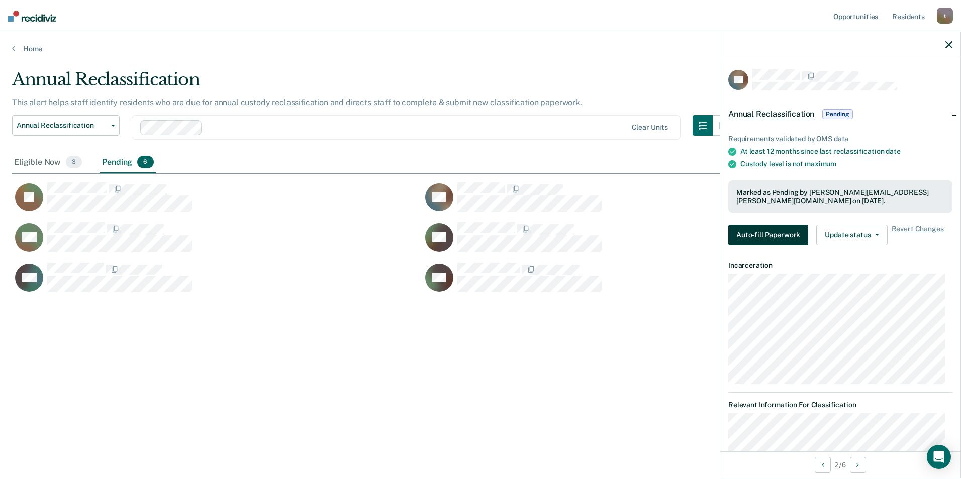
click at [758, 227] on button "Auto-fill Paperwork" at bounding box center [768, 235] width 80 height 20
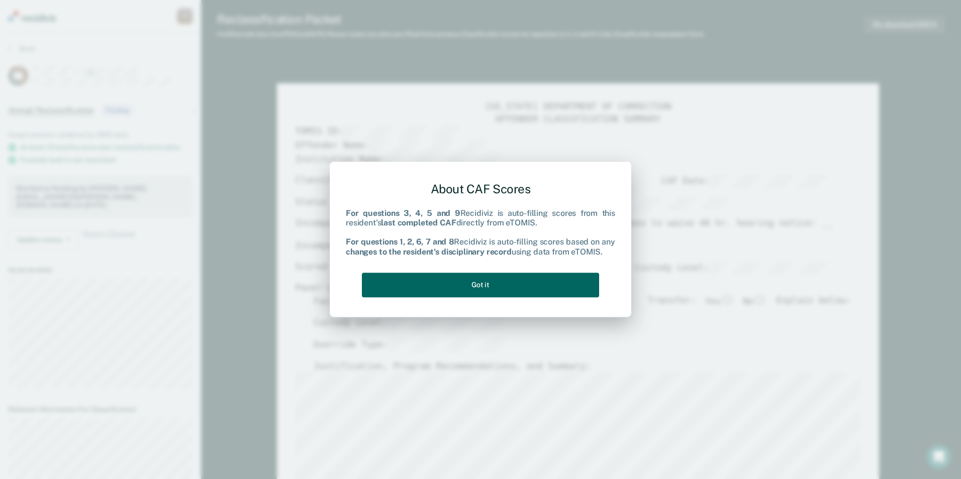
click at [527, 280] on button "Got it" at bounding box center [480, 285] width 237 height 25
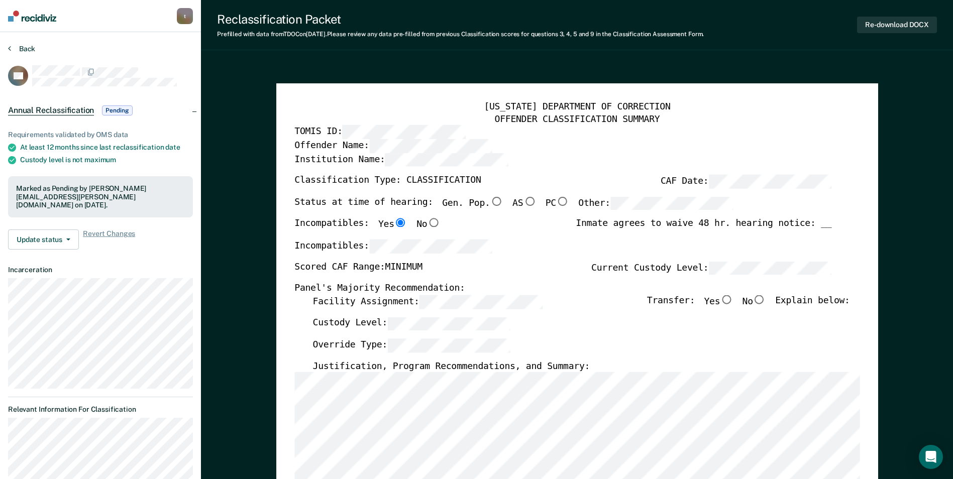
click at [26, 49] on button "Back" at bounding box center [21, 48] width 27 height 9
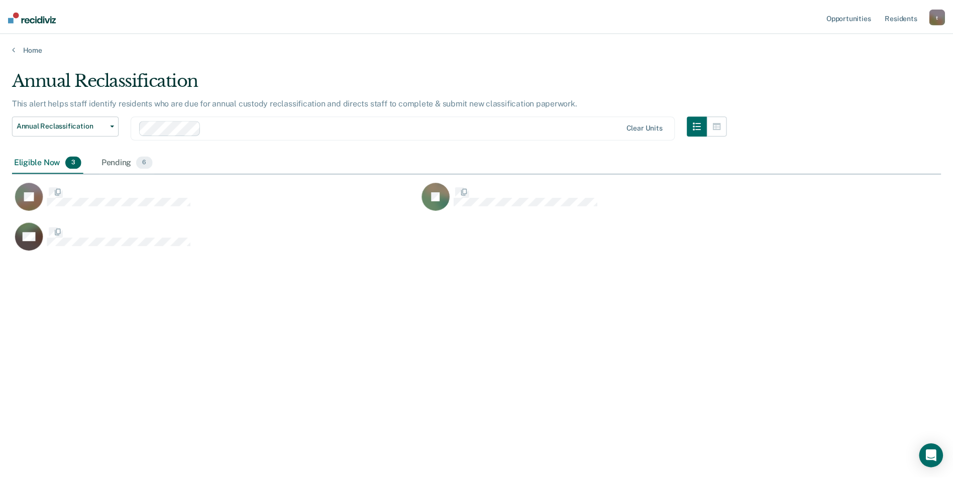
scroll to position [327, 929]
click at [116, 161] on div "Pending 6" at bounding box center [127, 163] width 55 height 22
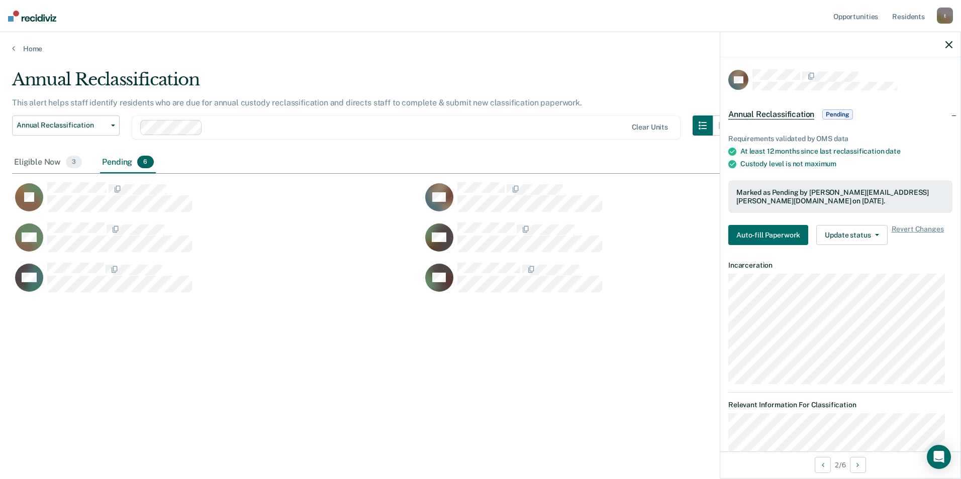
click at [770, 219] on div "Requirements validated by OMS data At least 12 months since last reclassificati…" at bounding box center [840, 186] width 240 height 135
click at [767, 229] on button "Auto-fill Paperwork" at bounding box center [768, 235] width 80 height 20
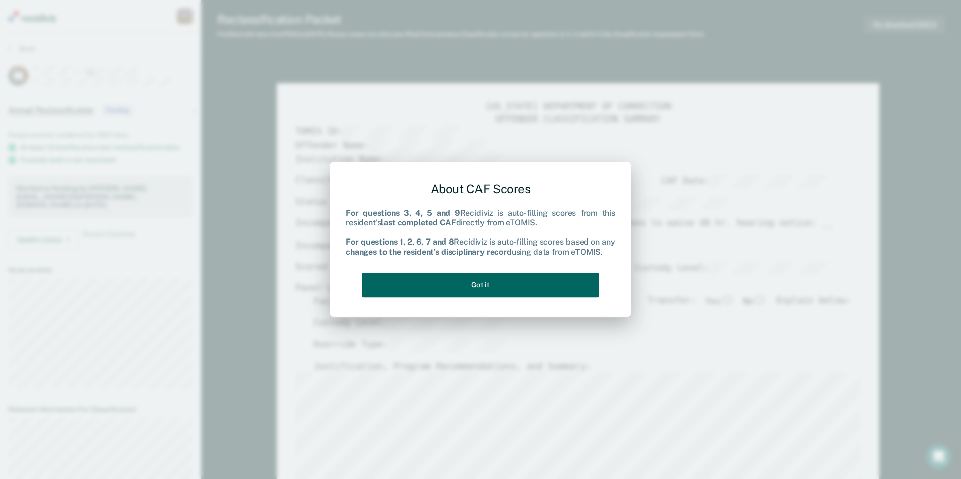
click at [530, 274] on button "Got it" at bounding box center [480, 285] width 237 height 25
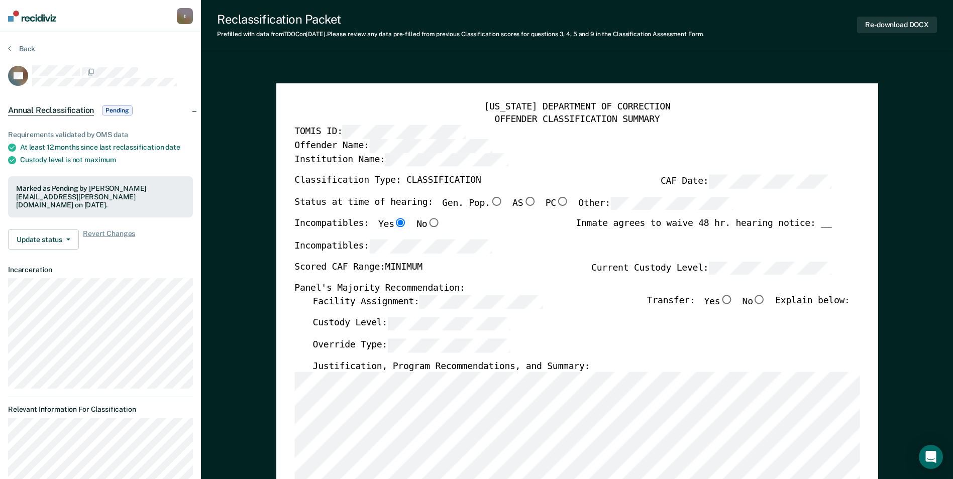
click at [490, 373] on label "Justification, Program Recommendations, and Summary:" at bounding box center [450, 367] width 277 height 12
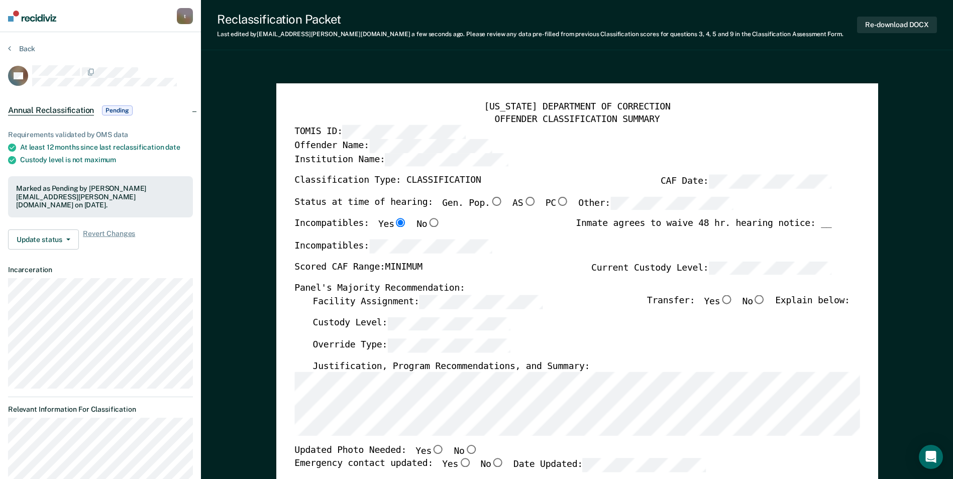
click at [464, 449] on input "No" at bounding box center [470, 450] width 13 height 9
type textarea "x"
radio input "true"
click at [458, 464] on input "Yes" at bounding box center [464, 463] width 13 height 9
type textarea "x"
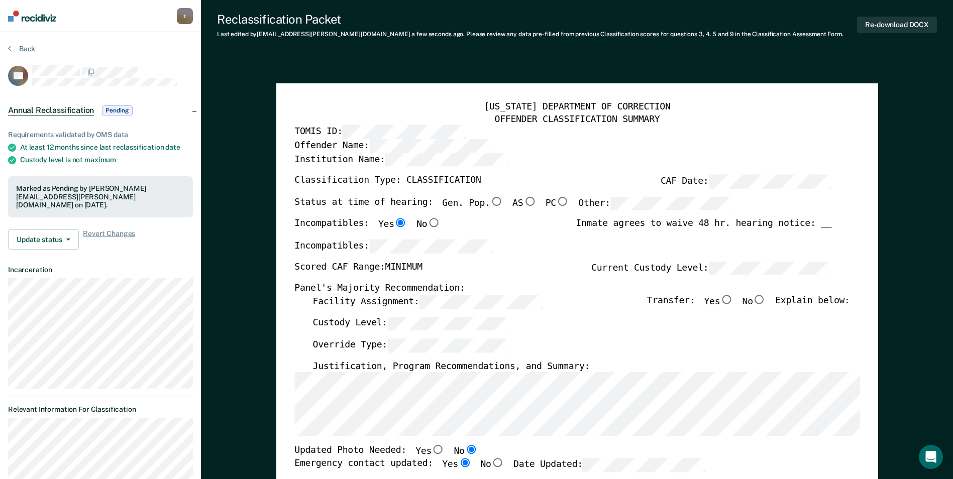
radio input "true"
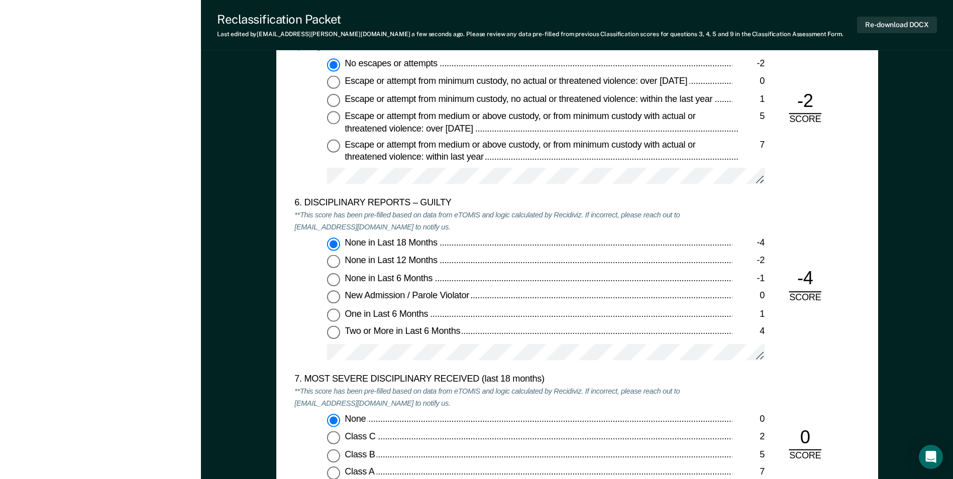
scroll to position [1608, 0]
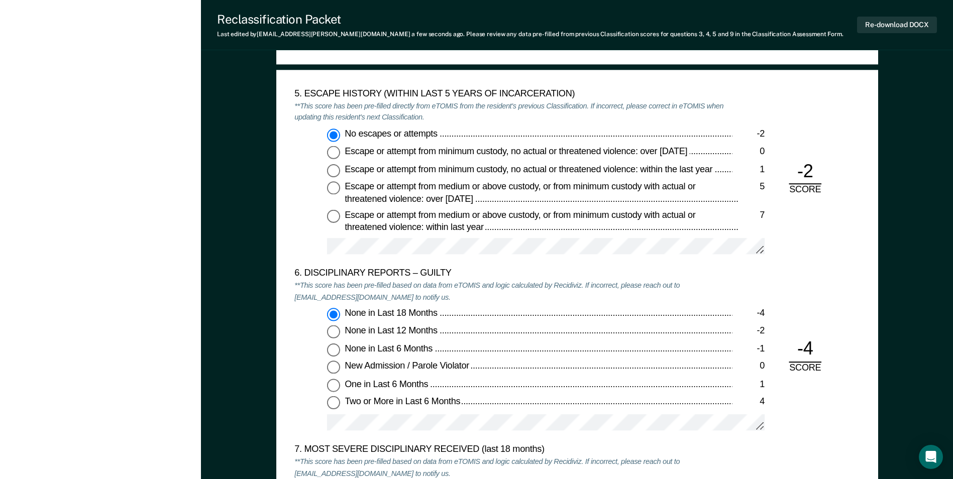
click at [330, 383] on input "One in Last 6 Months 1" at bounding box center [333, 385] width 13 height 13
type textarea "x"
radio input "false"
radio input "true"
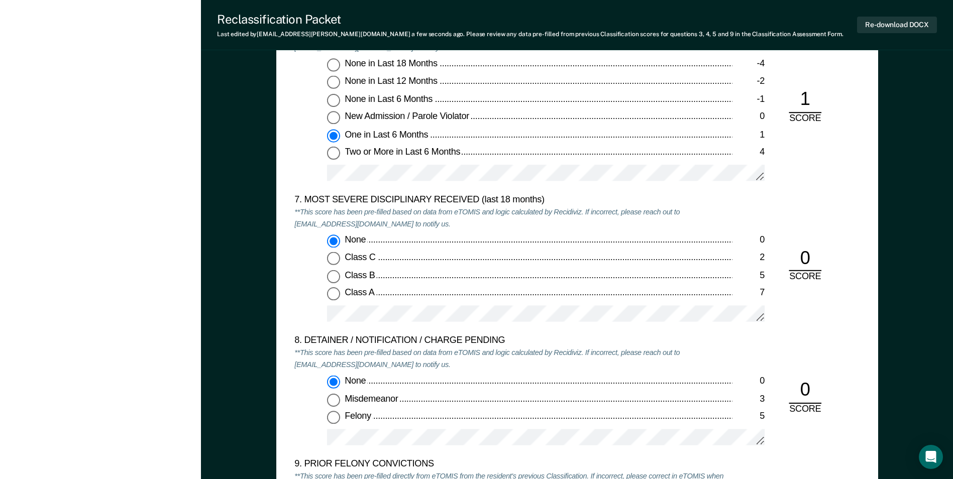
scroll to position [1859, 0]
click at [337, 275] on input "Class B 5" at bounding box center [333, 275] width 13 height 13
type textarea "x"
radio input "false"
radio input "true"
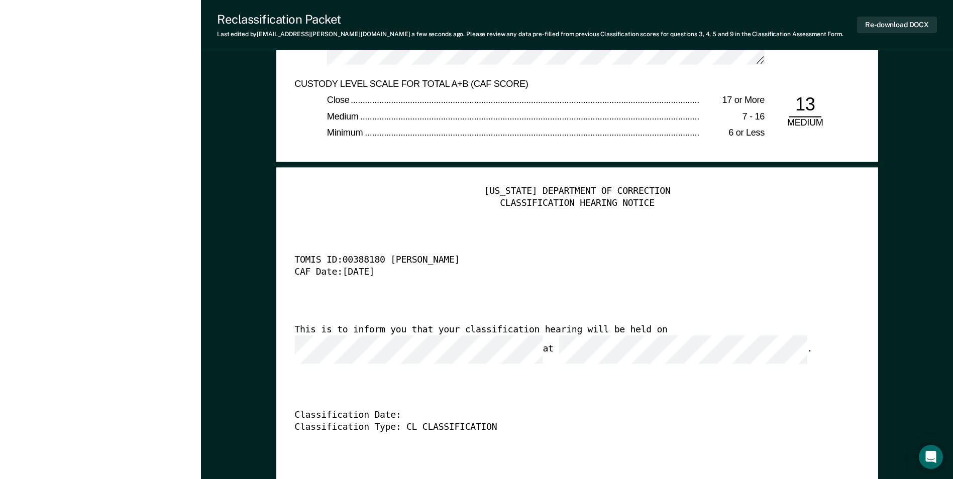
scroll to position [2361, 0]
click at [354, 335] on div "This is to inform you that your classification hearing will be held on at ." at bounding box center [562, 344] width 537 height 40
click at [886, 22] on button "Re-download DOCX" at bounding box center [897, 25] width 80 height 17
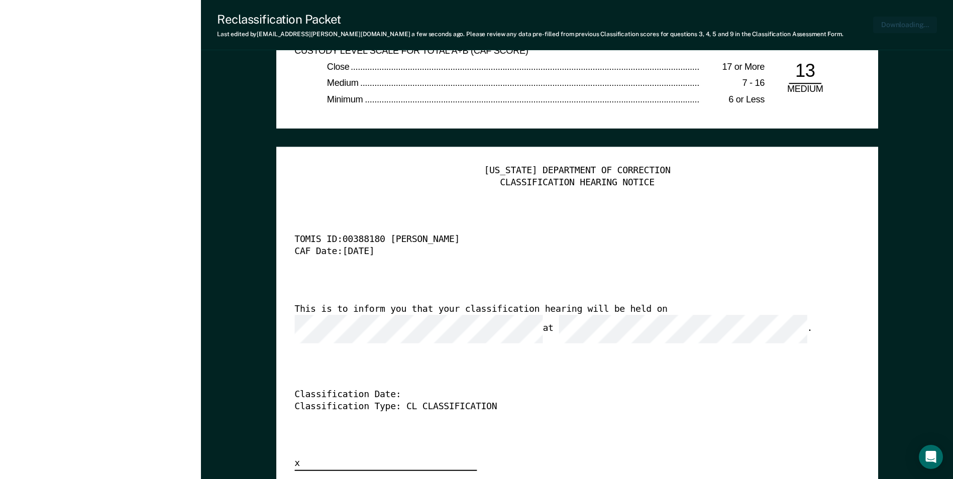
type textarea "x"
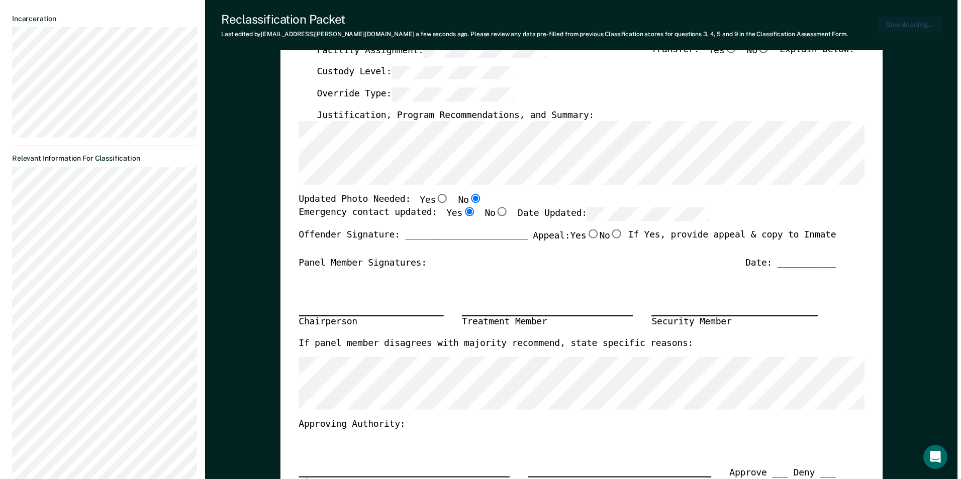
scroll to position [0, 0]
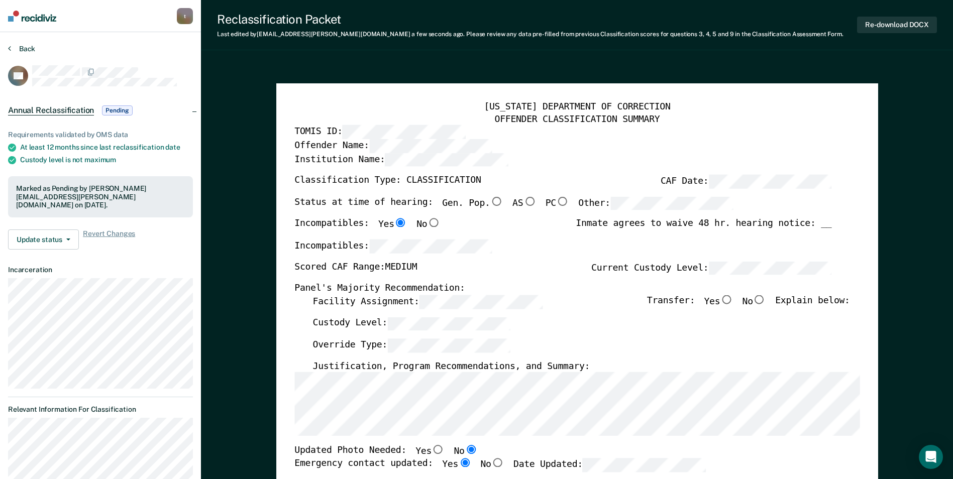
click at [27, 48] on button "Back" at bounding box center [21, 48] width 27 height 9
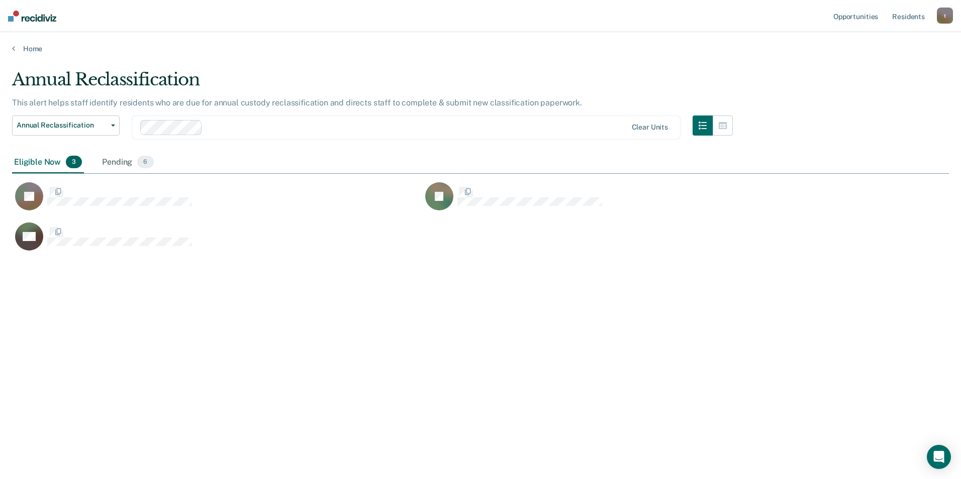
scroll to position [327, 929]
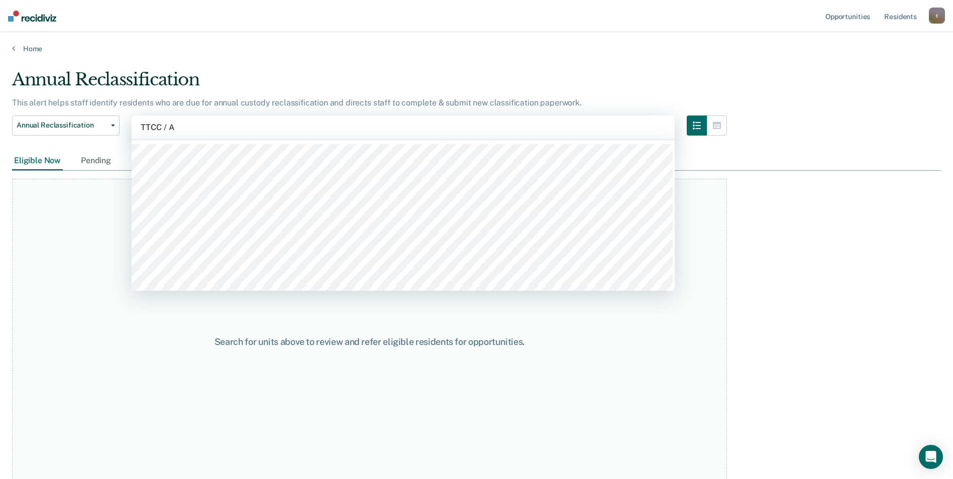
type input "TTCC / AB"
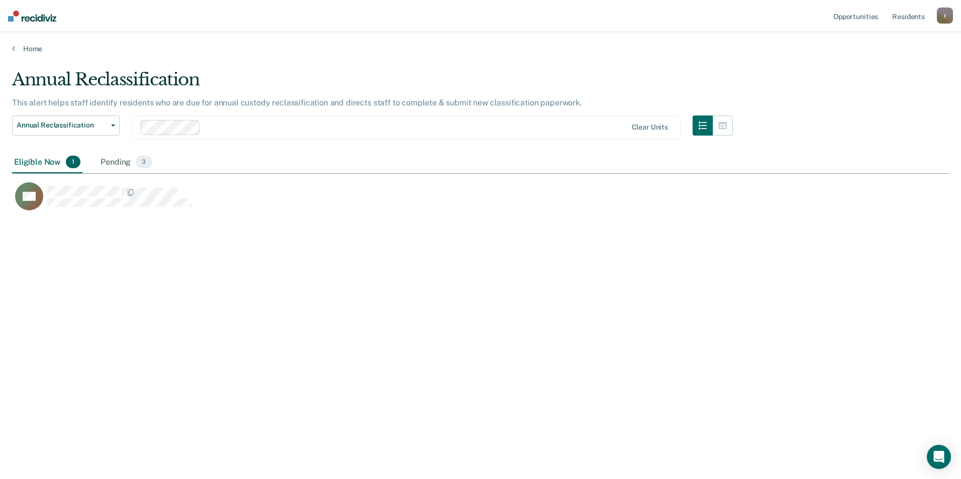
click at [119, 163] on div "Pending 3" at bounding box center [125, 163] width 55 height 22
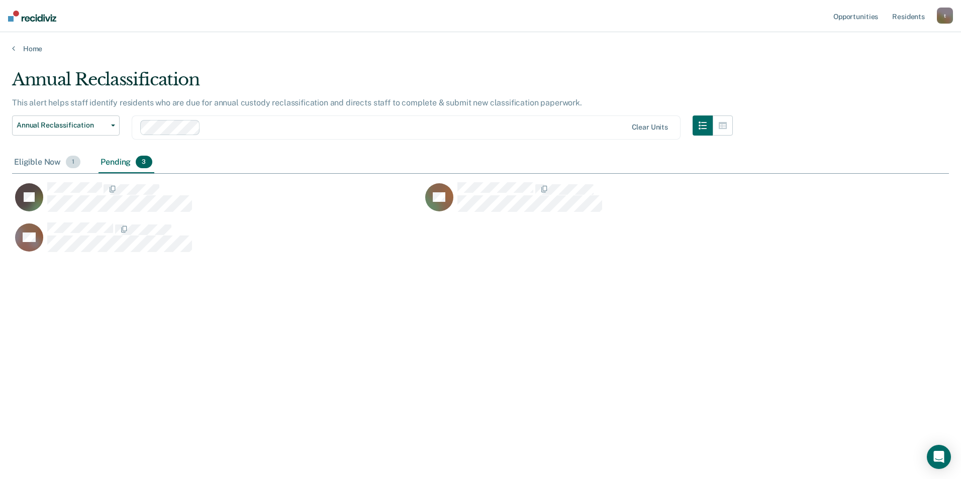
click at [39, 164] on div "Eligible Now 1" at bounding box center [47, 163] width 70 height 22
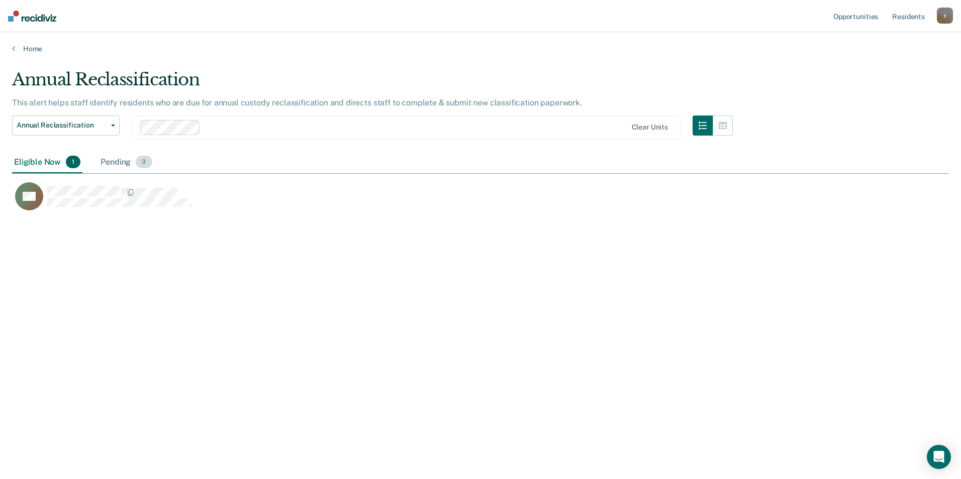
click at [115, 159] on div "Pending 3" at bounding box center [125, 163] width 55 height 22
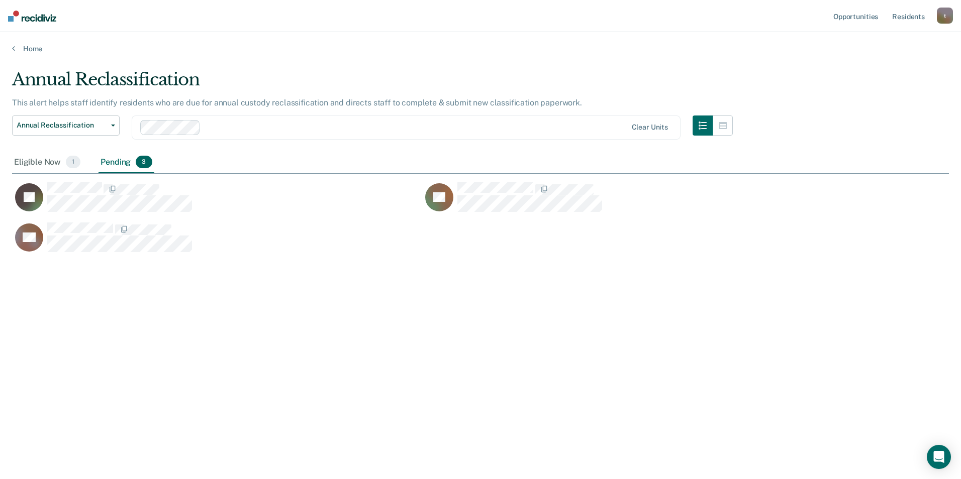
click at [242, 127] on div at bounding box center [415, 128] width 422 height 12
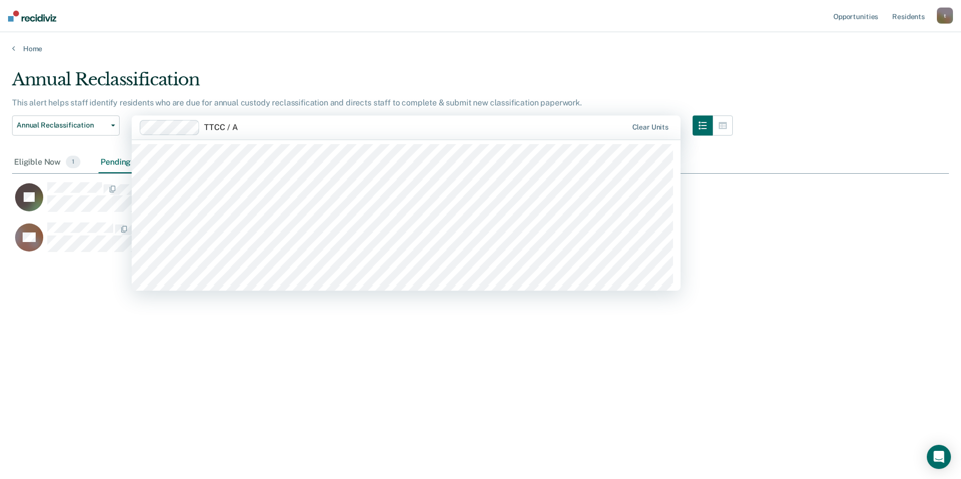
type input "TTCC / AB"
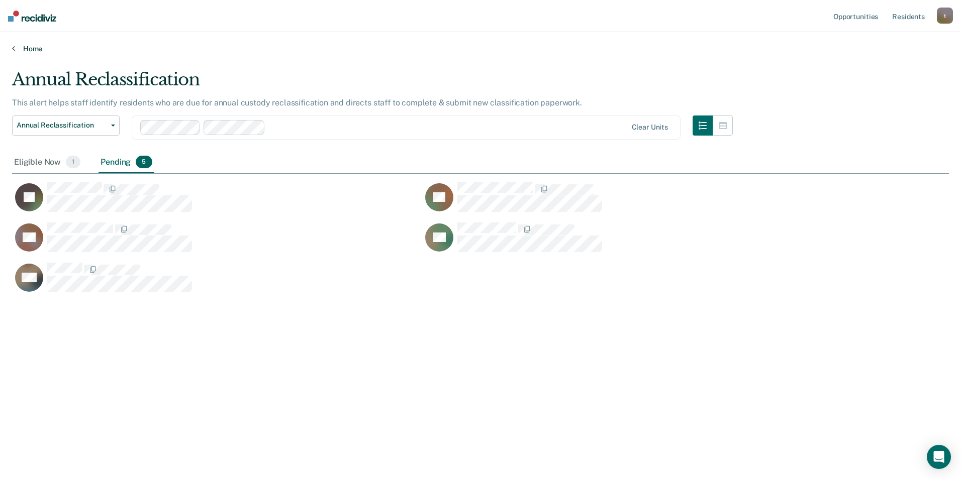
click at [263, 52] on link "Home" at bounding box center [480, 48] width 936 height 9
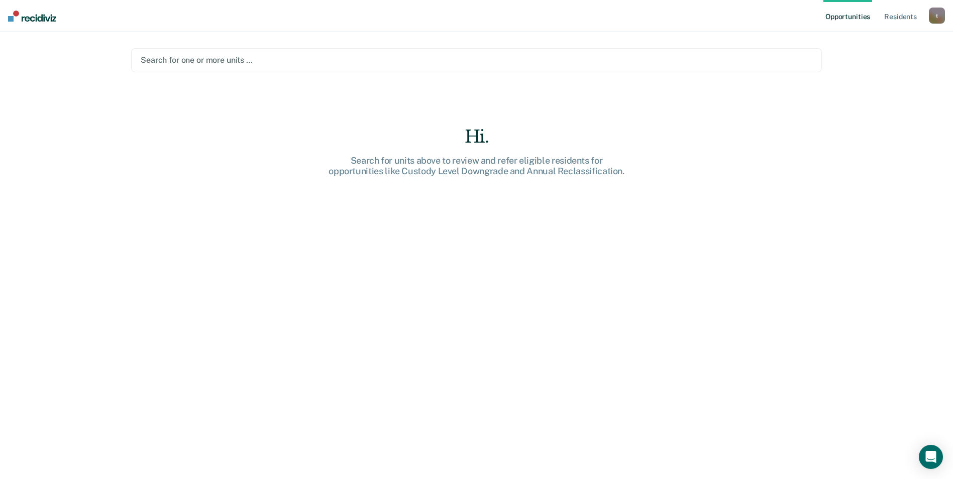
click at [193, 60] on div at bounding box center [477, 60] width 672 height 12
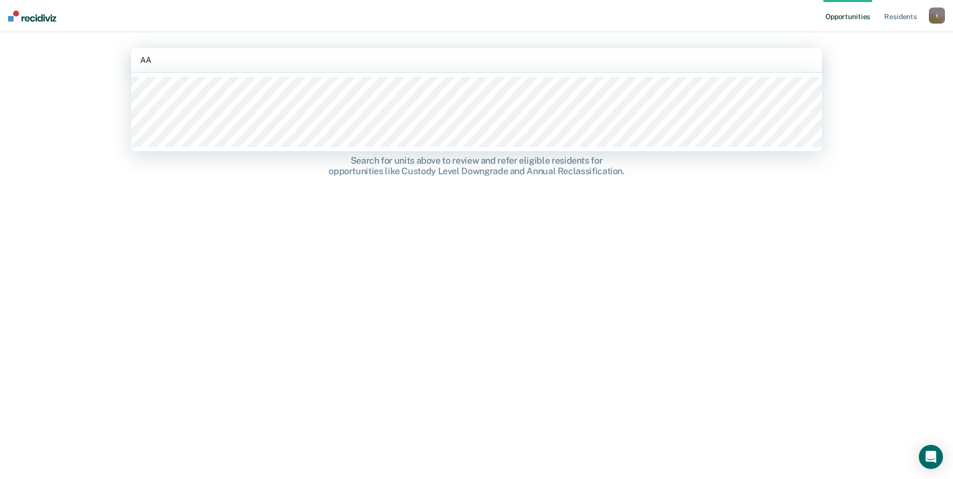
type input "AA1"
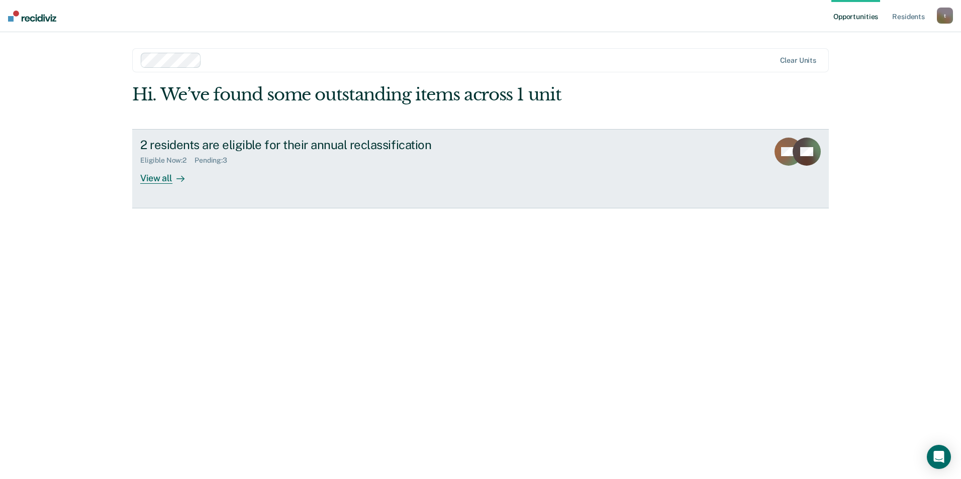
click at [161, 179] on div "View all" at bounding box center [168, 174] width 56 height 20
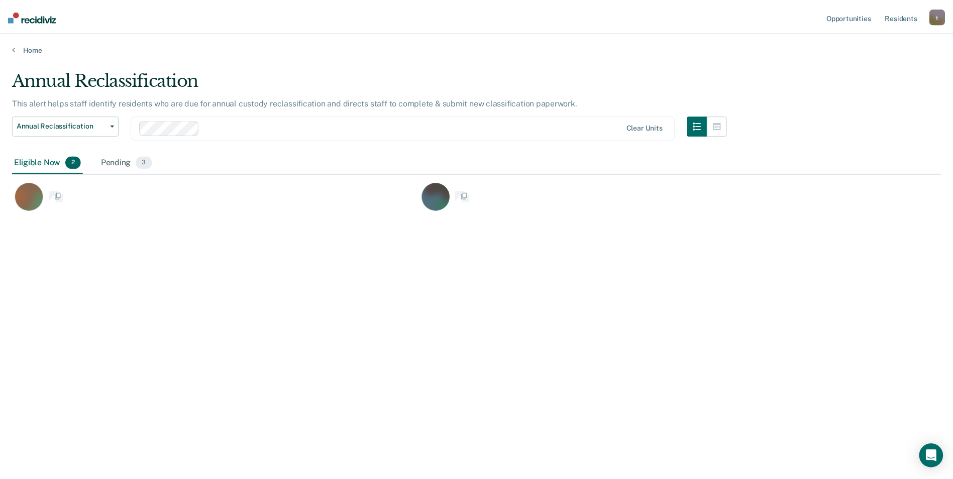
scroll to position [327, 929]
click at [130, 163] on div "Pending 3" at bounding box center [126, 163] width 55 height 22
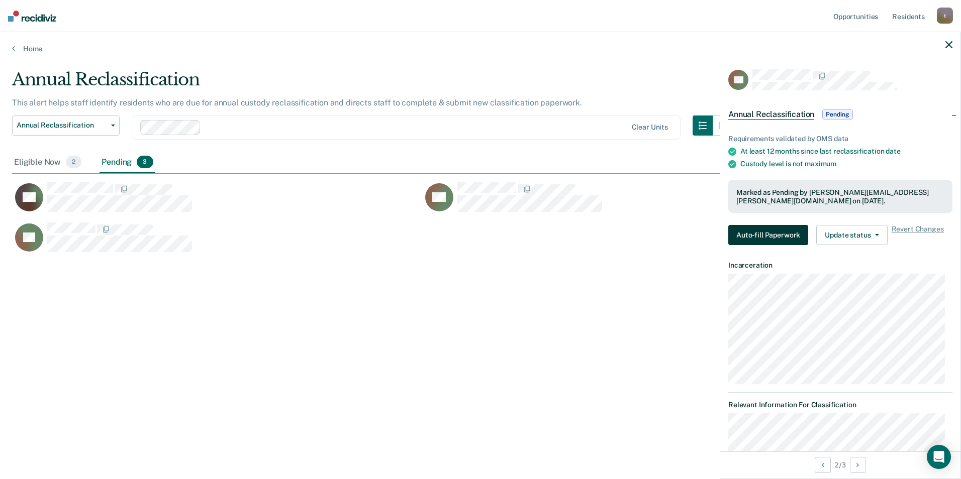
click at [756, 229] on button "Auto-fill Paperwork" at bounding box center [768, 235] width 80 height 20
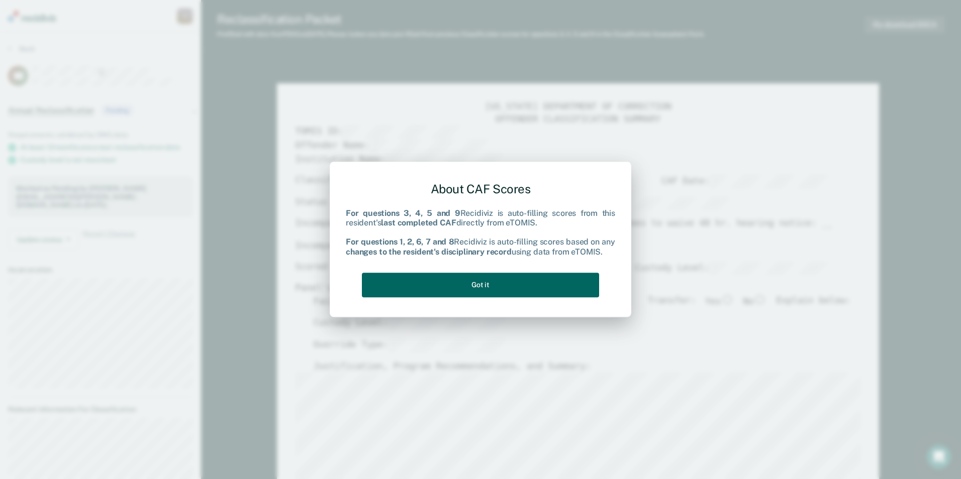
drag, startPoint x: 459, startPoint y: 280, endPoint x: 481, endPoint y: 293, distance: 25.0
click at [460, 281] on button "Got it" at bounding box center [480, 285] width 237 height 25
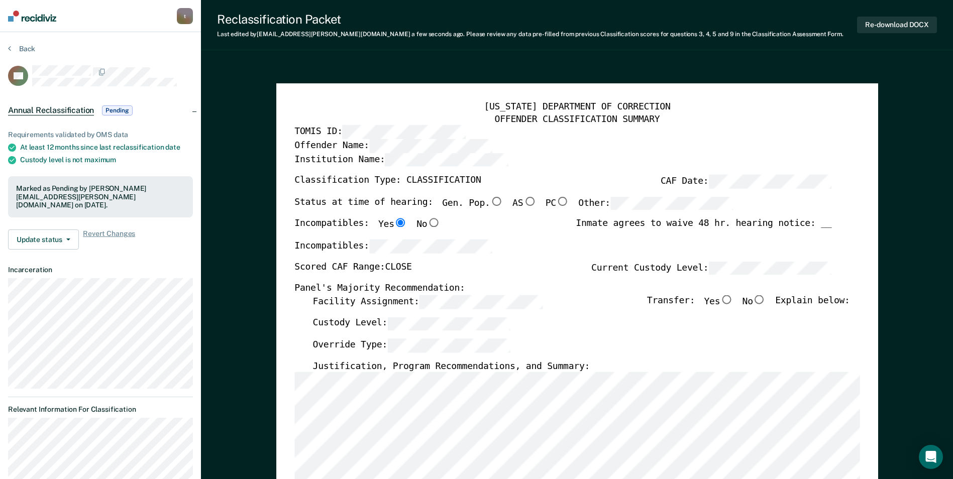
click at [766, 301] on input "No" at bounding box center [759, 299] width 13 height 9
type textarea "x"
radio input "true"
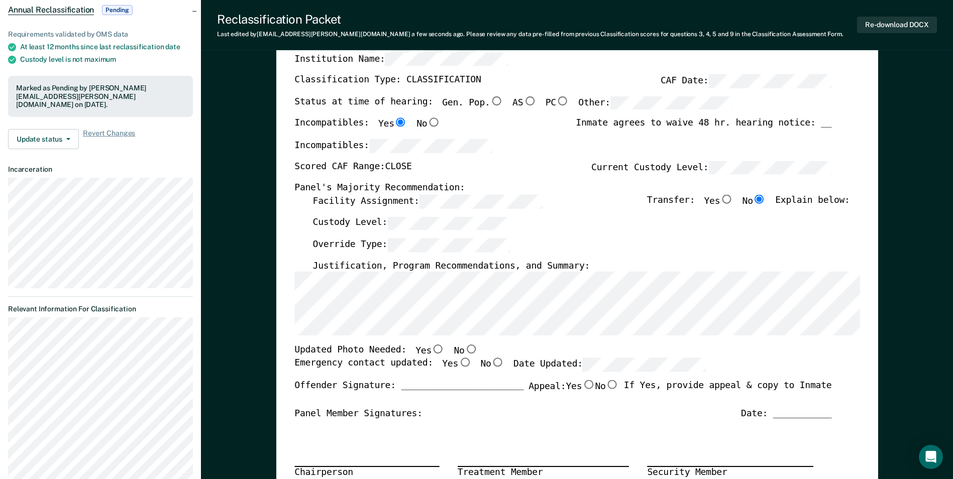
click at [432, 349] on input "Yes" at bounding box center [438, 349] width 13 height 9
type textarea "x"
radio input "true"
click at [458, 362] on input "Yes" at bounding box center [464, 362] width 13 height 9
type textarea "x"
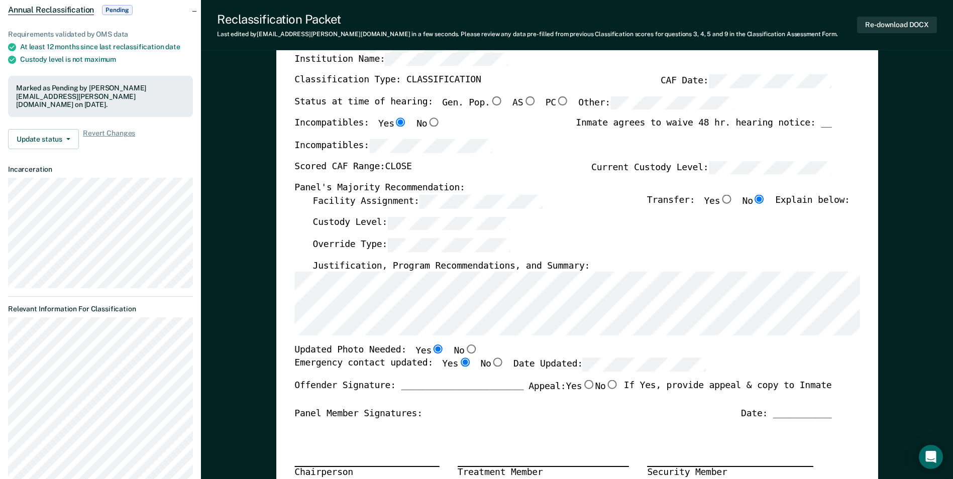
radio input "true"
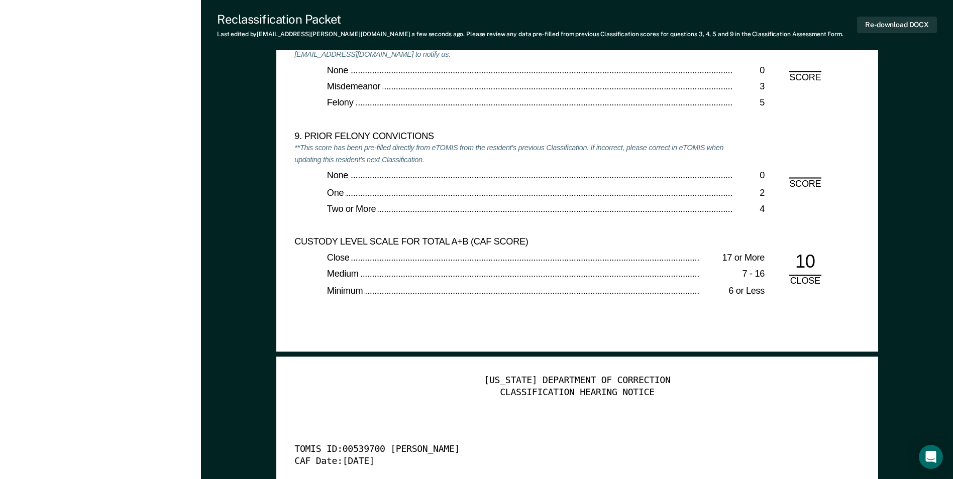
scroll to position [2311, 0]
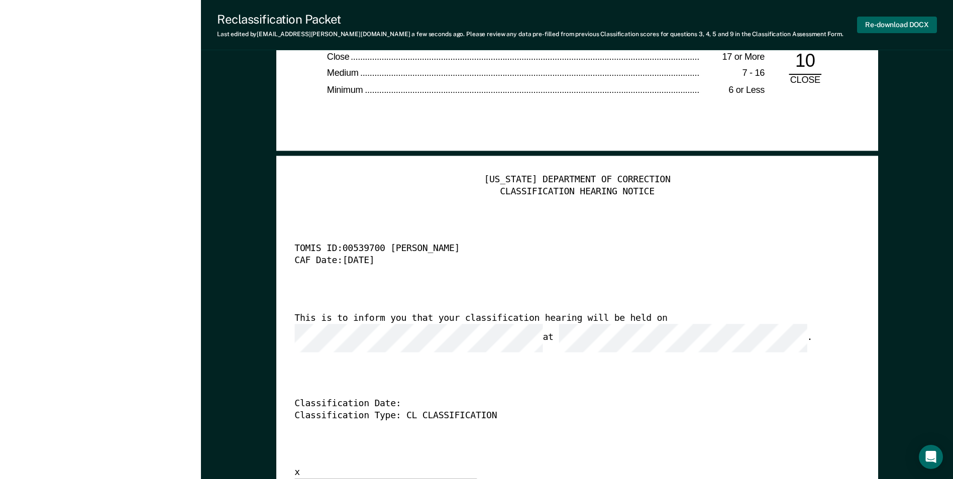
click at [905, 24] on button "Re-download DOCX" at bounding box center [897, 25] width 80 height 17
type textarea "x"
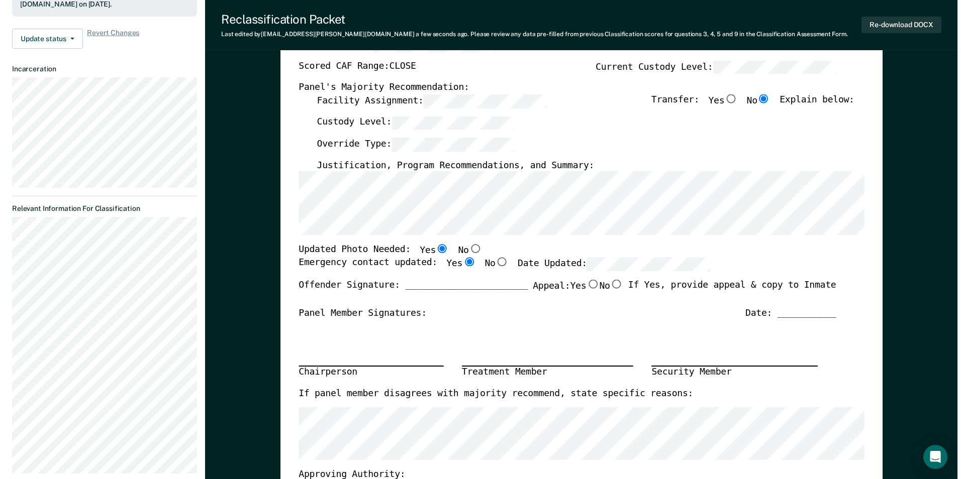
scroll to position [0, 0]
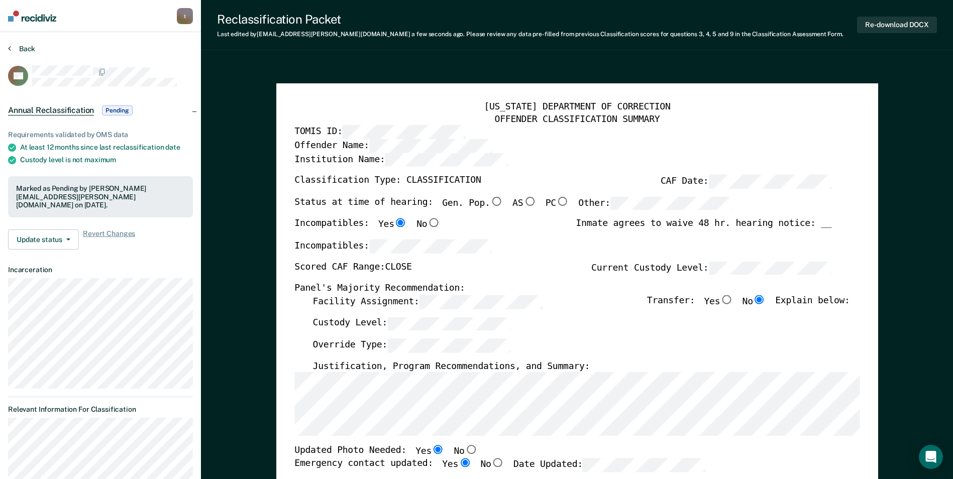
click at [23, 45] on button "Back" at bounding box center [21, 48] width 27 height 9
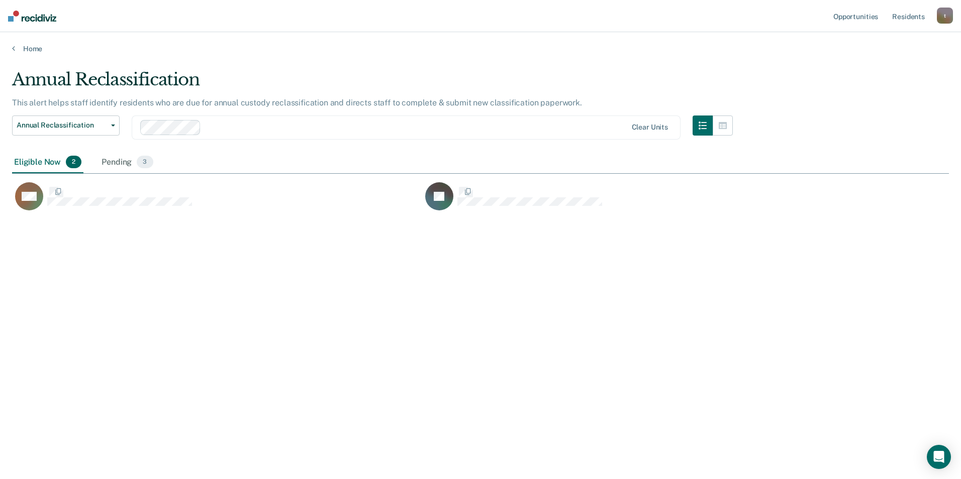
scroll to position [327, 929]
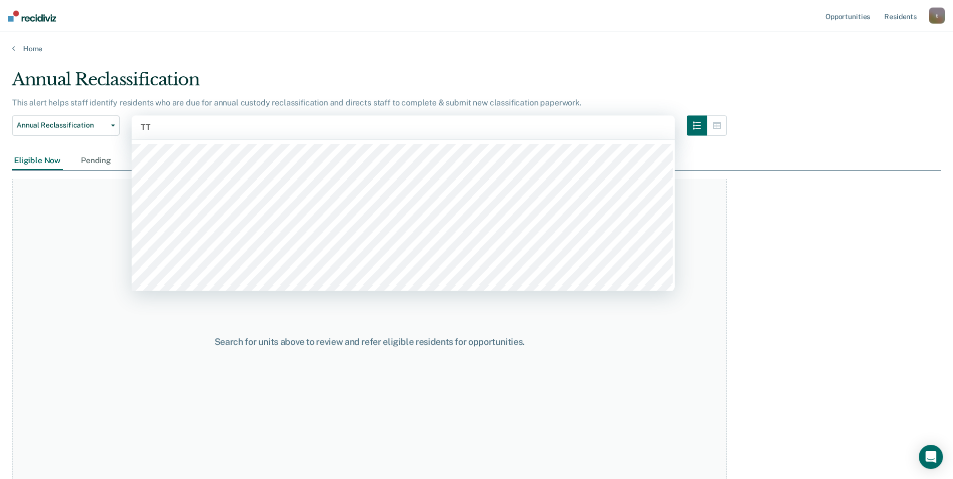
type input "T"
type input "AC"
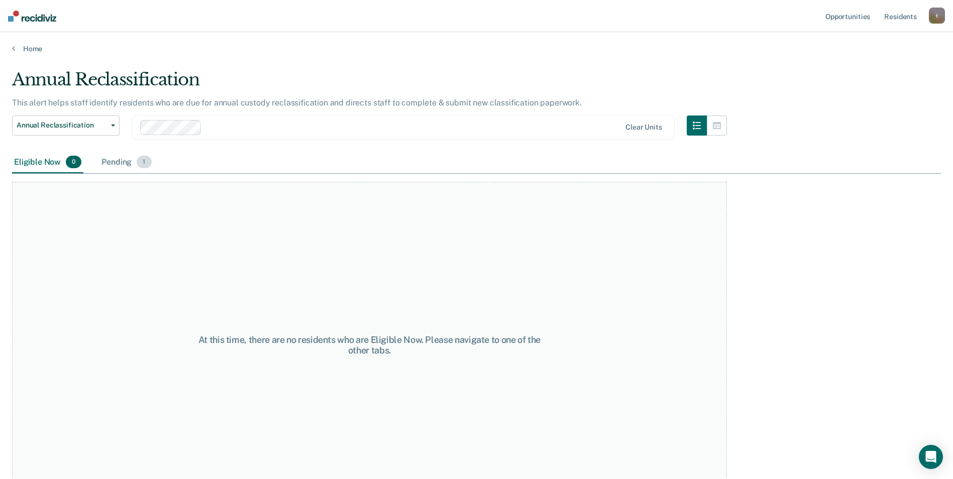
click at [120, 164] on div "Pending 1" at bounding box center [126, 163] width 54 height 22
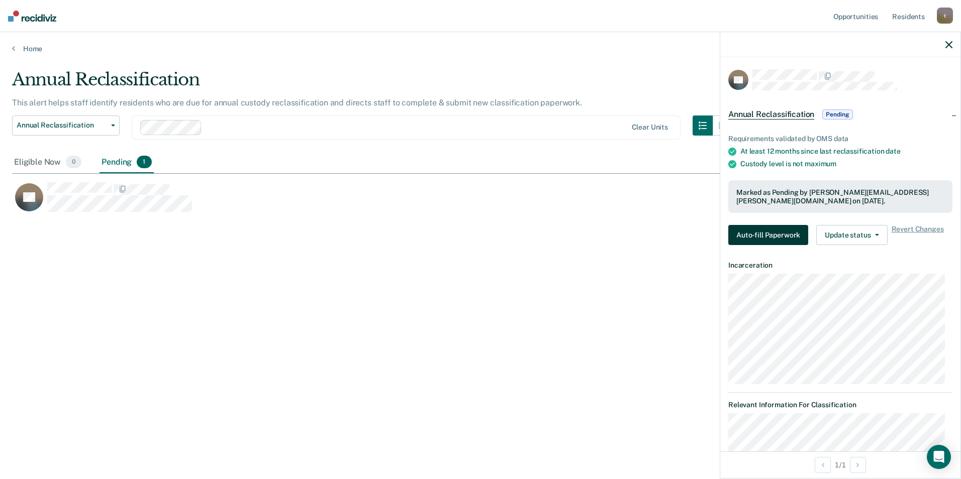
click at [767, 236] on button "Auto-fill Paperwork" at bounding box center [768, 235] width 80 height 20
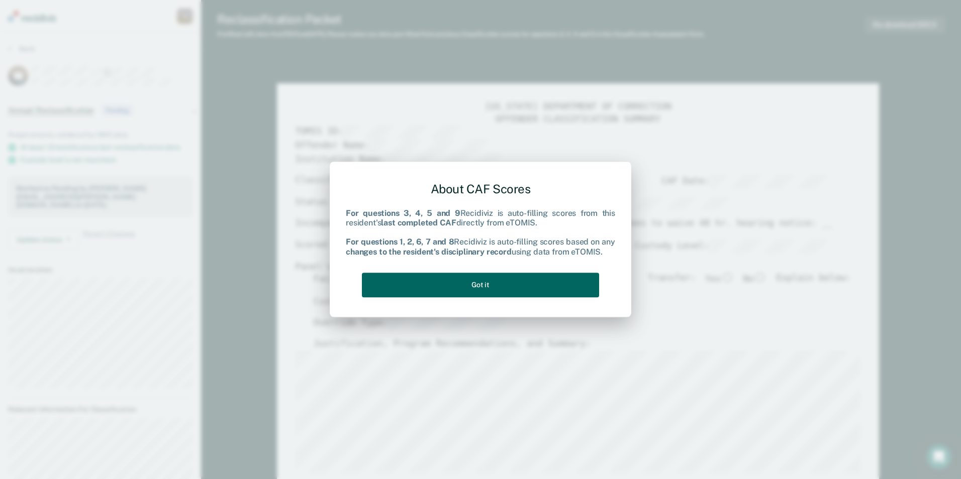
click at [487, 276] on button "Got it" at bounding box center [480, 285] width 237 height 25
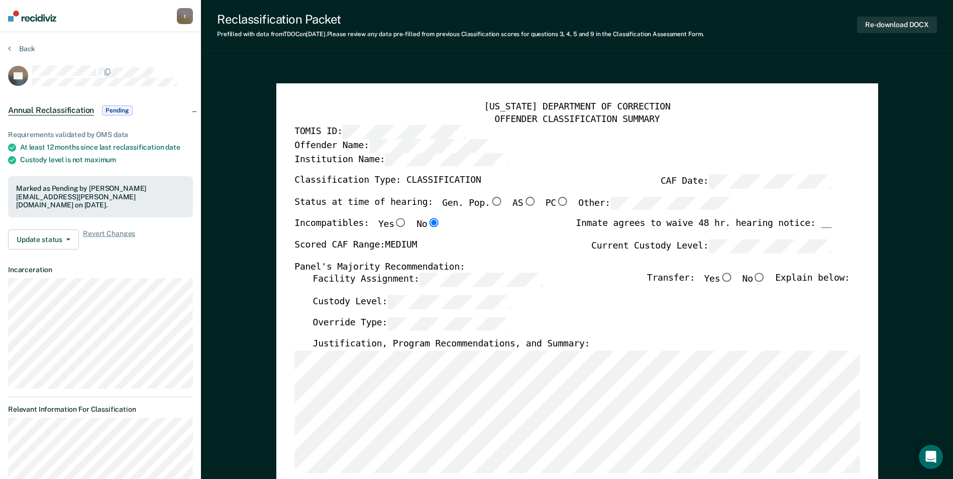
click at [766, 280] on input "No" at bounding box center [759, 277] width 13 height 9
type textarea "x"
radio input "true"
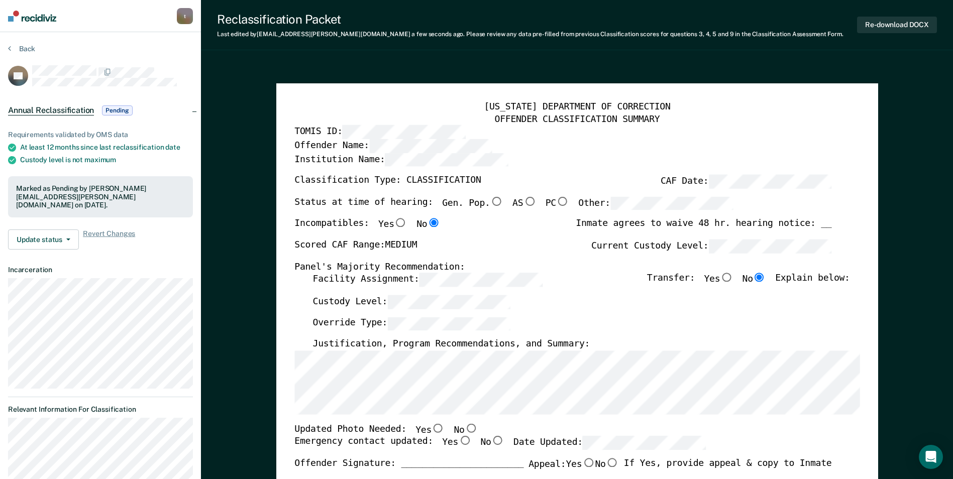
click at [464, 428] on input "No" at bounding box center [470, 428] width 13 height 9
type textarea "x"
radio input "true"
click at [458, 440] on input "Yes" at bounding box center [464, 441] width 13 height 9
type textarea "x"
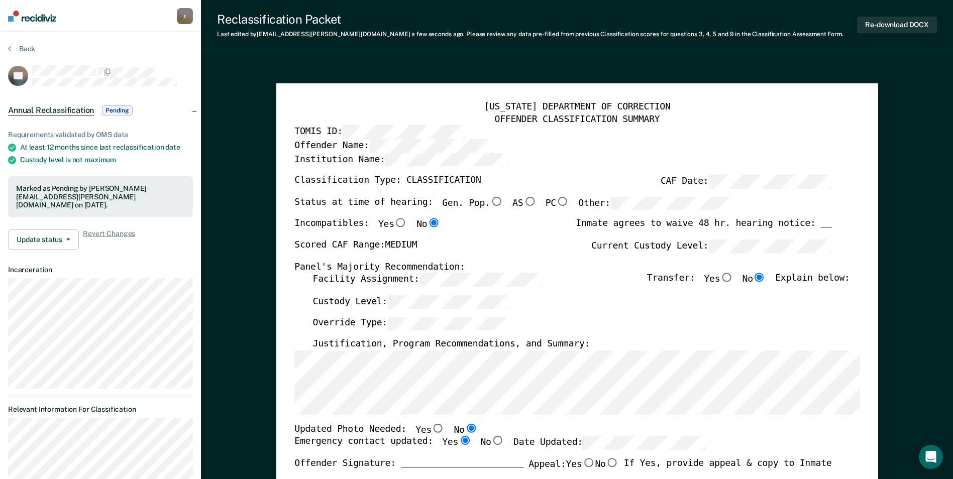
radio input "true"
click at [604, 439] on div "[US_STATE] DEPARTMENT OF CORRECTION OFFENDER CLASSIFICATION SUMMARY TOMIS ID: O…" at bounding box center [576, 450] width 565 height 699
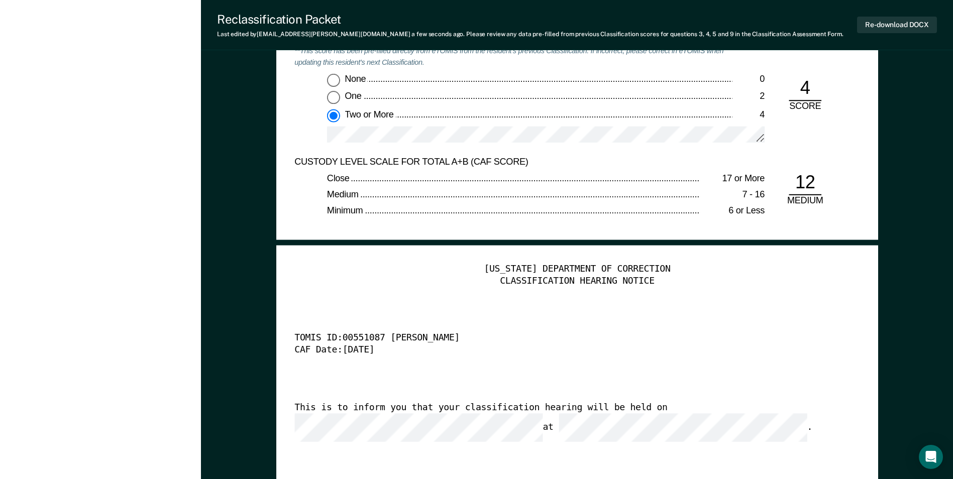
scroll to position [2512, 0]
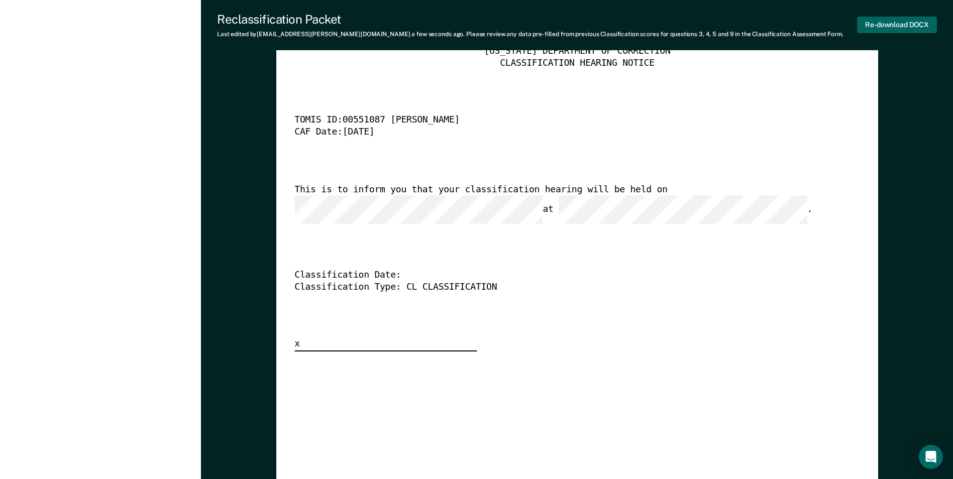
click at [893, 23] on button "Re-download DOCX" at bounding box center [897, 25] width 80 height 17
type textarea "x"
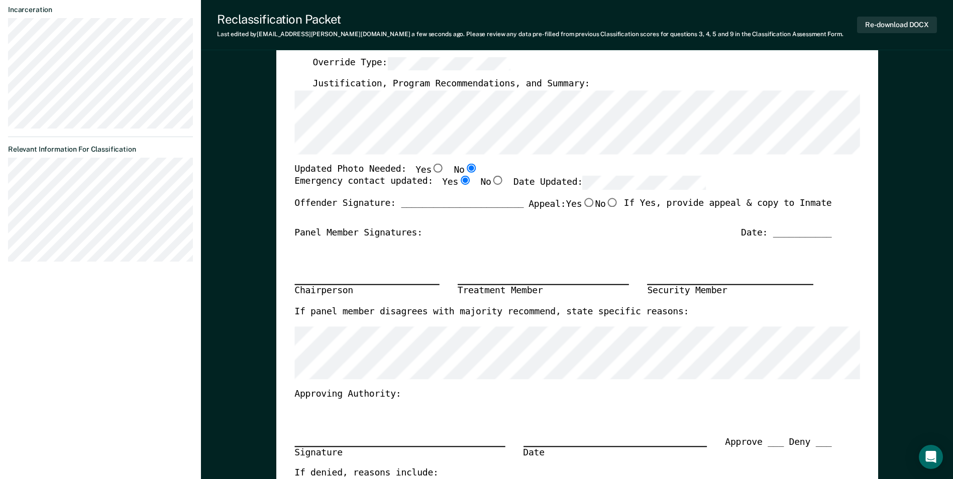
scroll to position [0, 0]
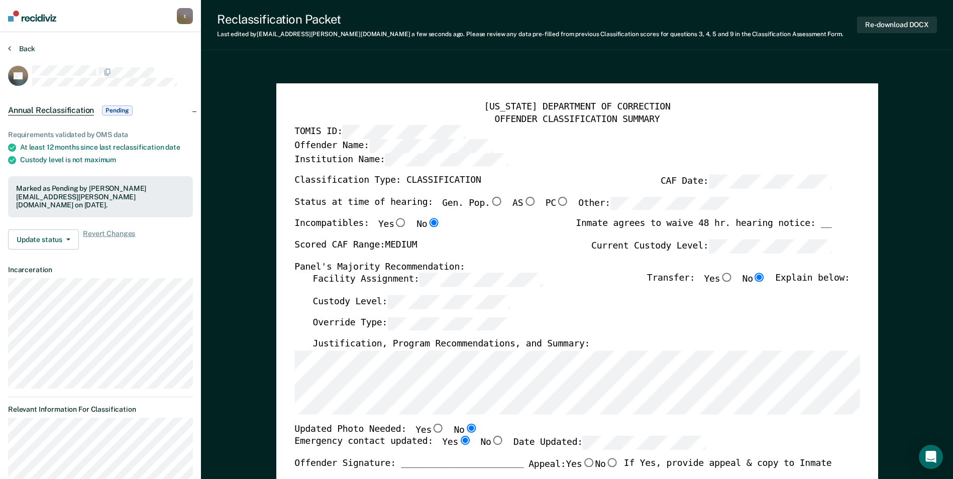
click at [23, 47] on button "Back" at bounding box center [21, 48] width 27 height 9
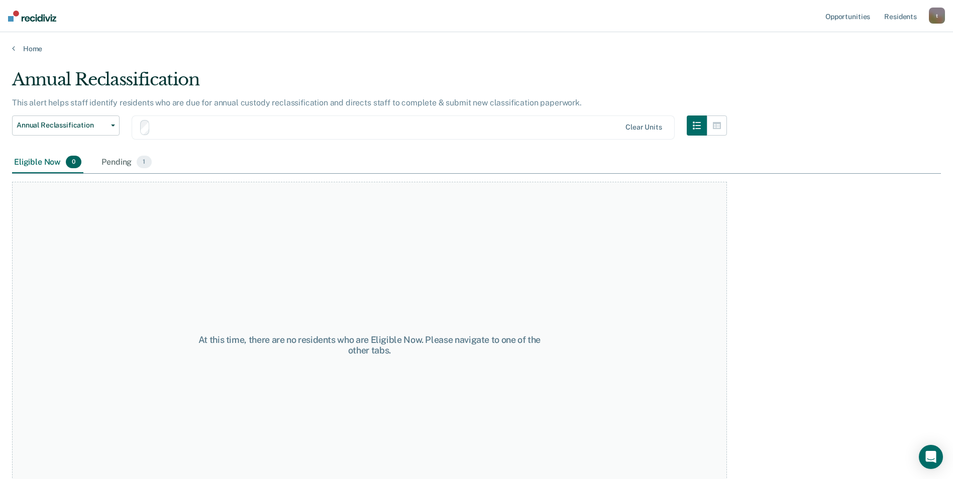
scroll to position [29, 0]
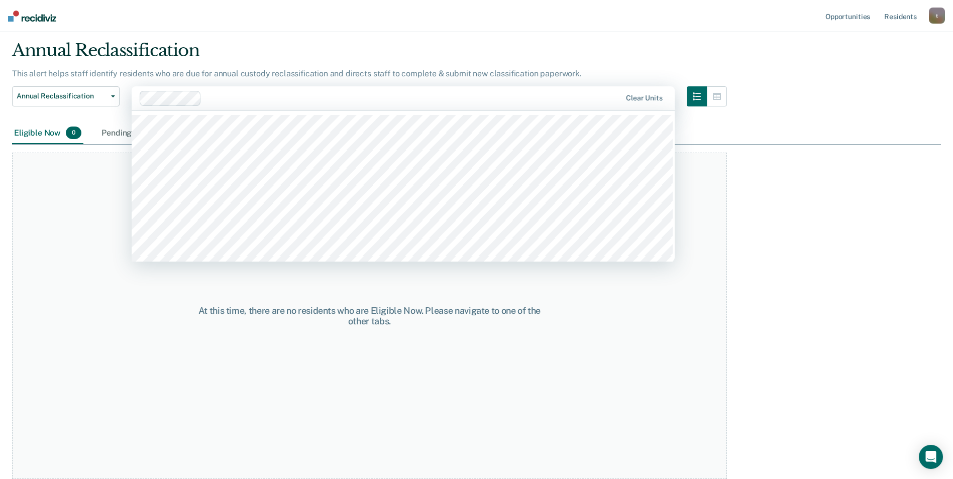
click at [247, 97] on div at bounding box center [413, 98] width 416 height 12
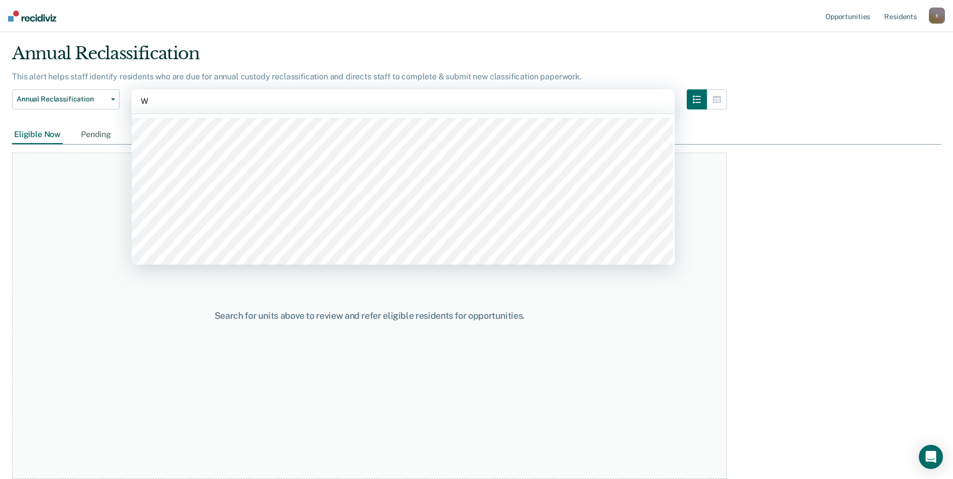
type input "WD"
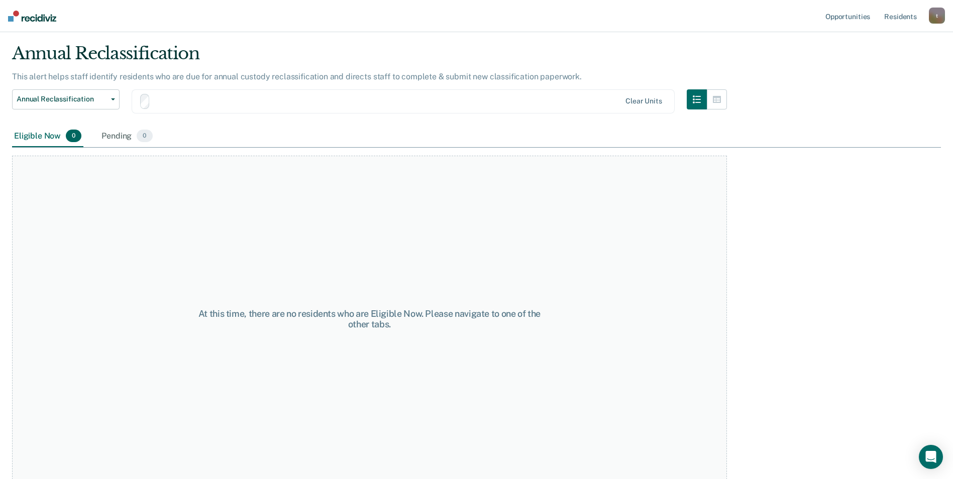
scroll to position [29, 0]
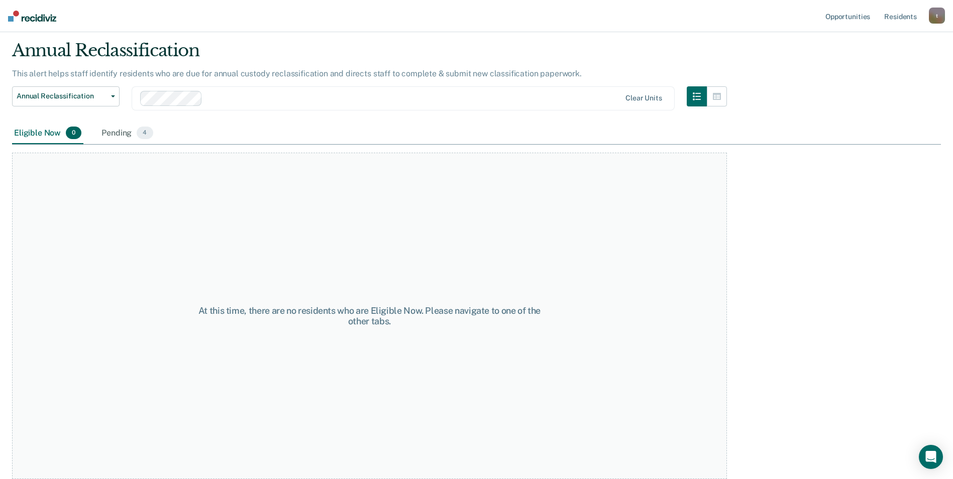
click at [124, 134] on div "Pending 4" at bounding box center [126, 134] width 55 height 22
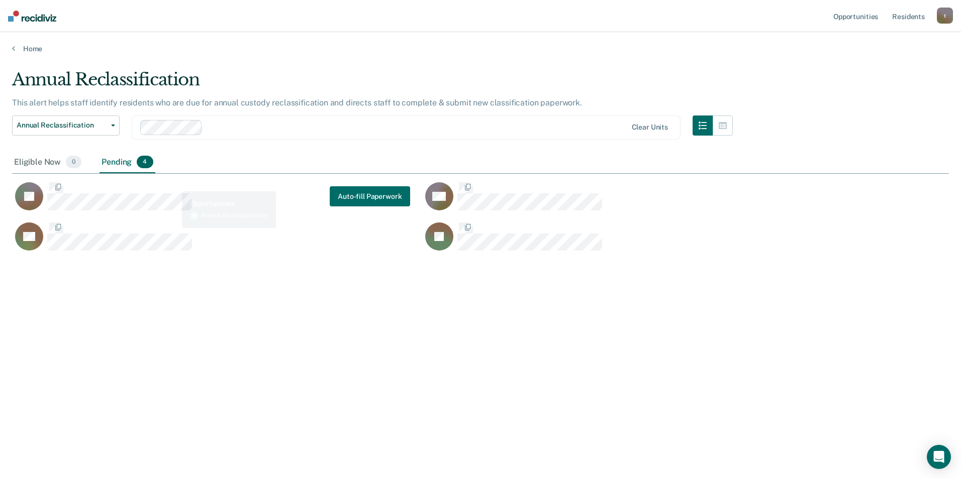
scroll to position [327, 929]
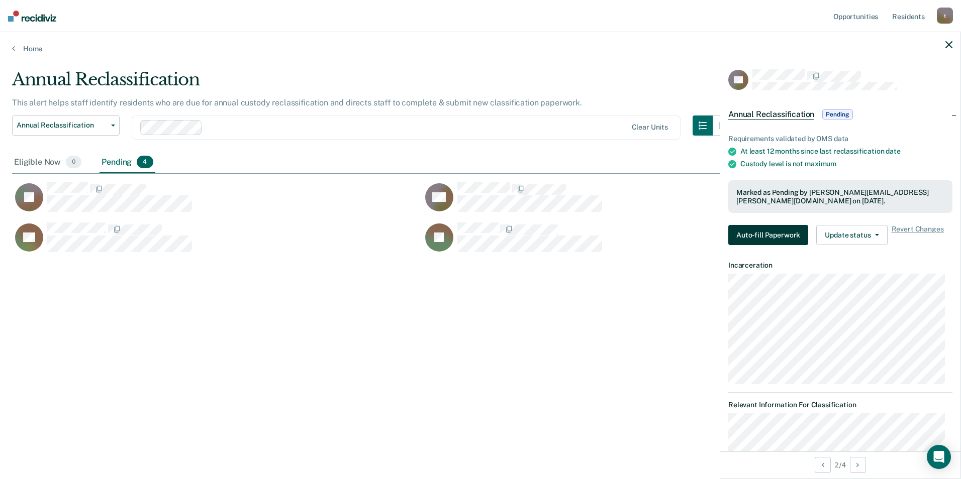
click at [784, 229] on button "Auto-fill Paperwork" at bounding box center [768, 235] width 80 height 20
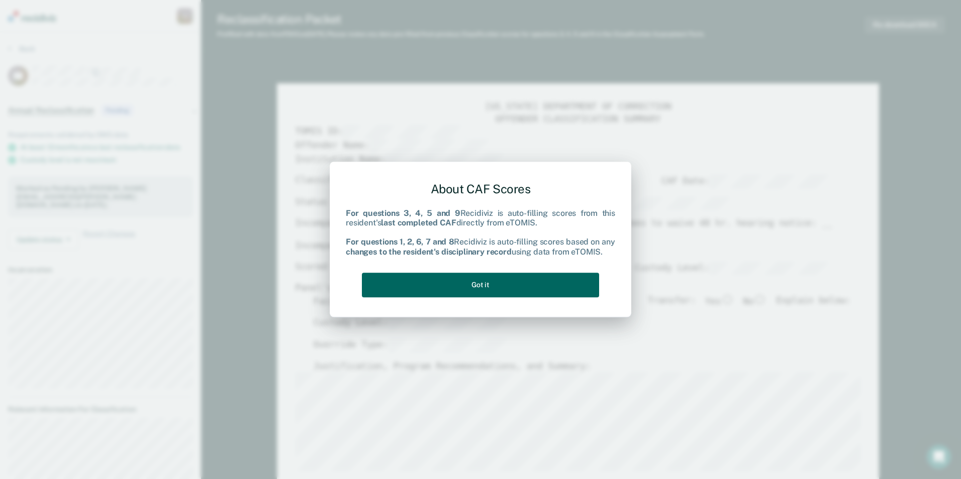
click at [462, 289] on button "Got it" at bounding box center [480, 285] width 237 height 25
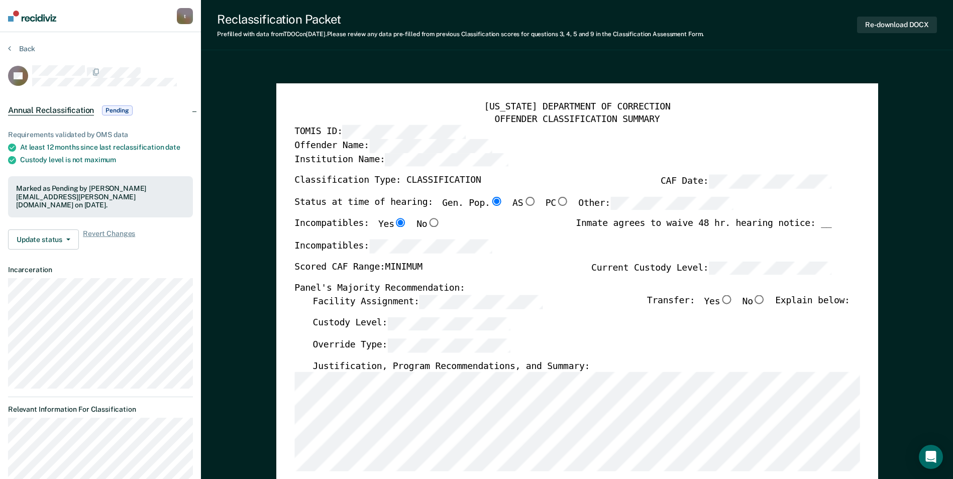
type textarea "x"
click at [26, 50] on button "Back" at bounding box center [21, 48] width 27 height 9
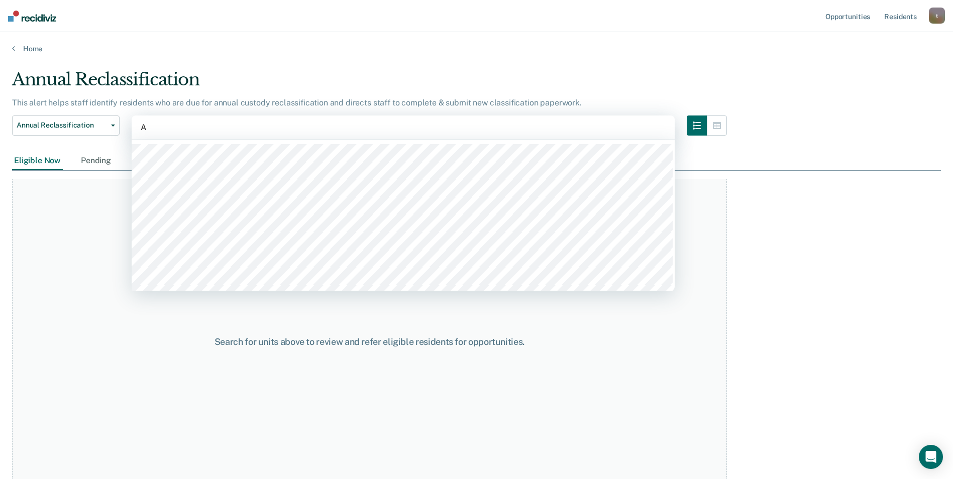
type input "AD"
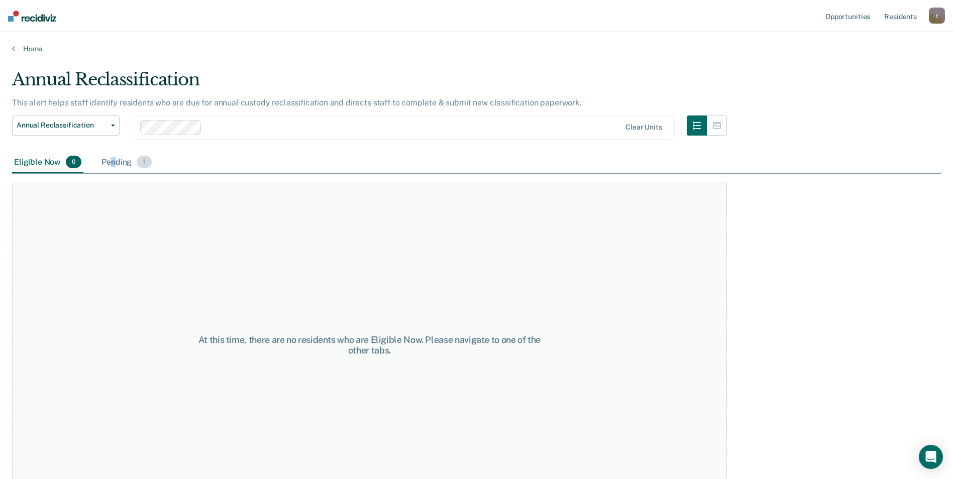
click at [115, 159] on div "Pending 1" at bounding box center [126, 163] width 54 height 22
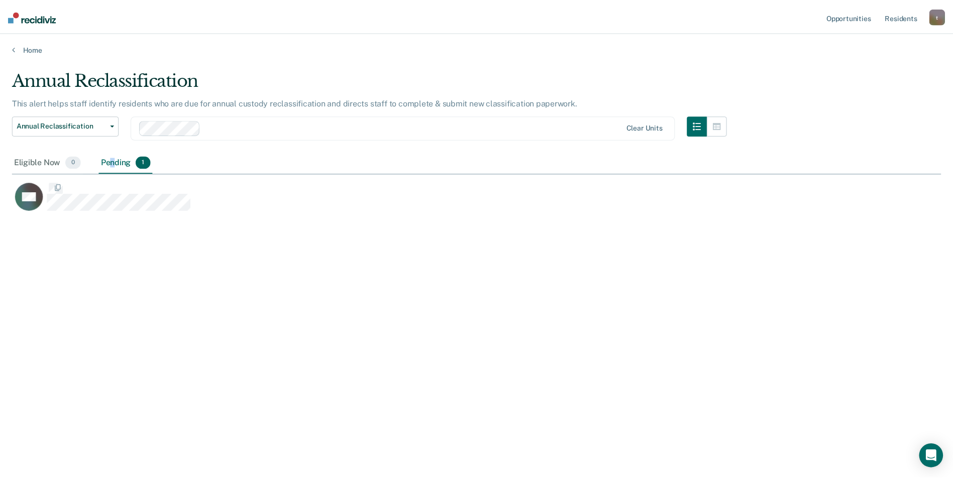
scroll to position [327, 929]
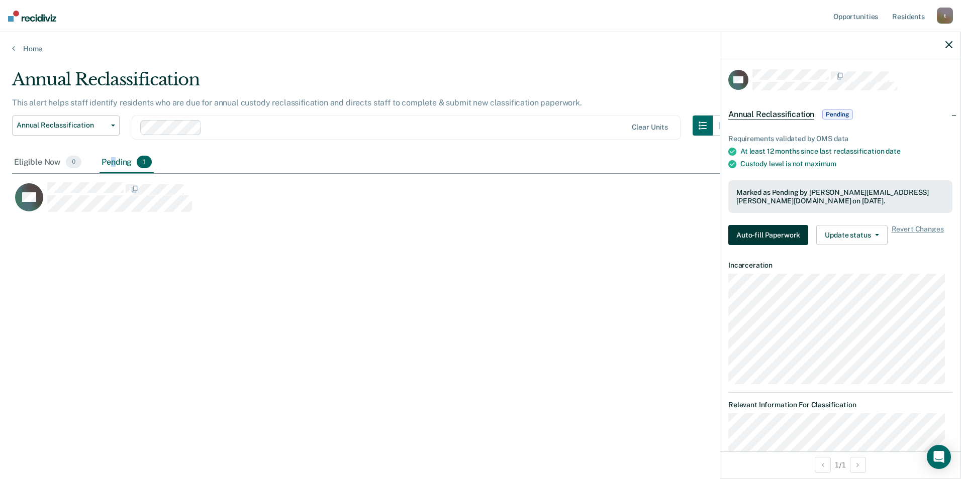
click at [749, 234] on button "Auto-fill Paperwork" at bounding box center [768, 235] width 80 height 20
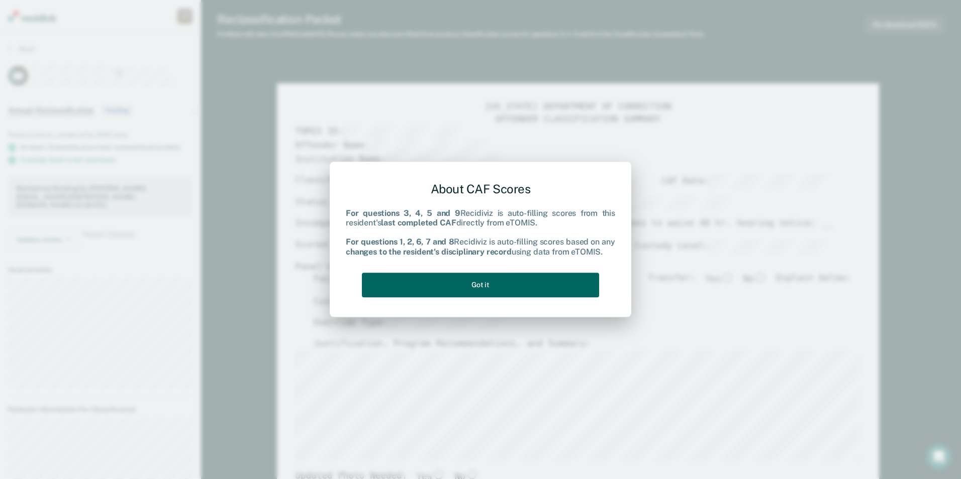
click at [515, 289] on button "Got it" at bounding box center [480, 285] width 237 height 25
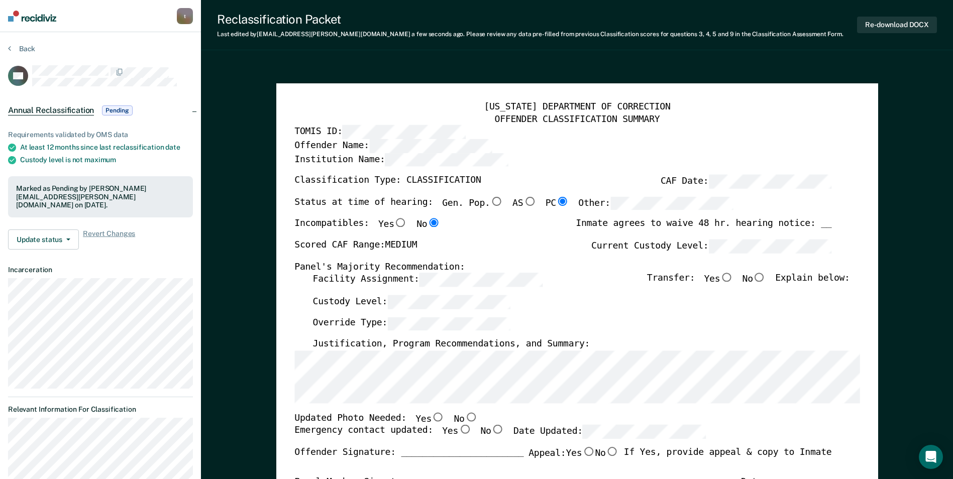
click at [464, 419] on input "No" at bounding box center [470, 416] width 13 height 9
type textarea "x"
radio input "true"
click at [458, 431] on input "Yes" at bounding box center [464, 430] width 13 height 9
type textarea "x"
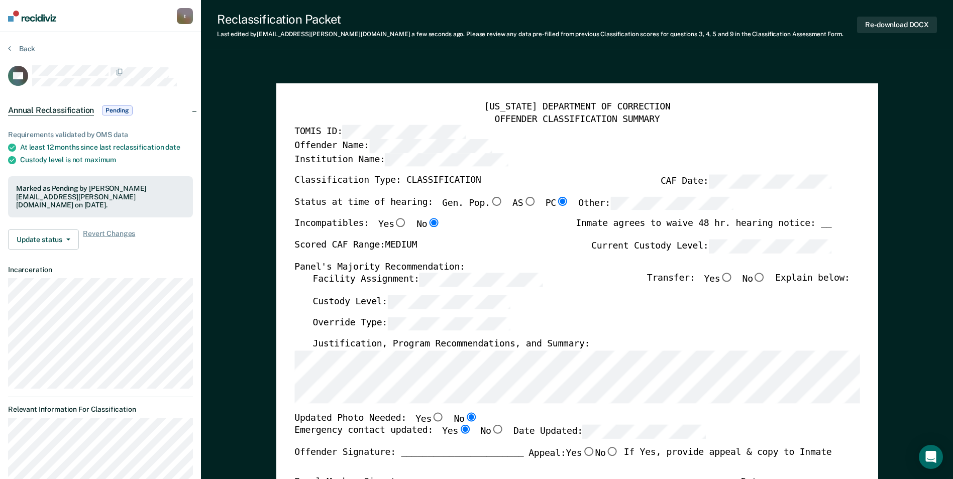
radio input "true"
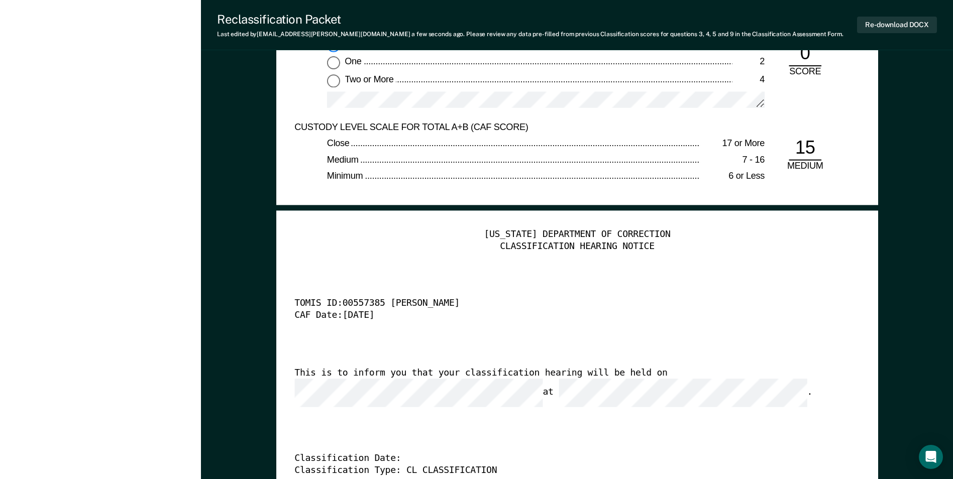
scroll to position [2361, 0]
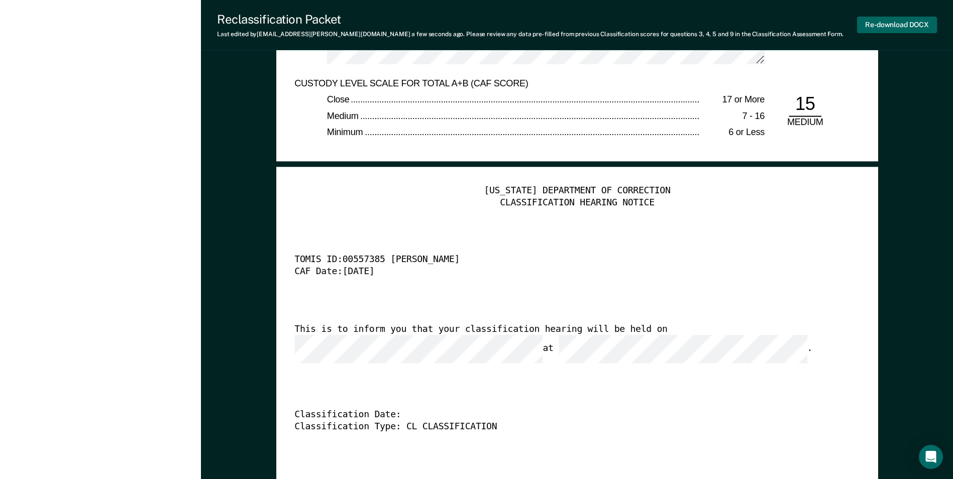
click at [908, 23] on button "Re-download DOCX" at bounding box center [897, 25] width 80 height 17
type textarea "x"
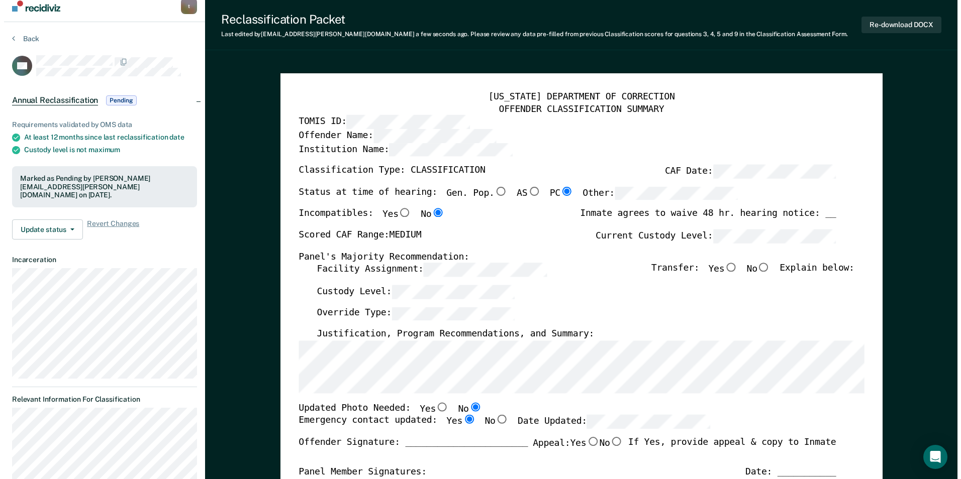
scroll to position [0, 0]
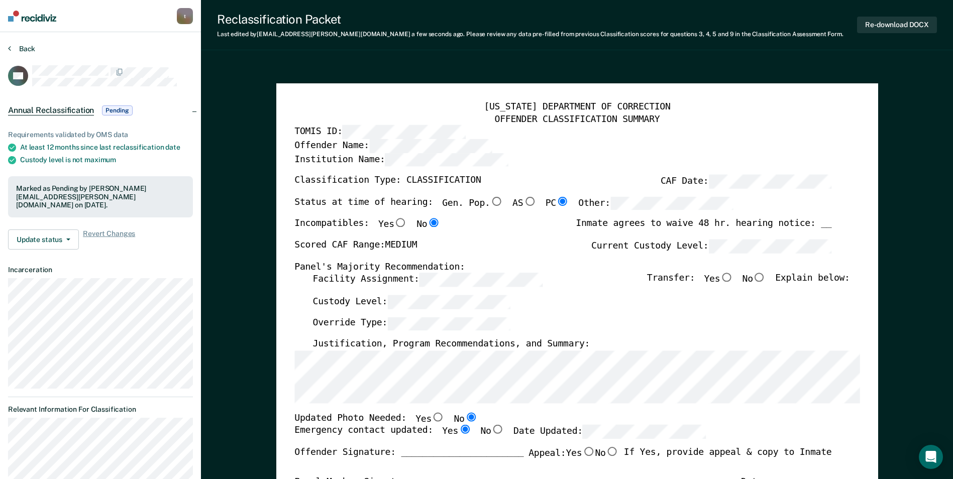
click at [28, 49] on button "Back" at bounding box center [21, 48] width 27 height 9
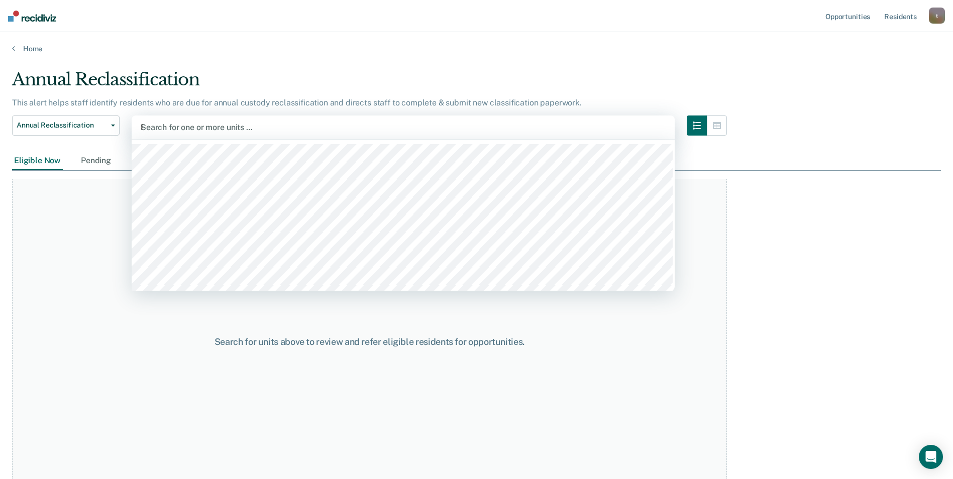
type input "FC"
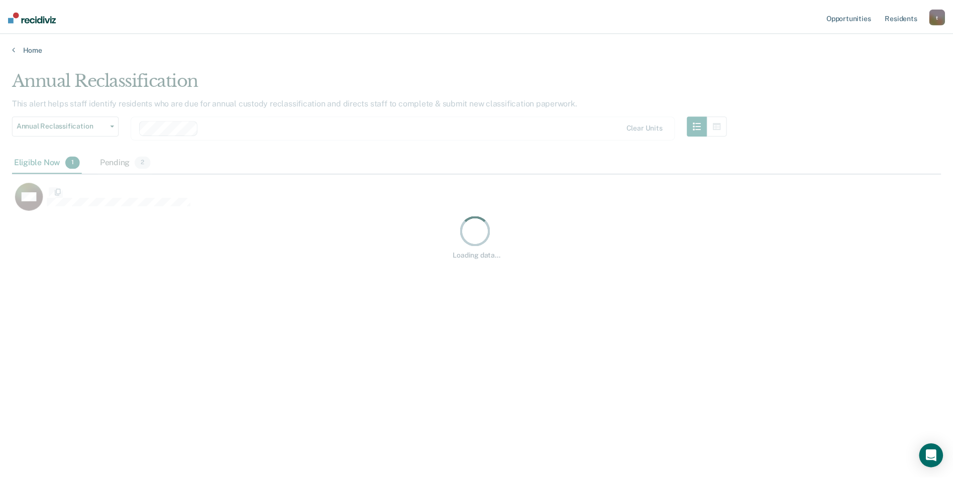
scroll to position [327, 929]
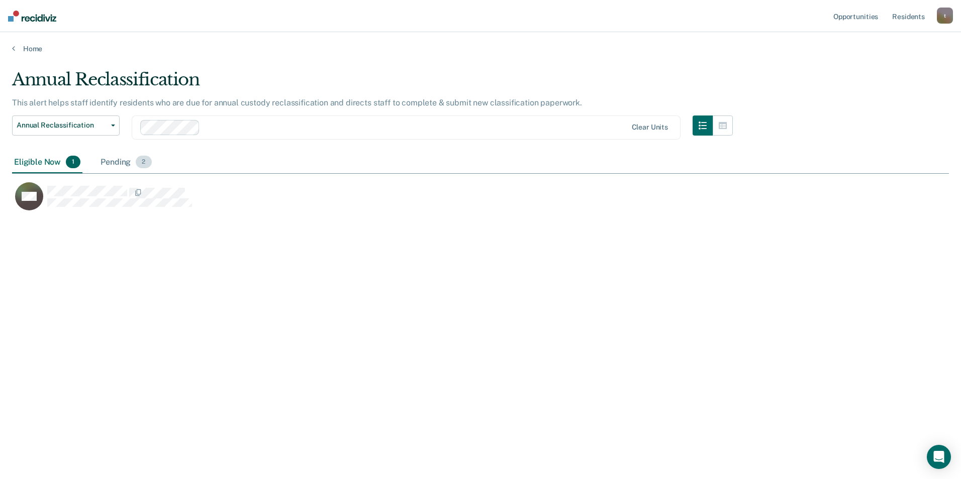
click at [115, 158] on div "Pending 2" at bounding box center [125, 163] width 55 height 22
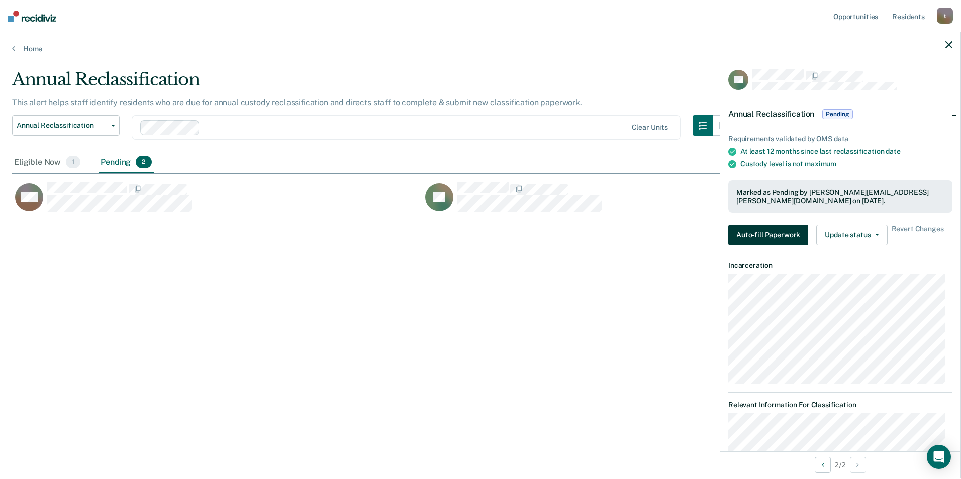
click at [758, 242] on button "Auto-fill Paperwork" at bounding box center [768, 235] width 80 height 20
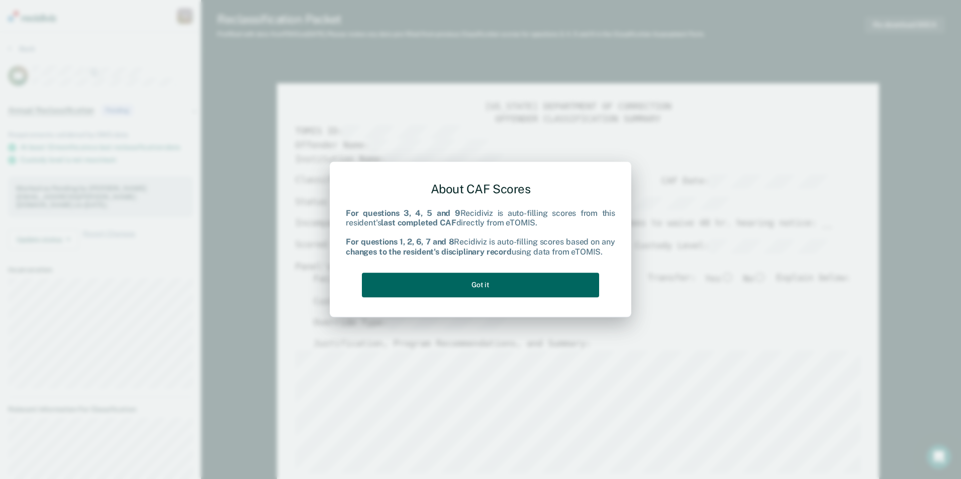
click at [497, 280] on button "Got it" at bounding box center [480, 285] width 237 height 25
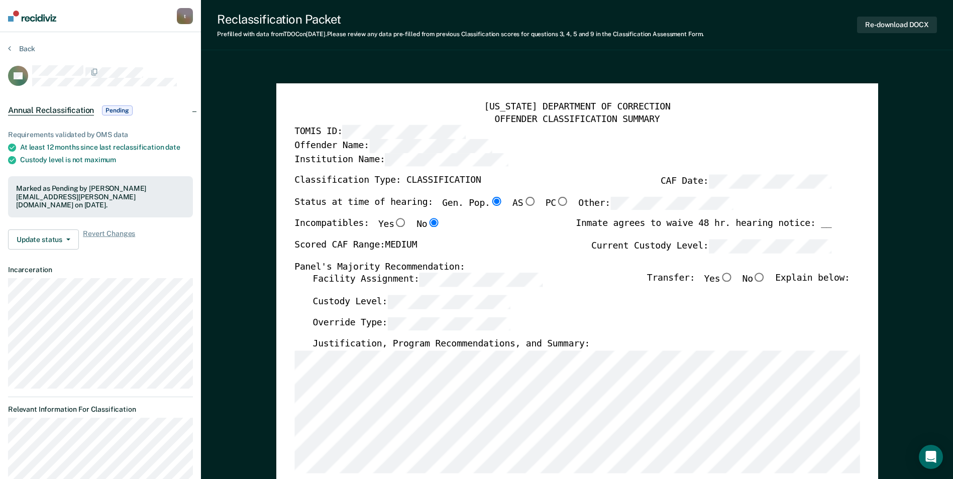
click at [764, 275] on input "No" at bounding box center [759, 277] width 13 height 9
type textarea "x"
radio input "true"
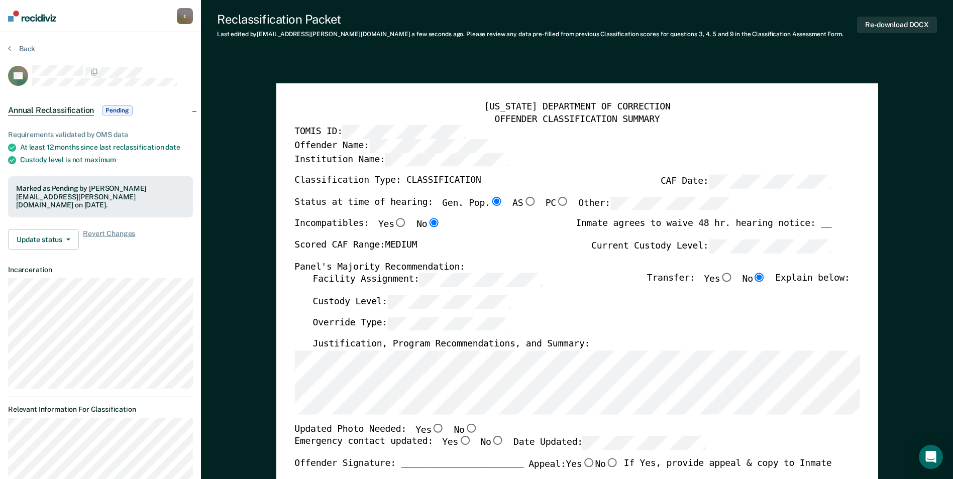
click at [464, 428] on input "No" at bounding box center [470, 428] width 13 height 9
type textarea "x"
radio input "true"
click at [458, 439] on input "Yes" at bounding box center [464, 441] width 13 height 9
type textarea "x"
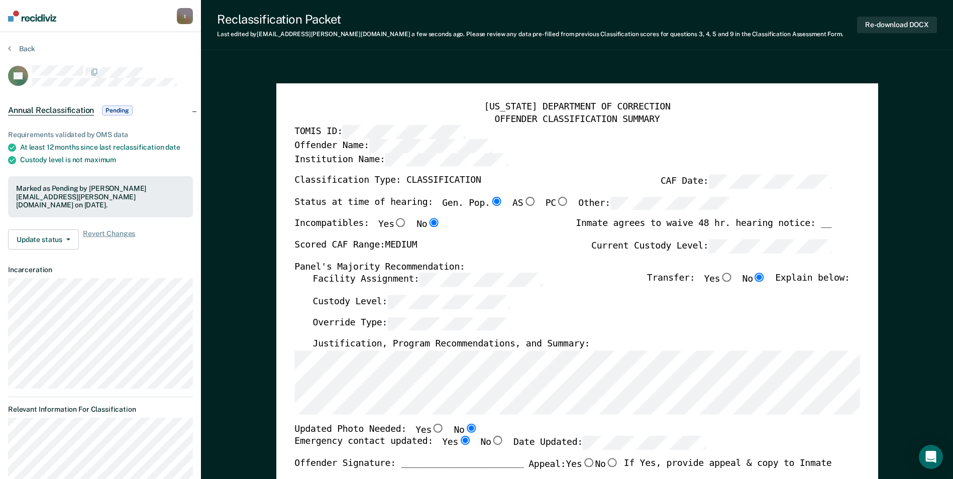
radio input "true"
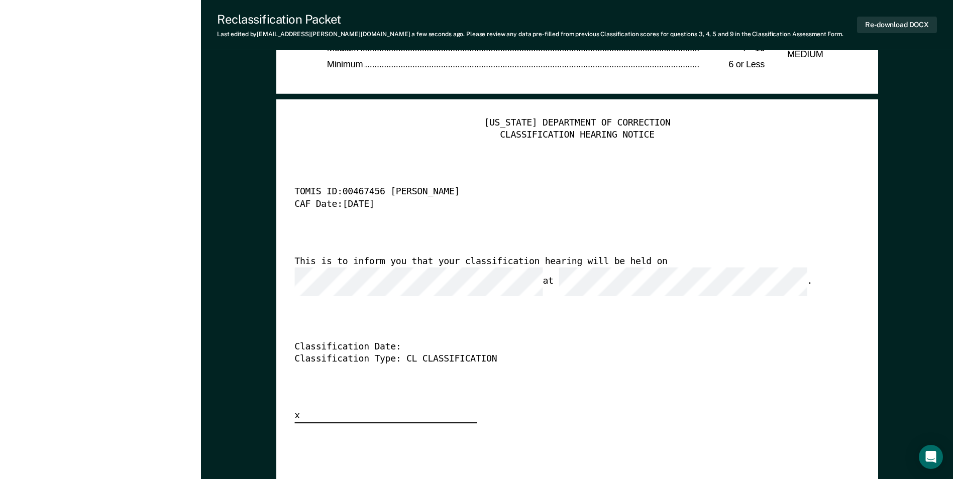
scroll to position [2512, 0]
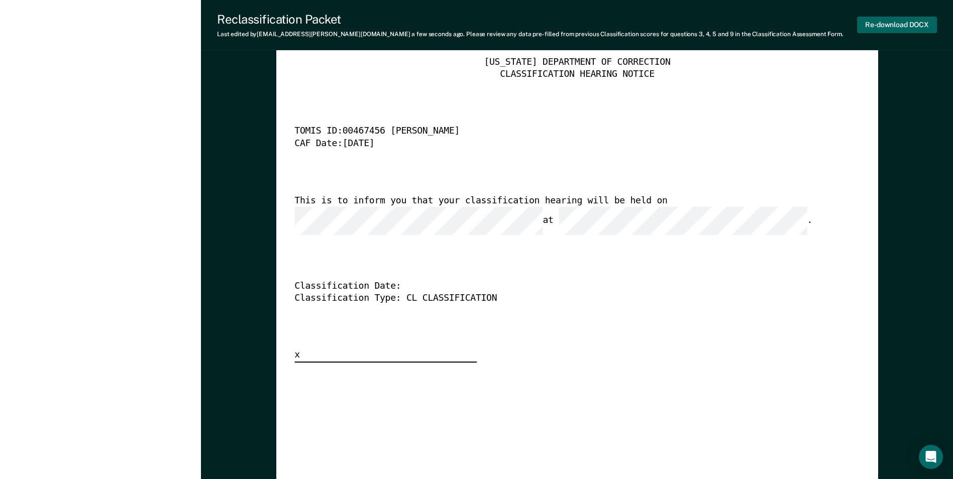
click at [908, 20] on button "Re-download DOCX" at bounding box center [897, 25] width 80 height 17
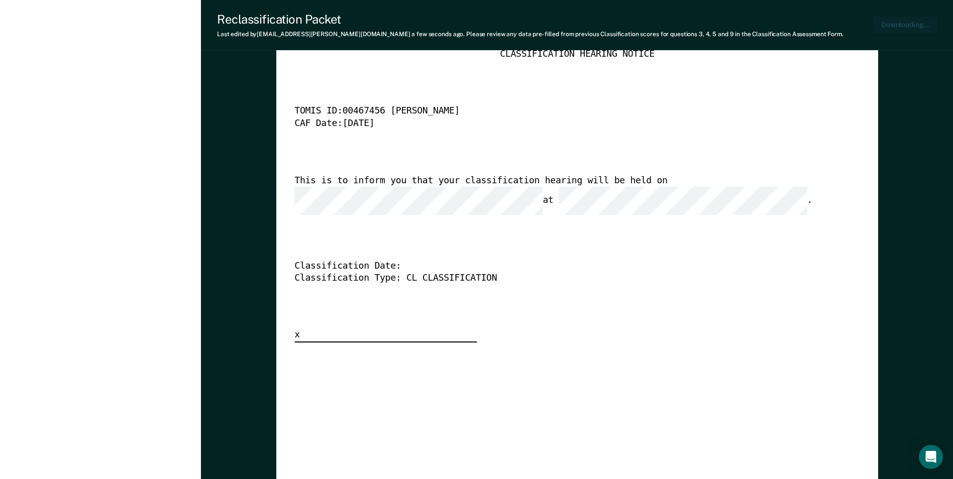
type textarea "x"
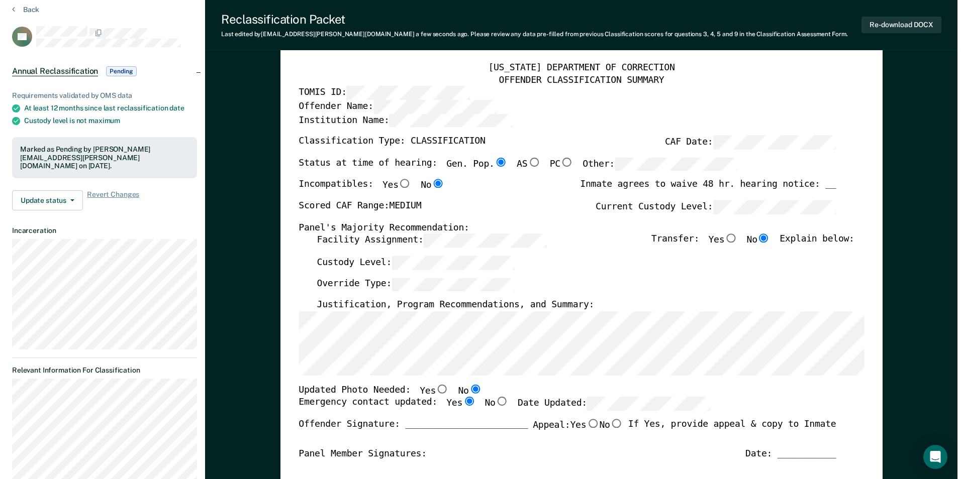
scroll to position [0, 0]
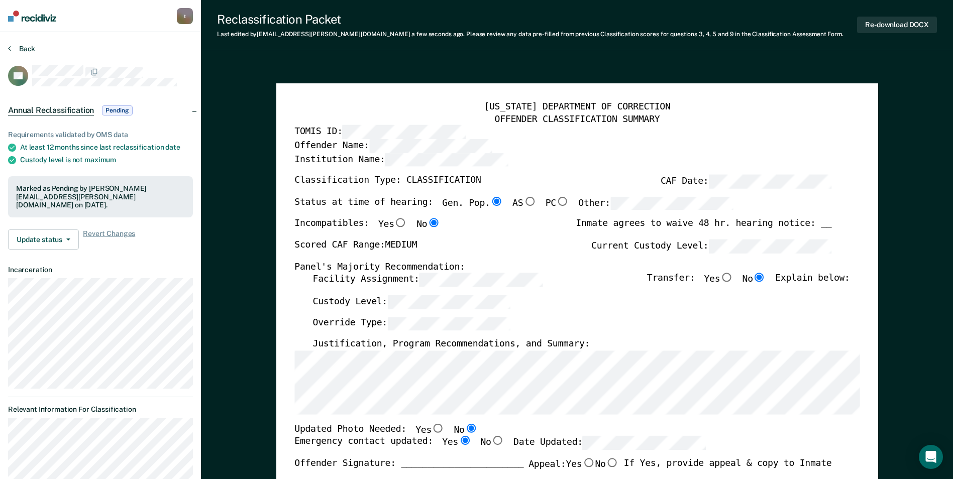
click at [28, 48] on button "Back" at bounding box center [21, 48] width 27 height 9
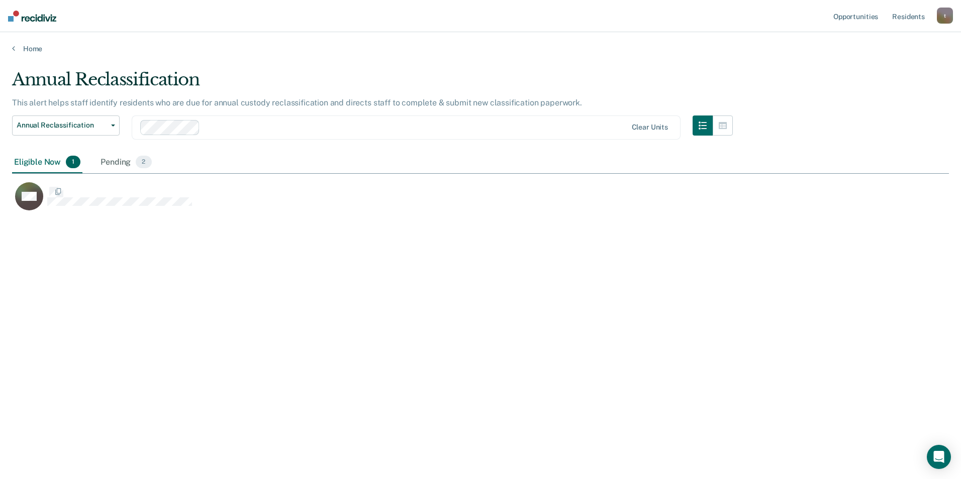
scroll to position [327, 929]
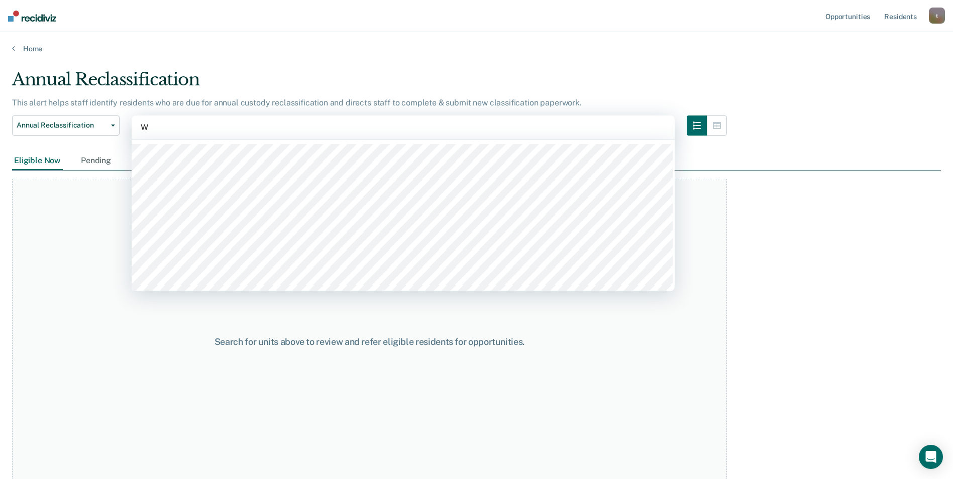
type input "WB"
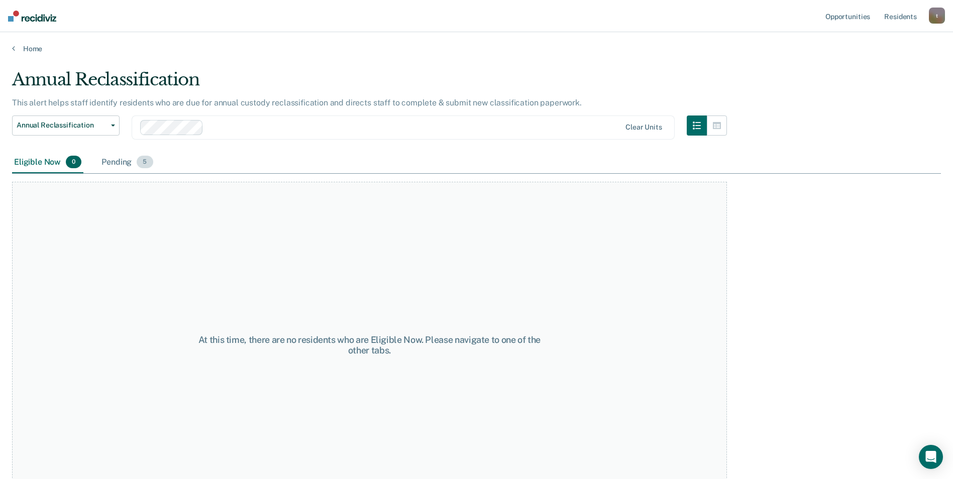
click at [123, 162] on div "Pending 5" at bounding box center [126, 163] width 55 height 22
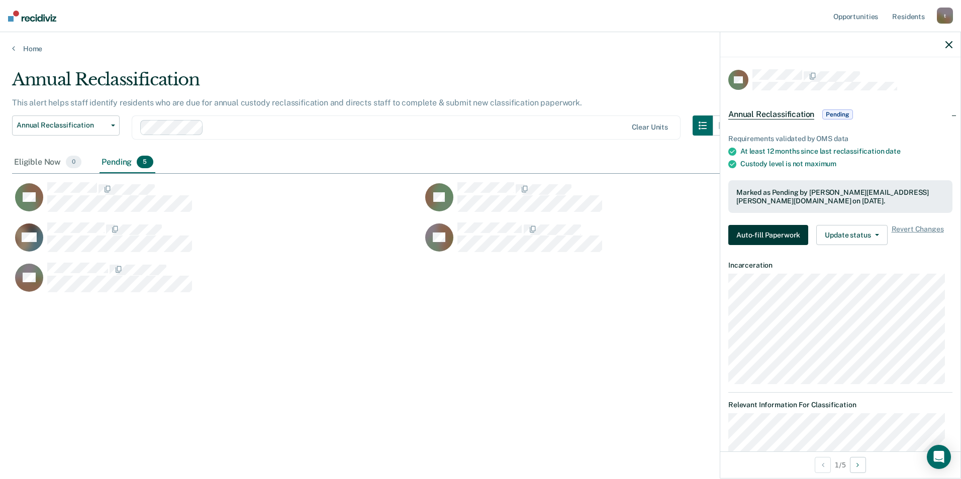
click at [795, 237] on button "Auto-fill Paperwork" at bounding box center [768, 235] width 80 height 20
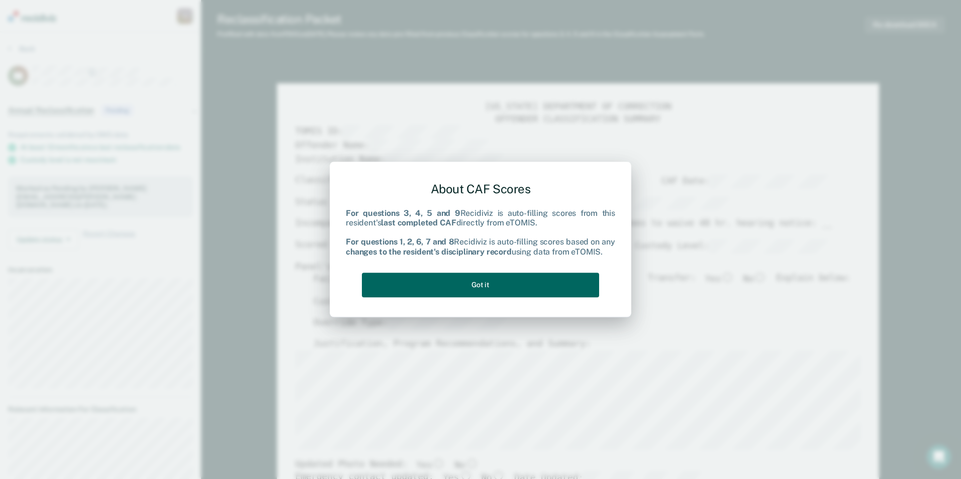
click at [488, 280] on button "Got it" at bounding box center [480, 285] width 237 height 25
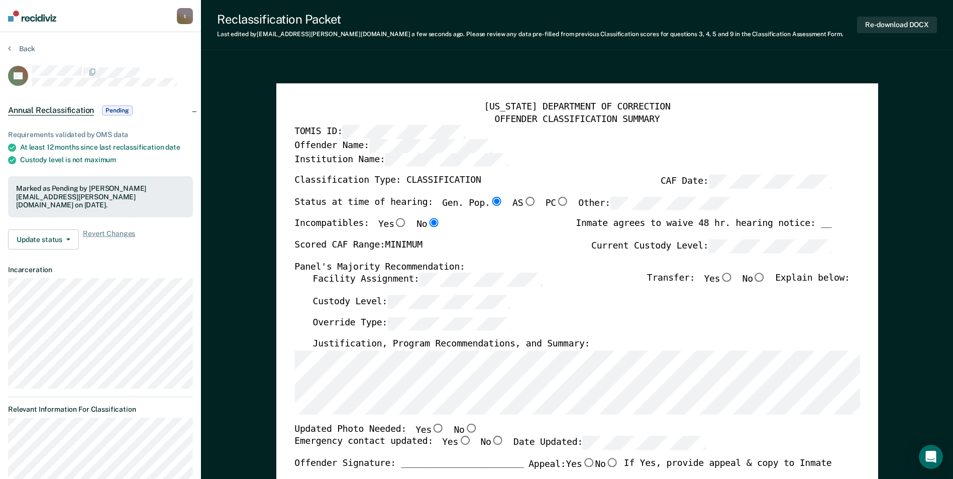
click at [289, 392] on div "[US_STATE] DEPARTMENT OF CORRECTION OFFENDER CLASSIFICATION SUMMARY TOMIS ID: O…" at bounding box center [577, 475] width 602 height 784
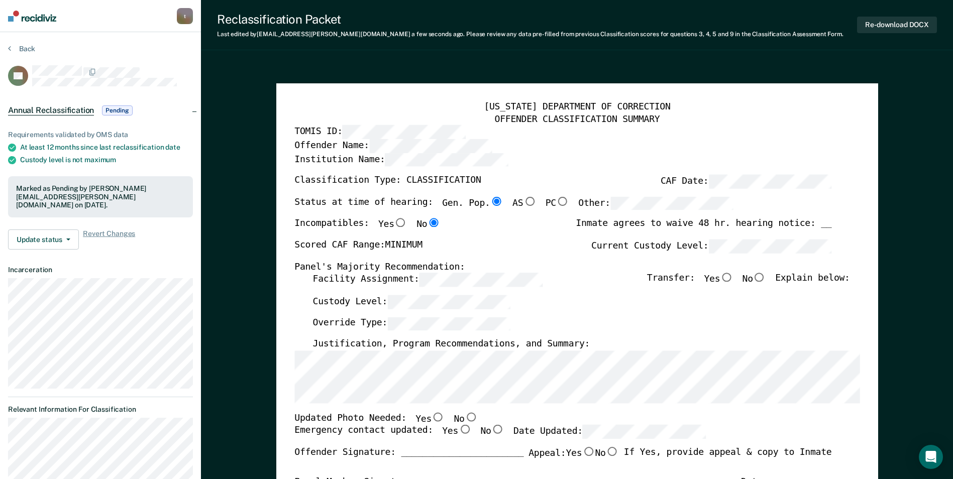
click at [464, 417] on input "No" at bounding box center [470, 416] width 13 height 9
type textarea "x"
radio input "true"
click at [432, 417] on input "Yes" at bounding box center [438, 416] width 13 height 9
type textarea "x"
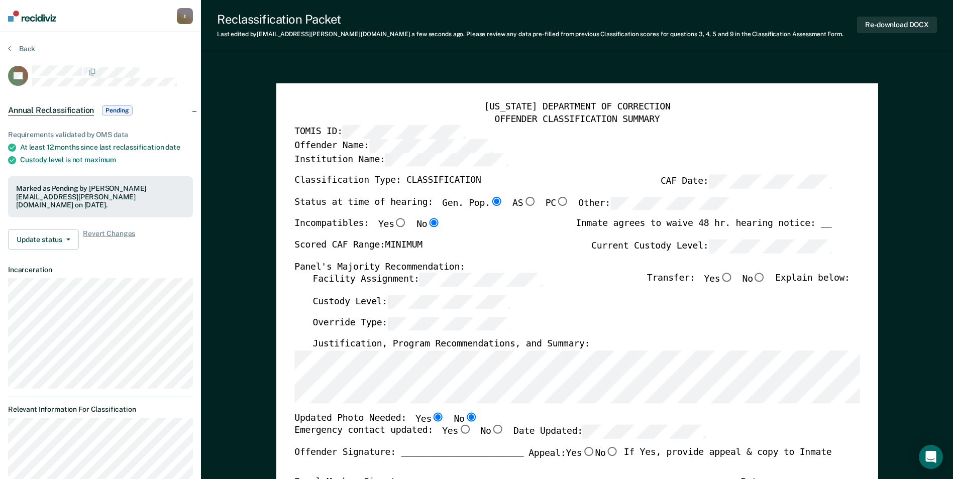
radio input "true"
radio input "false"
click at [458, 430] on input "Yes" at bounding box center [464, 430] width 13 height 9
type textarea "x"
radio input "true"
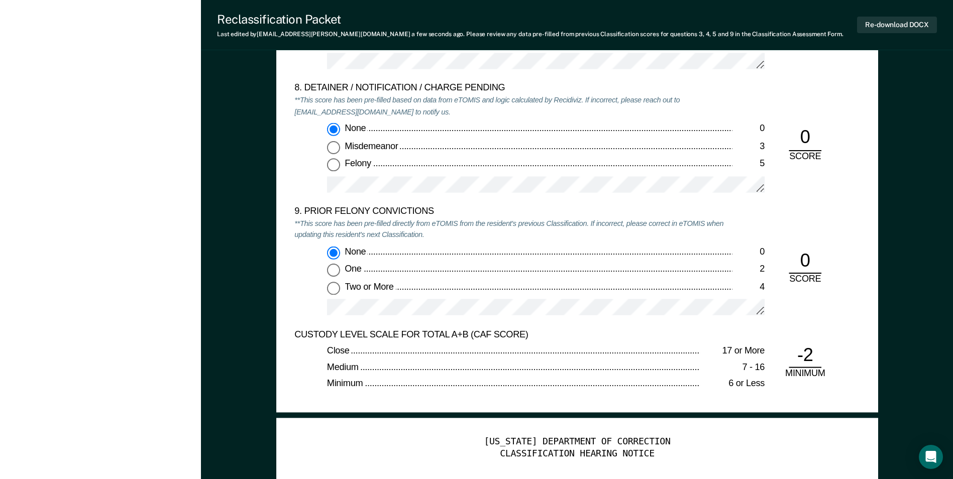
scroll to position [2411, 0]
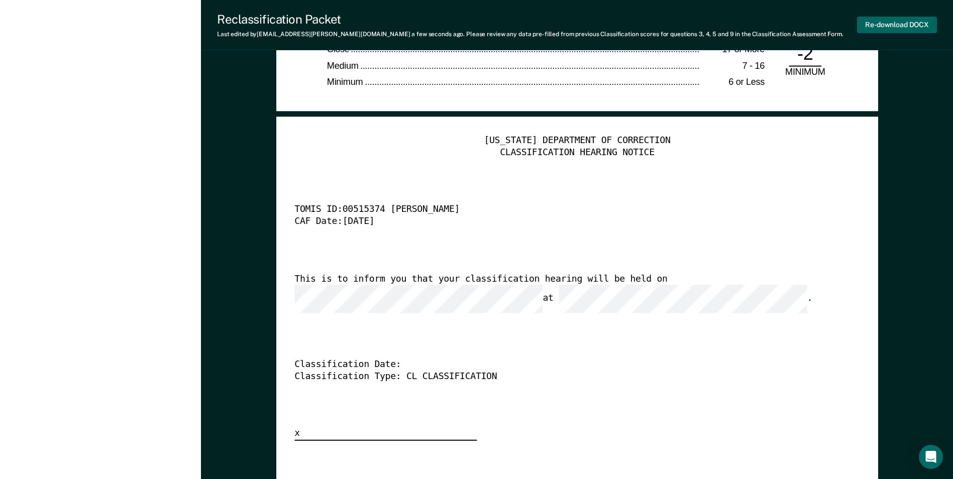
click at [921, 23] on button "Re-download DOCX" at bounding box center [897, 25] width 80 height 17
type textarea "x"
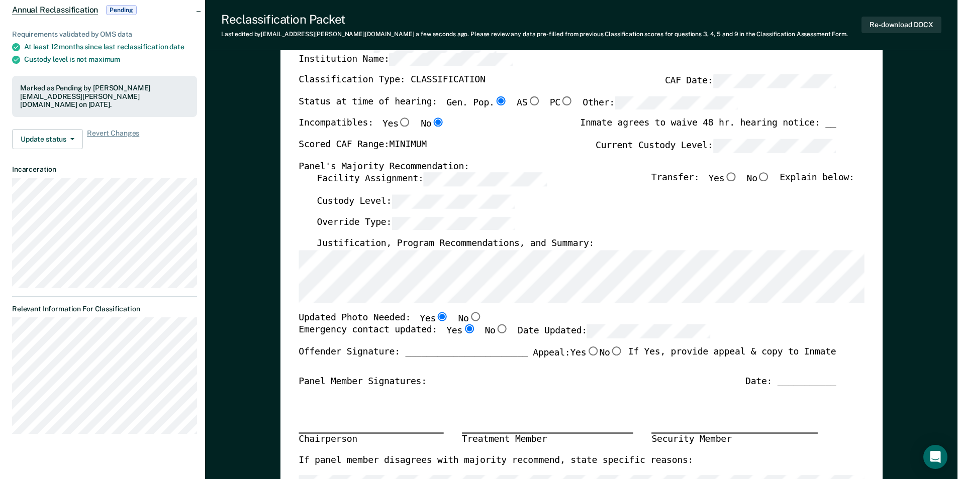
scroll to position [0, 0]
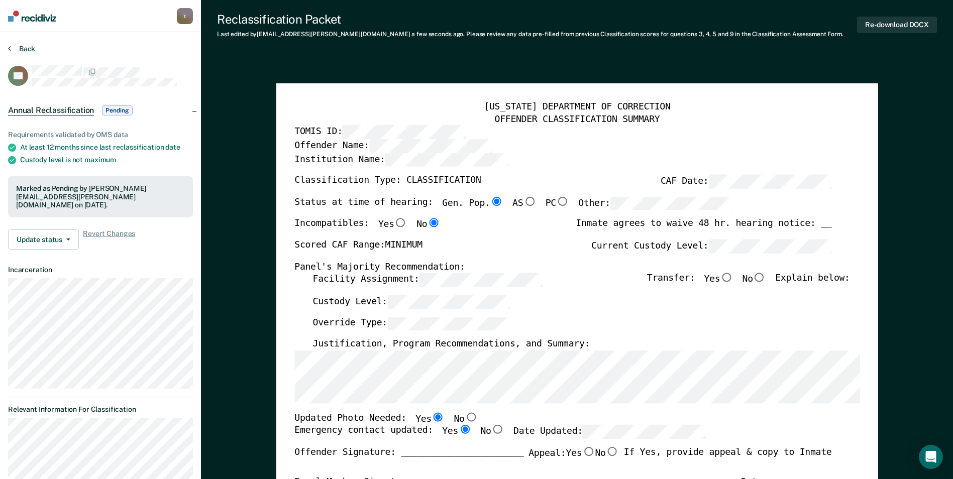
click at [28, 47] on button "Back" at bounding box center [21, 48] width 27 height 9
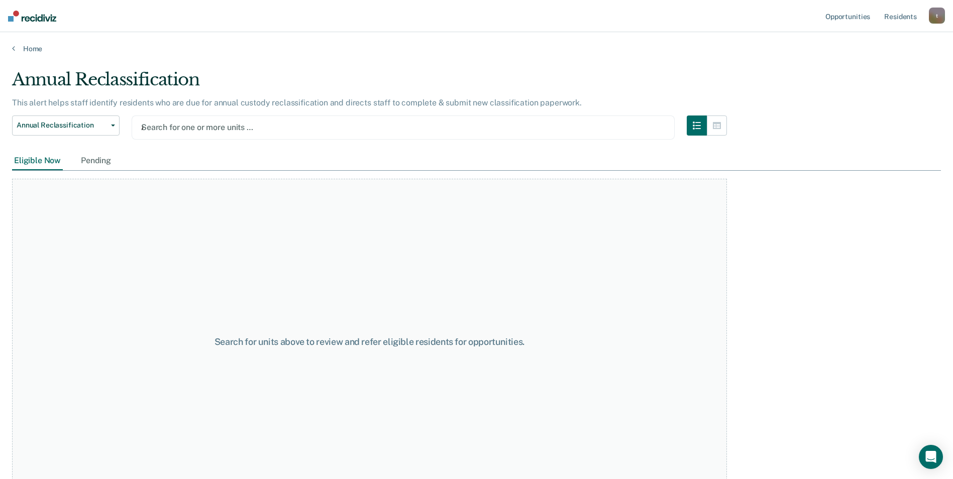
type input "AD"
click at [121, 161] on div "Loading data..." at bounding box center [476, 236] width 929 height 335
click at [116, 162] on div "Pending 2" at bounding box center [126, 163] width 55 height 22
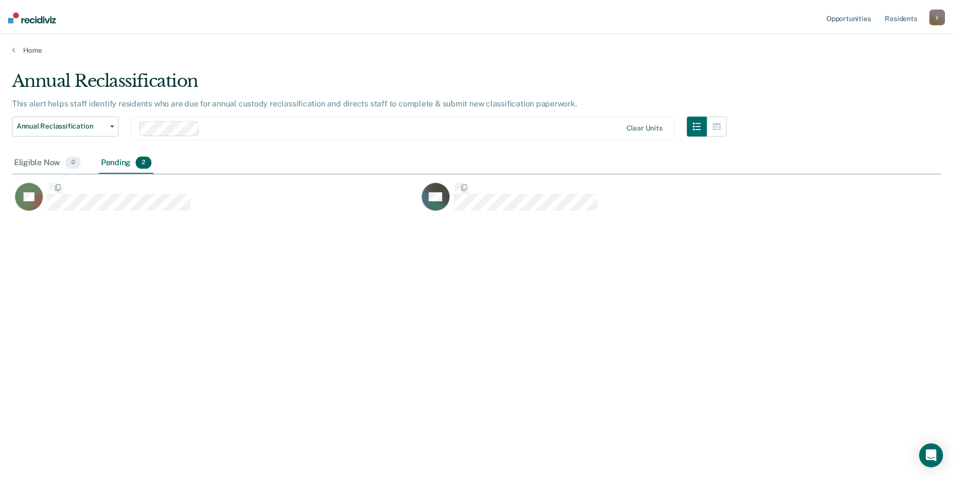
scroll to position [327, 929]
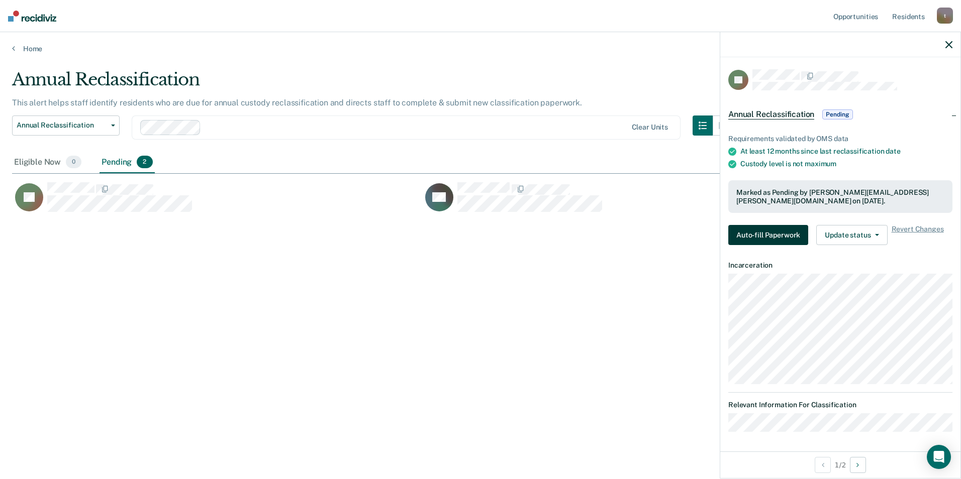
click at [750, 230] on button "Auto-fill Paperwork" at bounding box center [768, 235] width 80 height 20
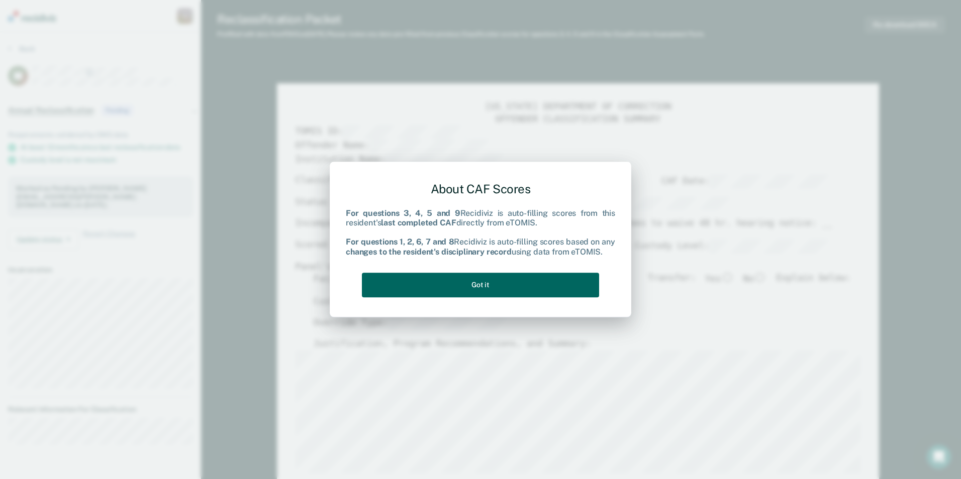
click at [497, 280] on button "Got it" at bounding box center [480, 285] width 237 height 25
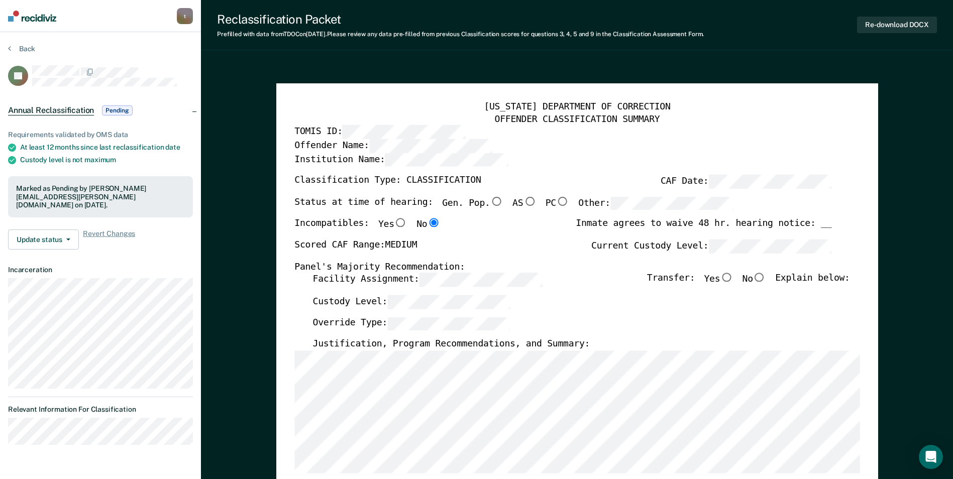
drag, startPoint x: 275, startPoint y: 73, endPoint x: 340, endPoint y: 91, distance: 66.9
click at [766, 278] on input "No" at bounding box center [759, 277] width 13 height 9
type textarea "x"
radio input "true"
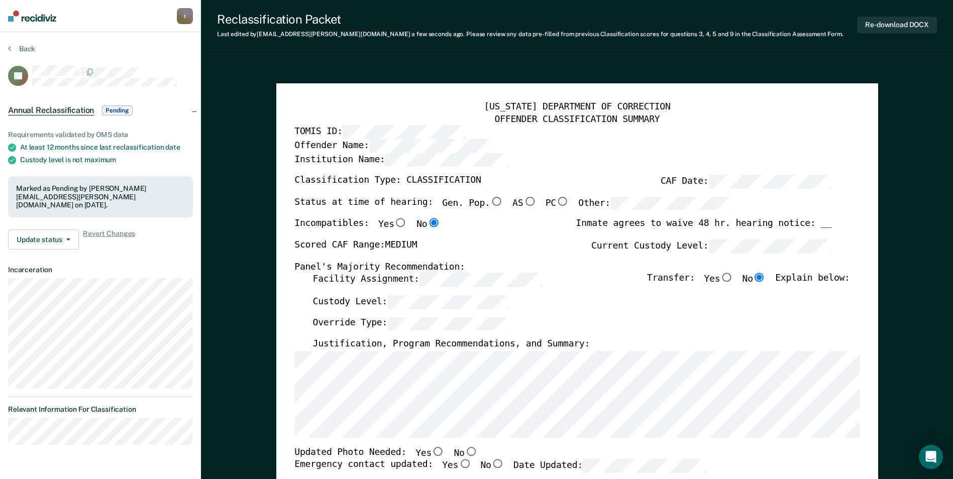
click at [286, 409] on div "[US_STATE] DEPARTMENT OF CORRECTION OFFENDER CLASSIFICATION SUMMARY TOMIS ID: O…" at bounding box center [577, 475] width 602 height 784
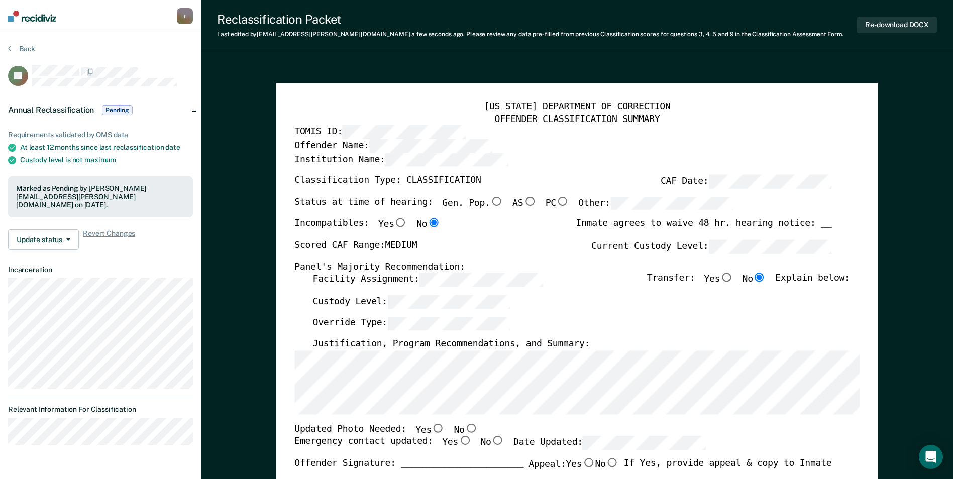
click at [464, 428] on input "No" at bounding box center [470, 428] width 13 height 9
type textarea "x"
radio input "true"
click at [458, 443] on input "Yes" at bounding box center [464, 441] width 13 height 9
type textarea "x"
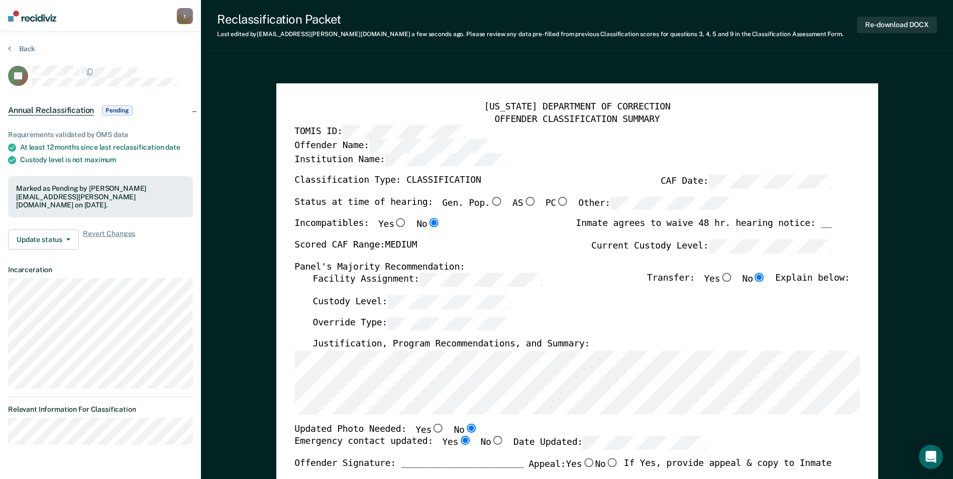
radio input "true"
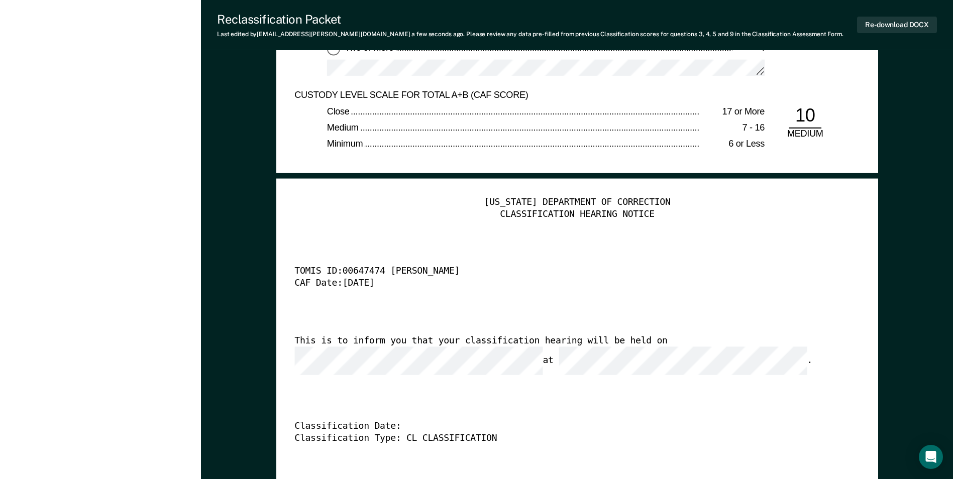
scroll to position [2462, 0]
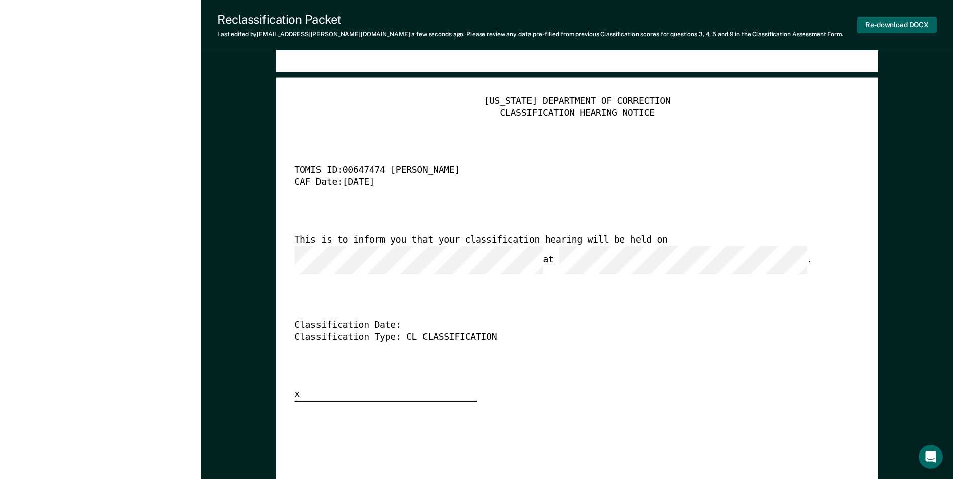
click at [882, 27] on button "Re-download DOCX" at bounding box center [897, 25] width 80 height 17
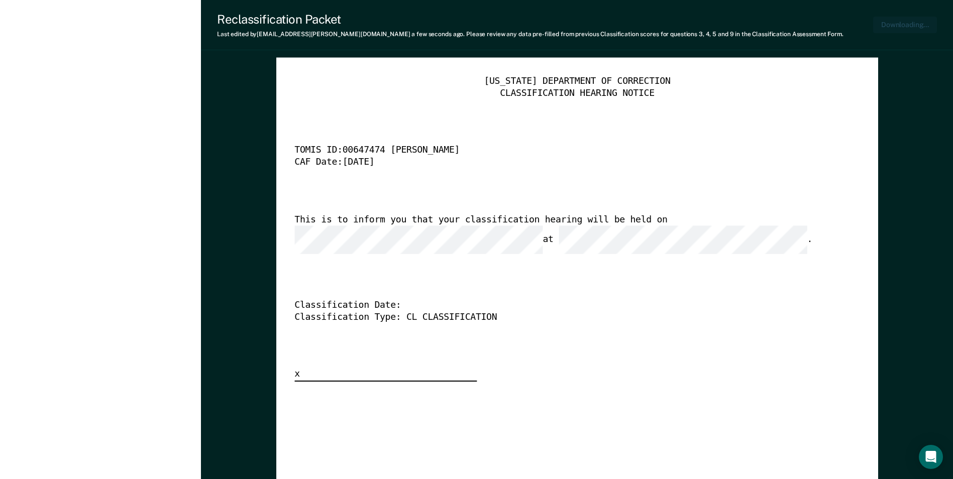
type textarea "x"
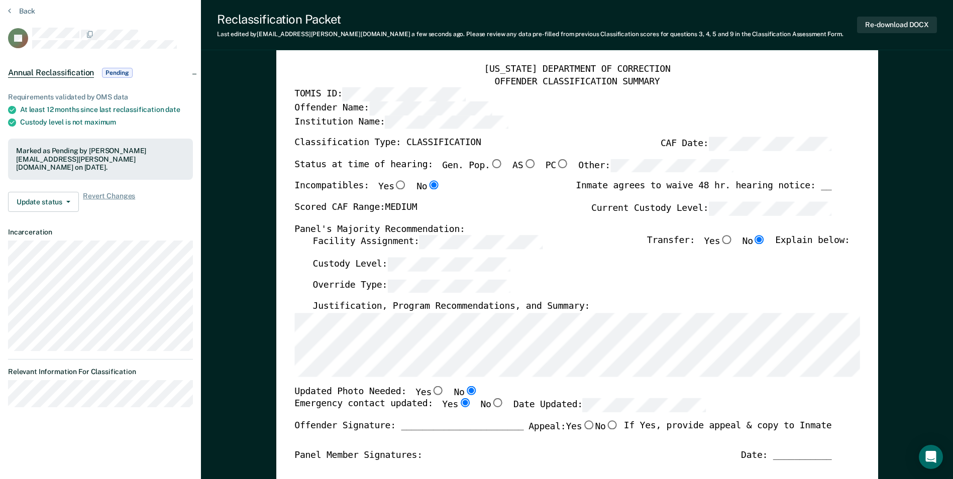
scroll to position [0, 0]
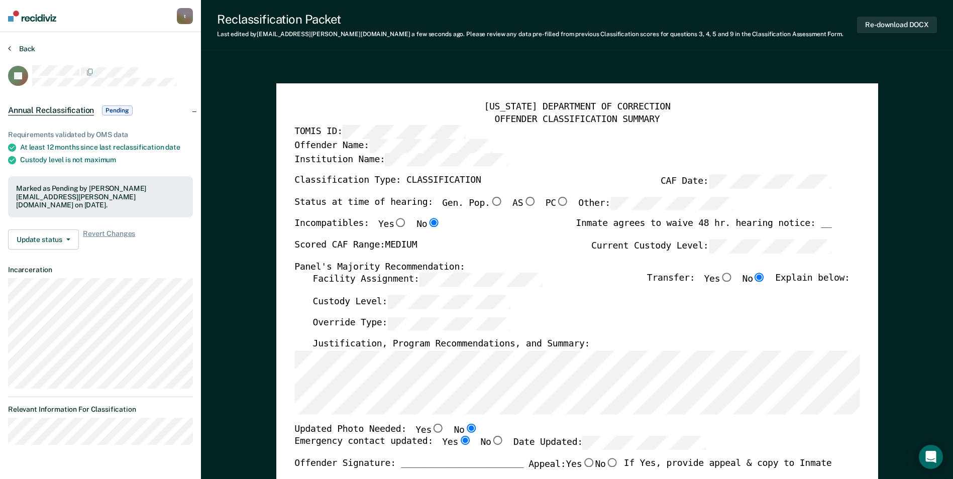
click at [23, 48] on button "Back" at bounding box center [21, 48] width 27 height 9
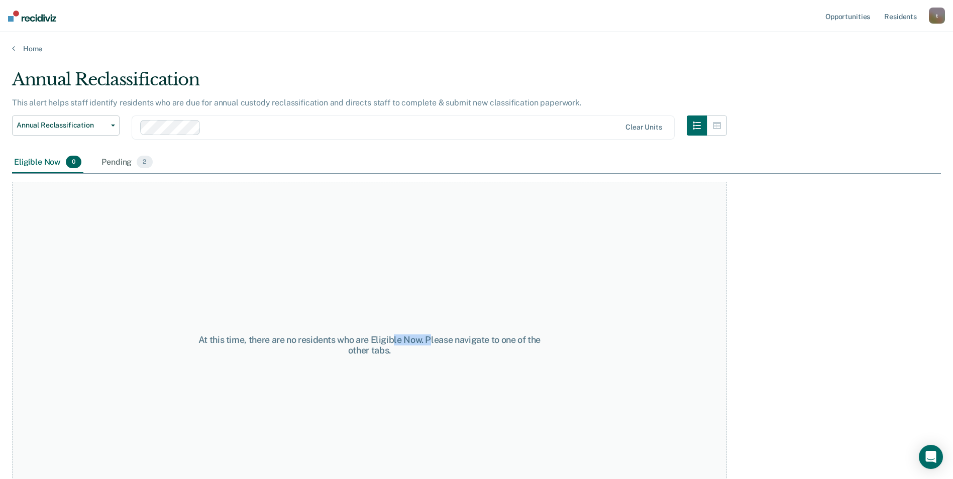
click at [540, 298] on div "At this time, there are no residents who are Eligible Now. Please navigate to o…" at bounding box center [369, 345] width 715 height 327
